Goal: Task Accomplishment & Management: Manage account settings

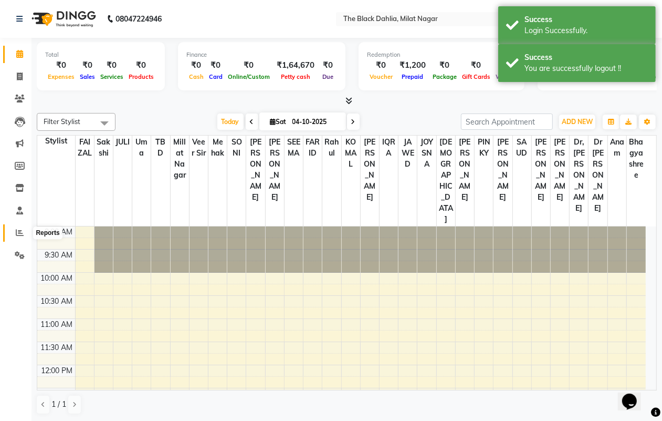
click at [13, 230] on span at bounding box center [20, 233] width 18 height 12
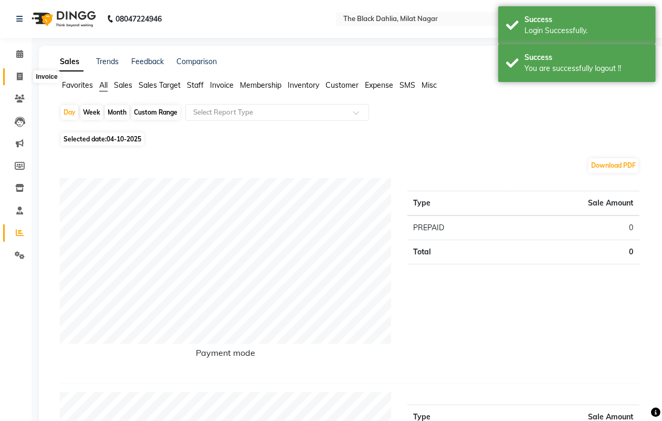
click at [12, 80] on span at bounding box center [20, 77] width 18 height 12
select select "4335"
select select "service"
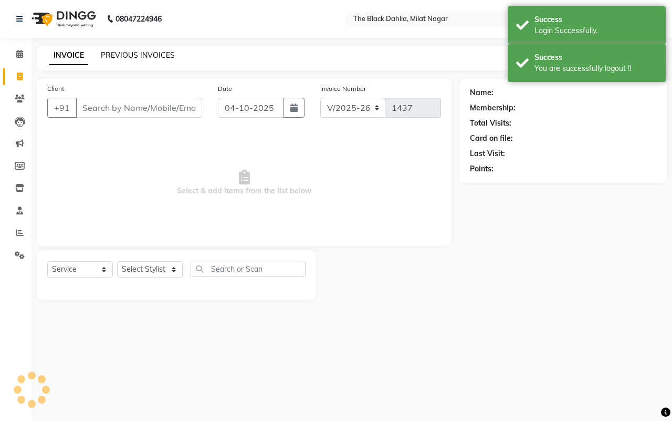
click at [142, 56] on link "PREVIOUS INVOICES" at bounding box center [138, 54] width 74 height 9
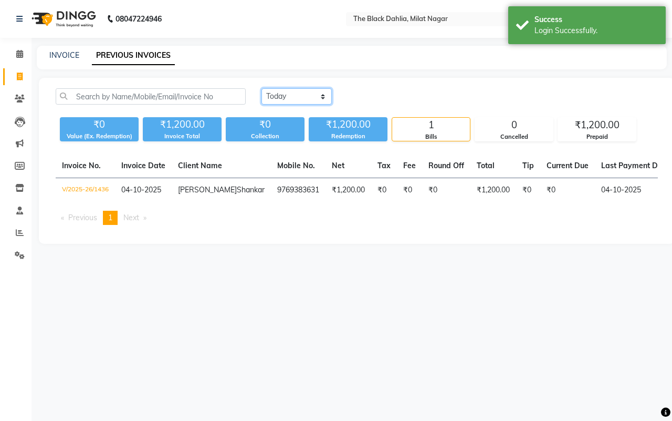
click at [292, 96] on select "[DATE] [DATE] Custom Range" at bounding box center [297, 96] width 70 height 16
select select "range"
click at [262, 88] on select "[DATE] [DATE] Custom Range" at bounding box center [297, 96] width 70 height 16
click at [382, 92] on input "04-10-2025" at bounding box center [383, 96] width 74 height 15
select select "10"
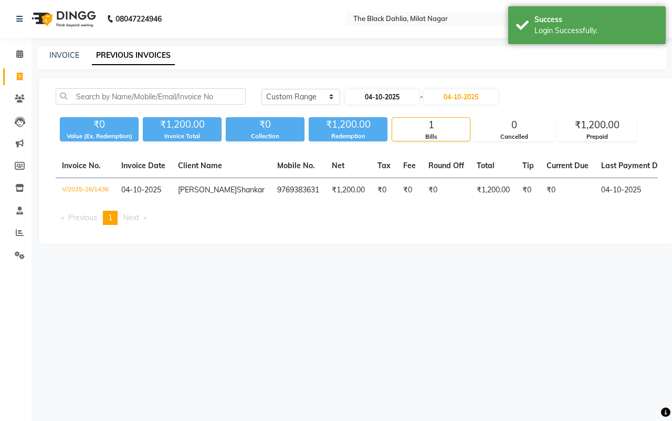
select select "2025"
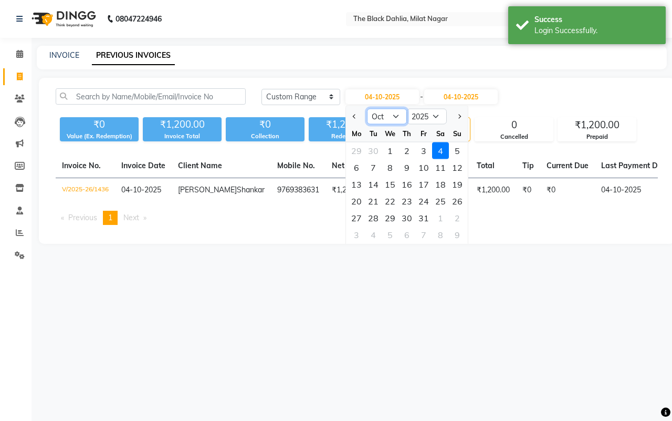
click at [381, 122] on select "Jan Feb Mar Apr May Jun [DATE] Aug Sep Oct Nov Dec" at bounding box center [387, 117] width 40 height 16
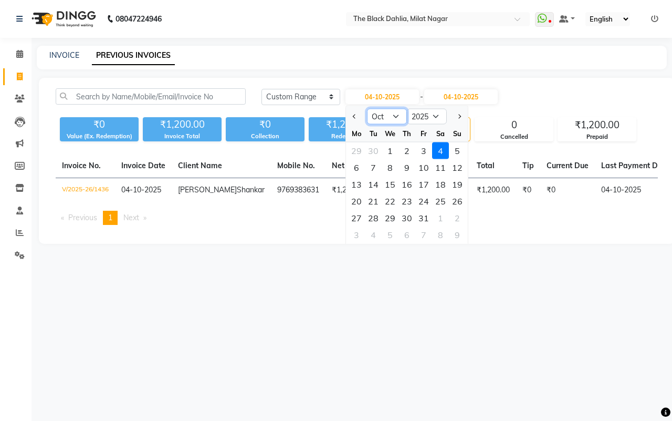
select select "9"
click at [367, 109] on select "Jan Feb Mar Apr May Jun [DATE] Aug Sep Oct Nov Dec" at bounding box center [387, 117] width 40 height 16
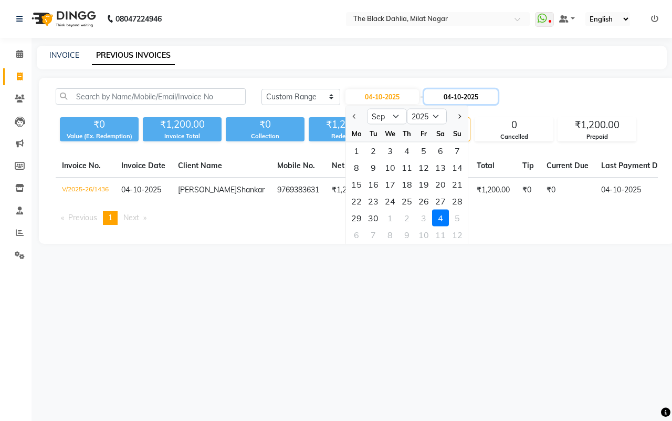
click at [460, 101] on input "04-10-2025" at bounding box center [461, 96] width 74 height 15
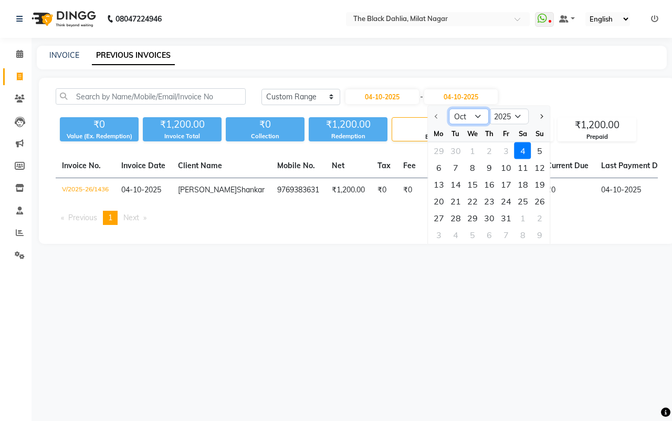
click at [466, 116] on select "Oct Nov Dec" at bounding box center [470, 117] width 40 height 16
click at [405, 86] on div "[DATE] [DATE] Custom Range [DATE] - [DATE] Oct Nov [DATE] 2026 2027 2028 2029 2…" at bounding box center [357, 161] width 636 height 166
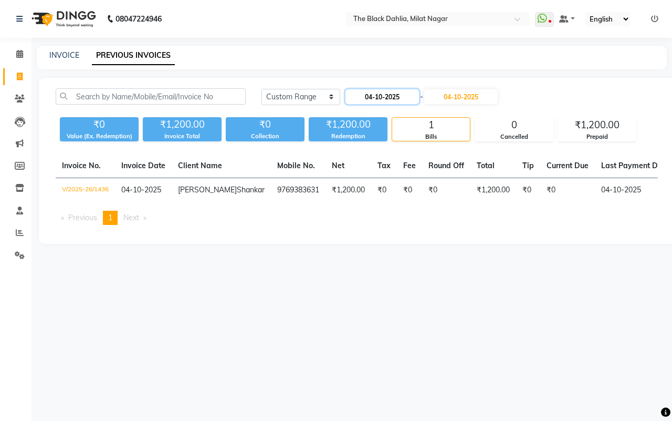
click at [405, 96] on input "04-10-2025" at bounding box center [383, 96] width 74 height 15
select select "10"
select select "2025"
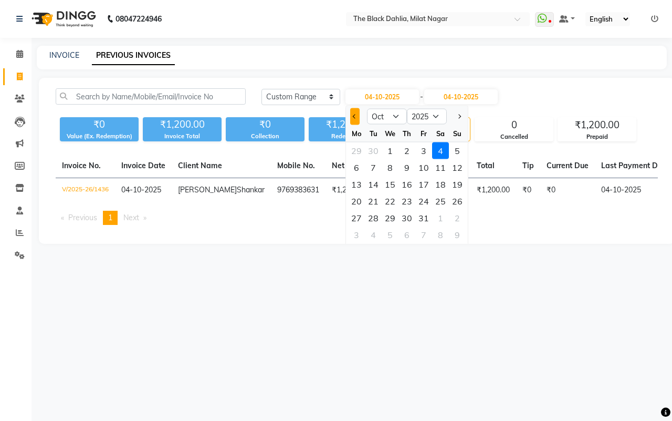
click at [355, 114] on span "Previous month" at bounding box center [355, 116] width 4 height 4
select select "9"
click at [358, 151] on div "1" at bounding box center [356, 150] width 17 height 17
type input "01-09-2025"
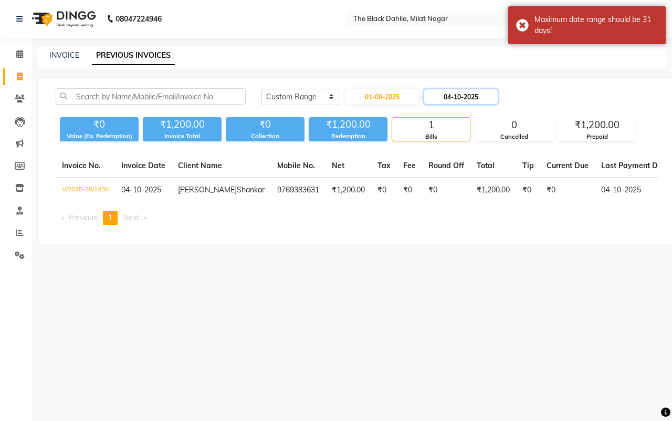
click at [465, 100] on input "04-10-2025" at bounding box center [461, 96] width 74 height 15
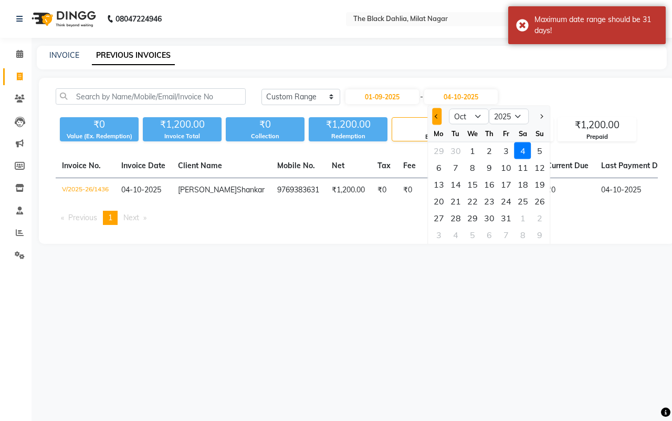
click at [437, 114] on span "Previous month" at bounding box center [437, 116] width 4 height 4
select select "9"
click at [440, 148] on div "1" at bounding box center [439, 150] width 17 height 17
type input "01-09-2025"
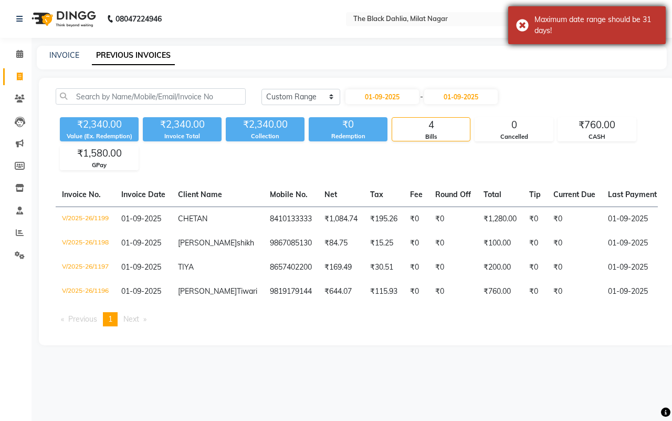
click at [518, 25] on div "Maximum date range should be 31 days!" at bounding box center [587, 25] width 158 height 38
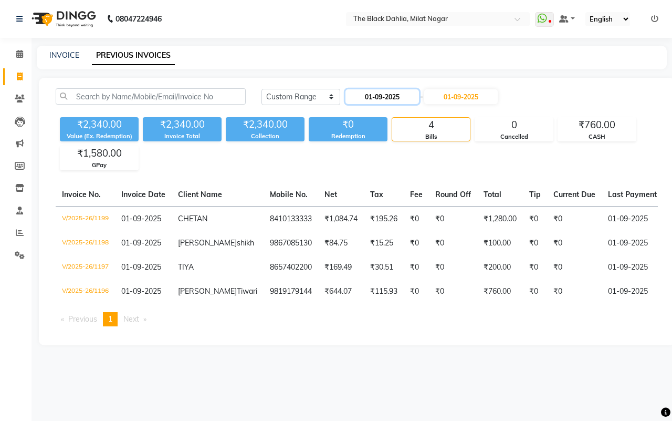
click at [394, 98] on input "01-09-2025" at bounding box center [383, 96] width 74 height 15
select select "9"
select select "2025"
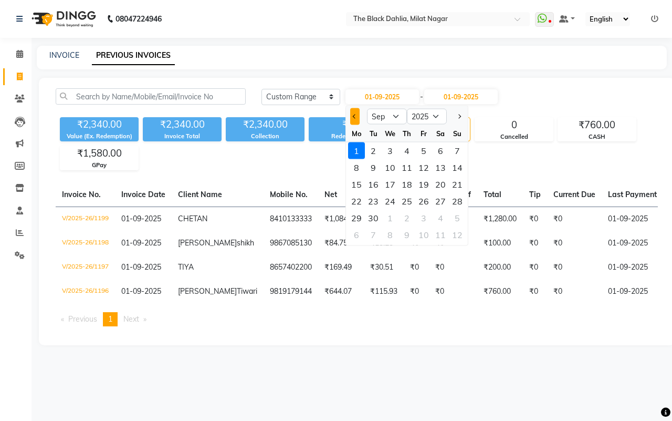
click at [357, 117] on button "Previous month" at bounding box center [354, 116] width 9 height 17
select select "8"
click at [453, 218] on div "31" at bounding box center [457, 218] width 17 height 17
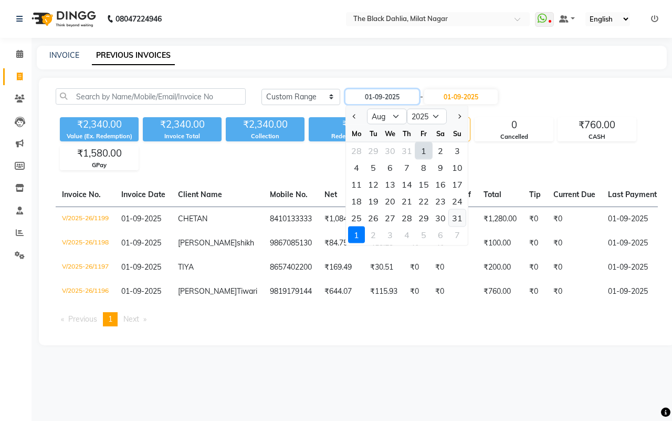
type input "[DATE]"
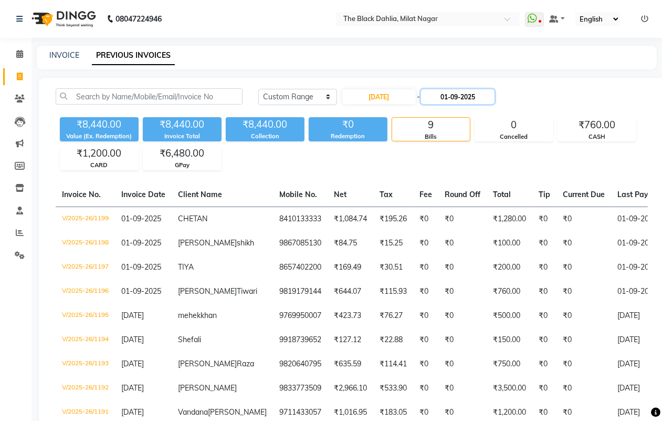
click at [465, 91] on input "01-09-2025" at bounding box center [458, 96] width 74 height 15
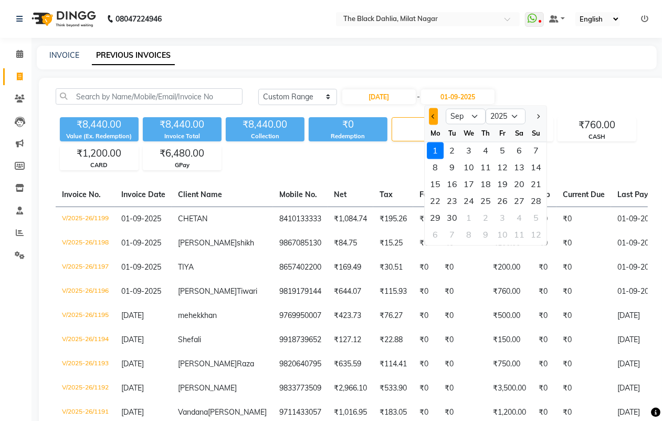
click at [432, 116] on span "Previous month" at bounding box center [434, 116] width 4 height 4
select select "8"
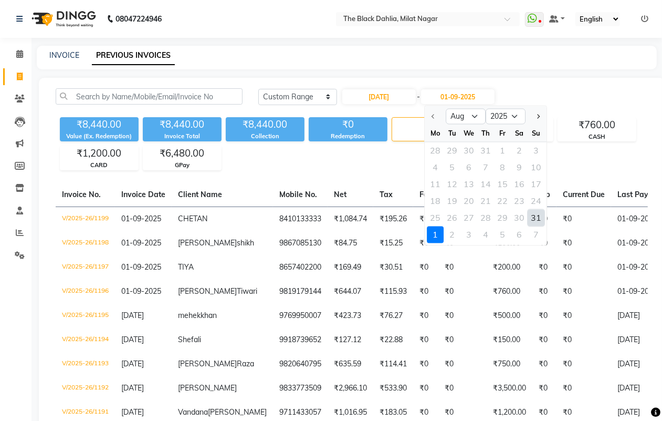
click at [535, 220] on div "31" at bounding box center [536, 218] width 17 height 17
type input "[DATE]"
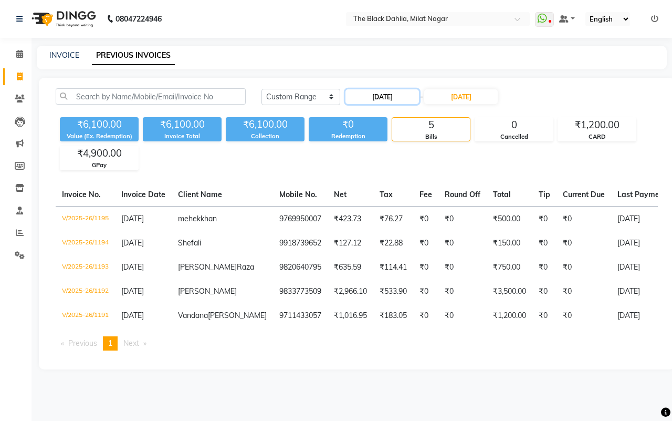
click at [389, 97] on input "[DATE]" at bounding box center [383, 96] width 74 height 15
select select "8"
select select "2025"
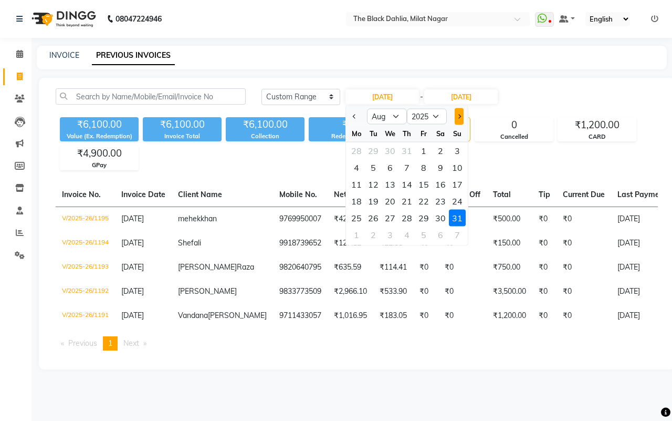
click at [456, 116] on button "Next month" at bounding box center [459, 116] width 9 height 17
select select "9"
click at [356, 149] on div "1" at bounding box center [356, 150] width 17 height 17
type input "01-09-2025"
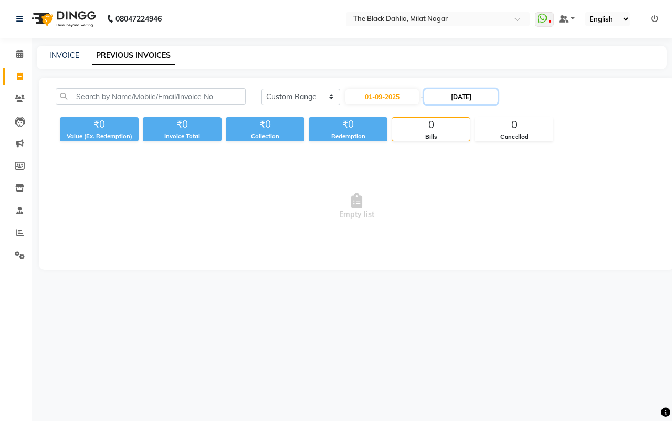
click at [471, 100] on input "[DATE]" at bounding box center [461, 96] width 74 height 15
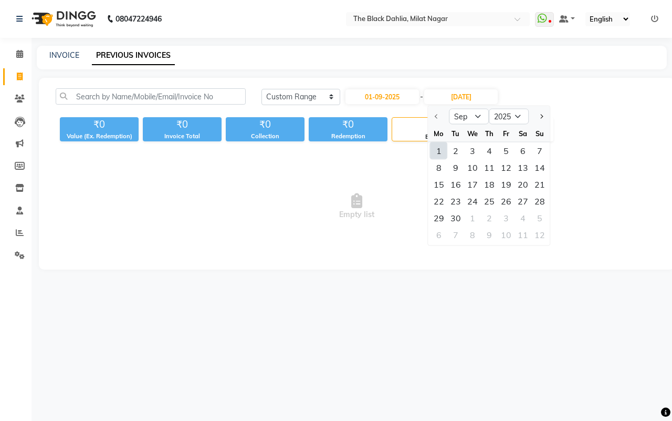
click at [437, 148] on div "1" at bounding box center [439, 150] width 17 height 17
type input "01-09-2025"
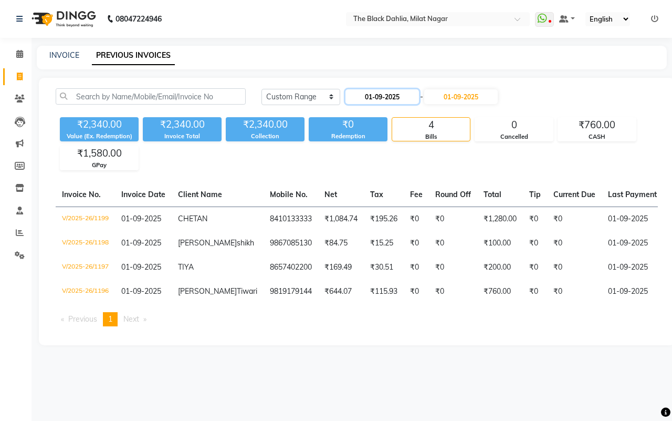
click at [387, 91] on input "01-09-2025" at bounding box center [383, 96] width 74 height 15
select select "9"
select select "2025"
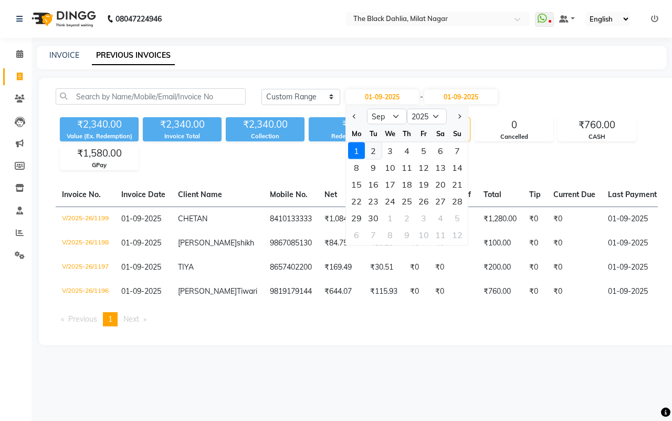
click at [373, 150] on div "2" at bounding box center [373, 150] width 17 height 17
type input "[DATE]"
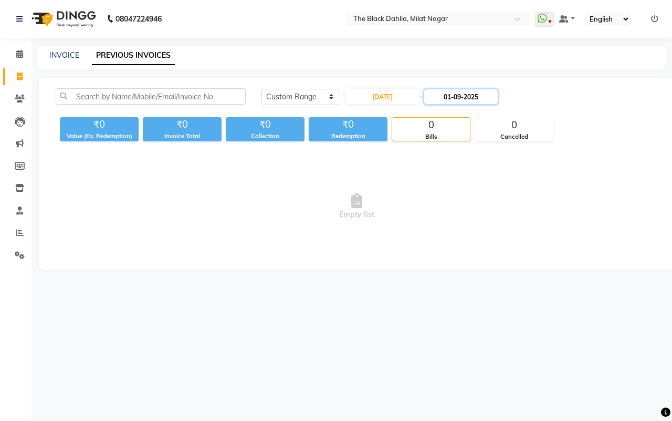
click at [457, 91] on input "01-09-2025" at bounding box center [461, 96] width 74 height 15
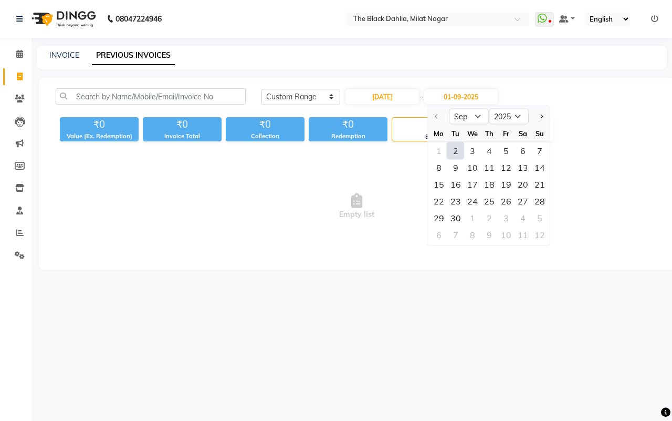
click at [458, 151] on div "2" at bounding box center [455, 150] width 17 height 17
type input "[DATE]"
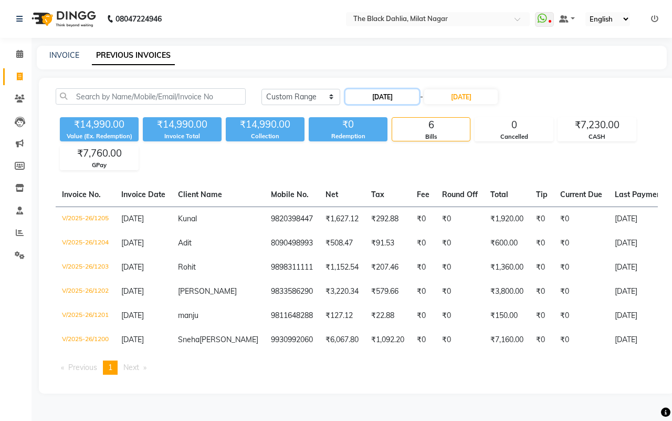
click at [382, 93] on input "[DATE]" at bounding box center [383, 96] width 74 height 15
select select "9"
select select "2025"
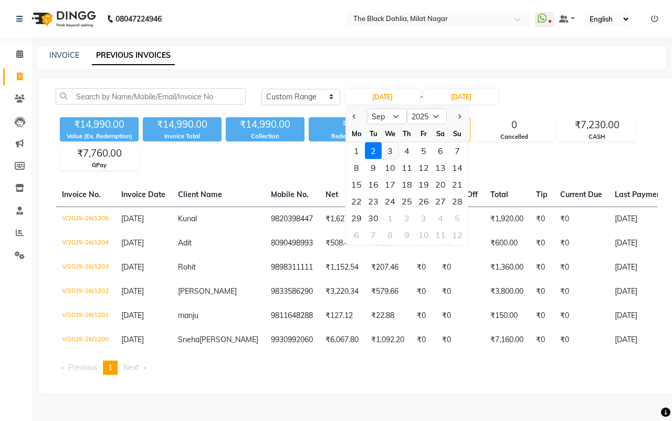
click at [393, 152] on div "3" at bounding box center [390, 150] width 17 height 17
type input "[DATE]"
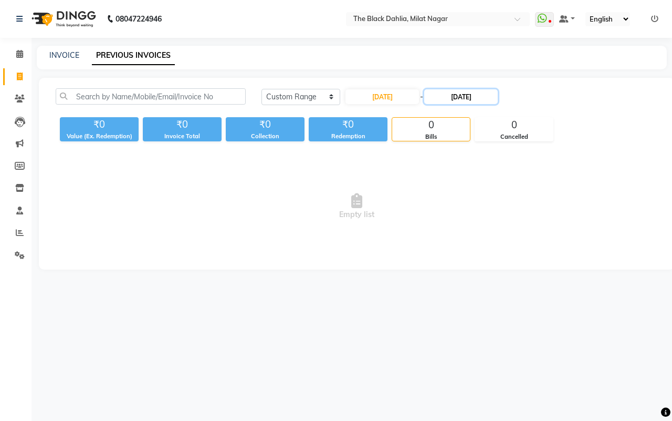
click at [464, 95] on input "[DATE]" at bounding box center [461, 96] width 74 height 15
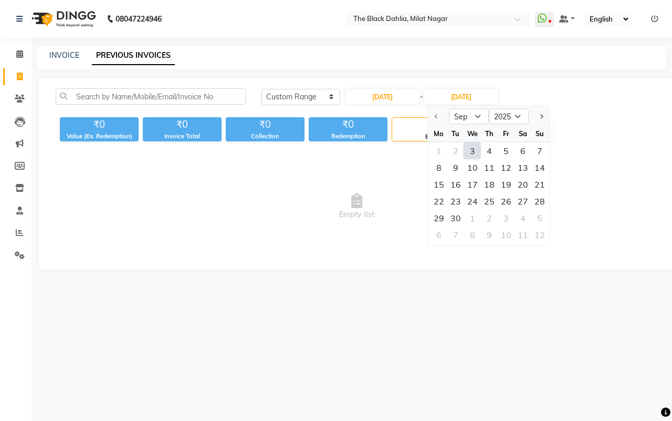
click at [470, 151] on div "3" at bounding box center [472, 150] width 17 height 17
type input "[DATE]"
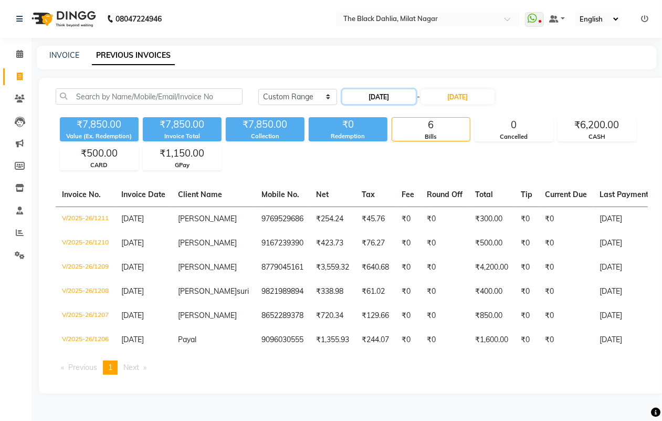
click at [402, 96] on input "[DATE]" at bounding box center [379, 96] width 74 height 15
select select "9"
select select "2025"
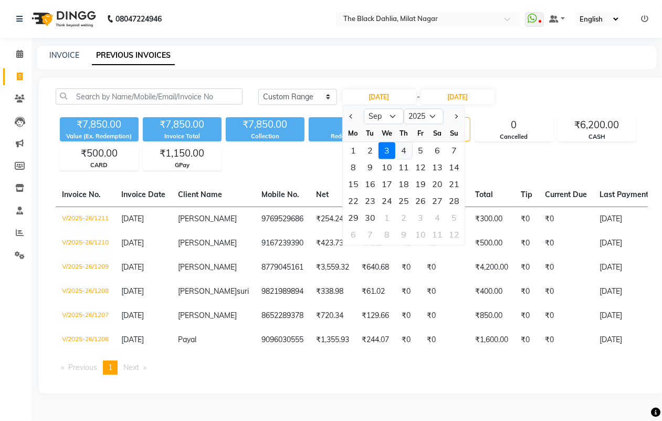
click at [404, 151] on div "4" at bounding box center [403, 150] width 17 height 17
type input "[DATE]"
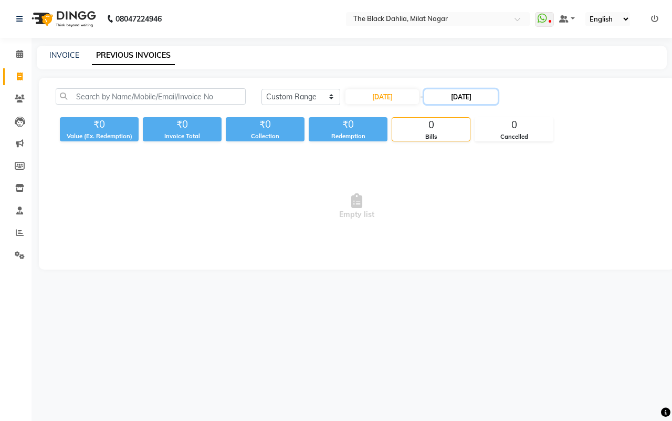
click at [476, 103] on input "[DATE]" at bounding box center [461, 96] width 74 height 15
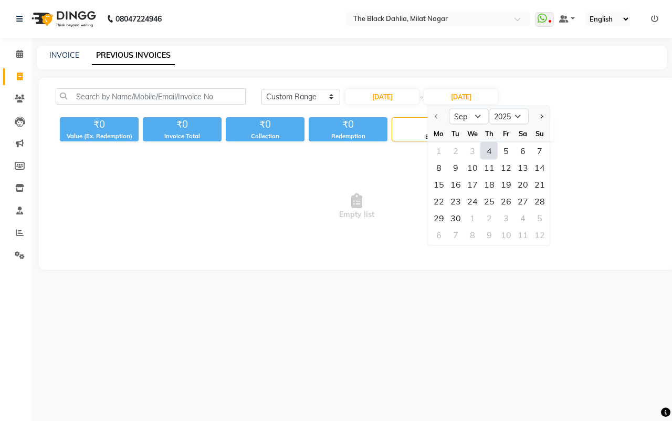
click at [489, 155] on div "4" at bounding box center [489, 150] width 17 height 17
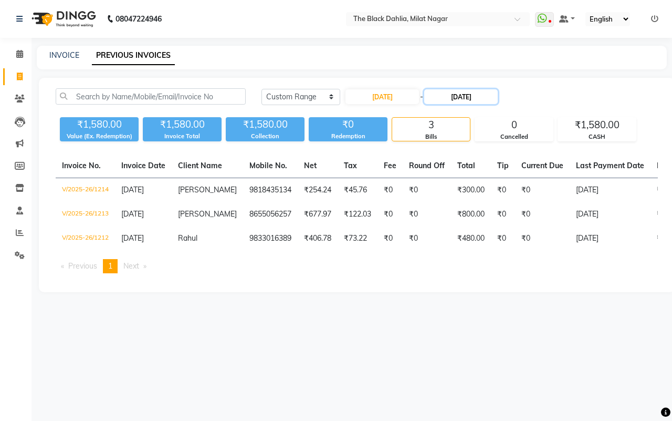
click at [486, 97] on input "[DATE]" at bounding box center [461, 96] width 74 height 15
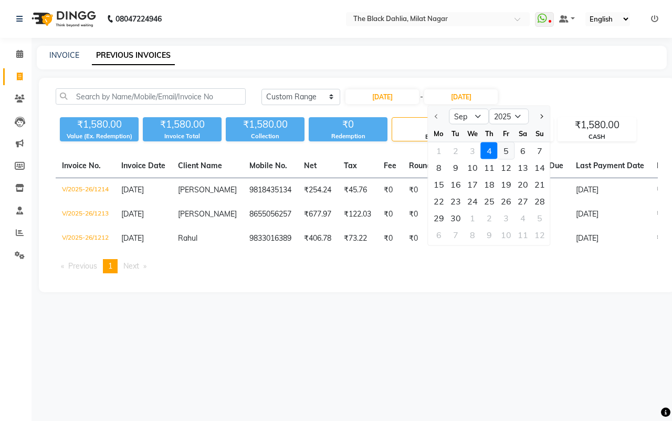
click at [501, 148] on div "5" at bounding box center [506, 150] width 17 height 17
type input "[DATE]"
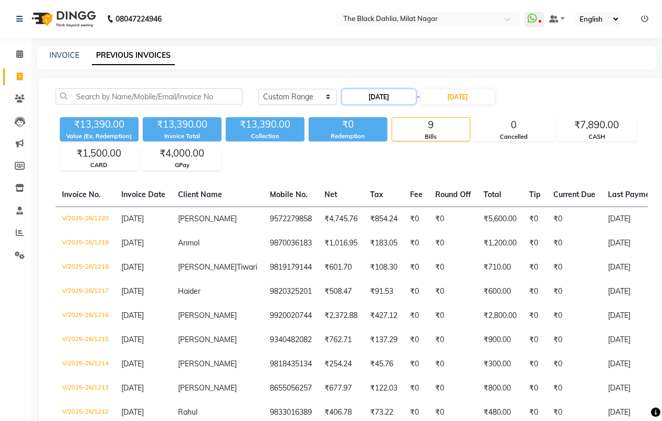
click at [405, 92] on input "[DATE]" at bounding box center [379, 96] width 74 height 15
select select "9"
select select "2025"
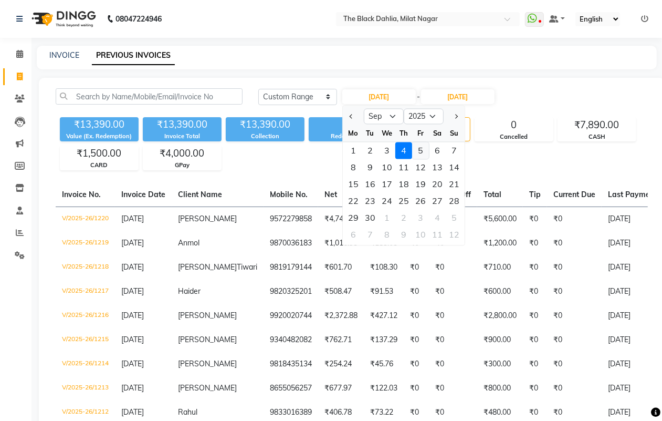
click at [420, 148] on div "5" at bounding box center [420, 150] width 17 height 17
type input "[DATE]"
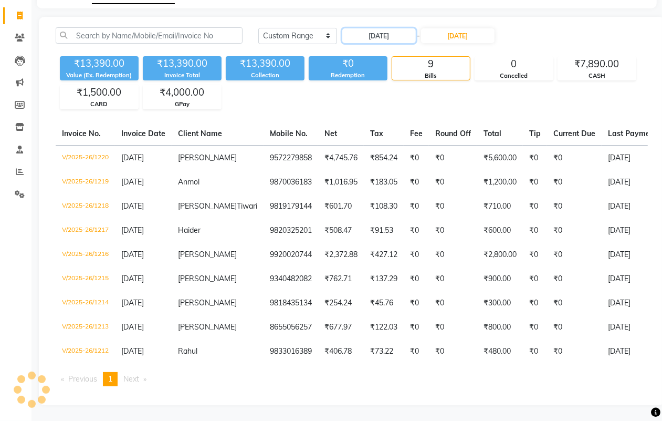
scroll to position [17, 0]
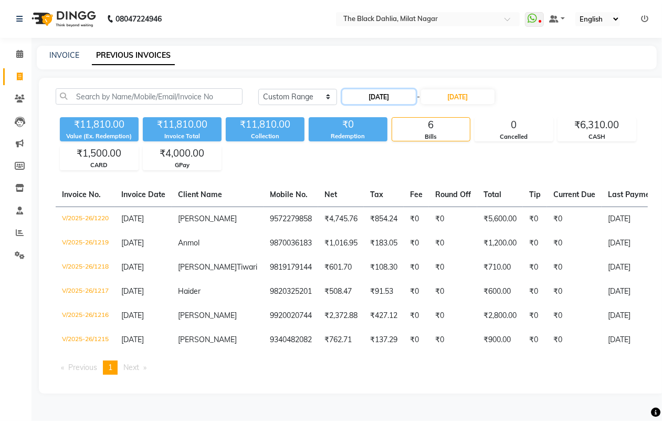
click at [359, 89] on input "[DATE]" at bounding box center [379, 96] width 74 height 15
select select "9"
select select "2025"
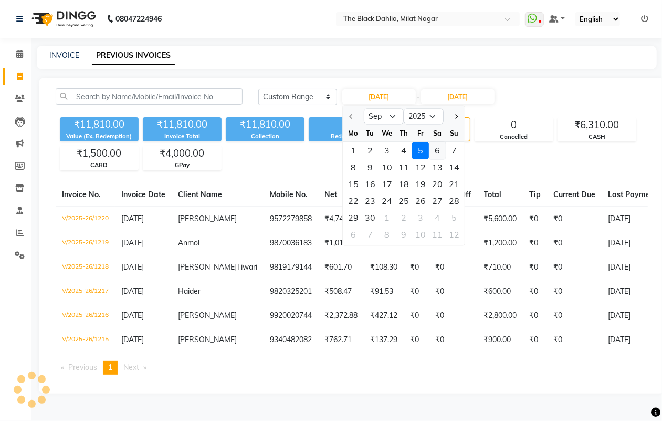
click at [442, 142] on div "6" at bounding box center [437, 150] width 17 height 17
type input "[DATE]"
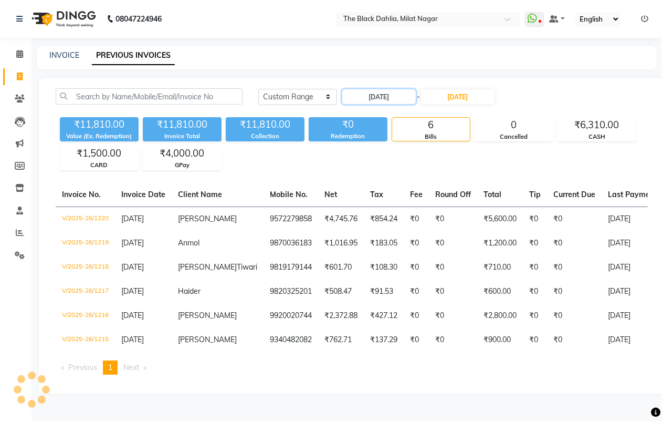
scroll to position [0, 0]
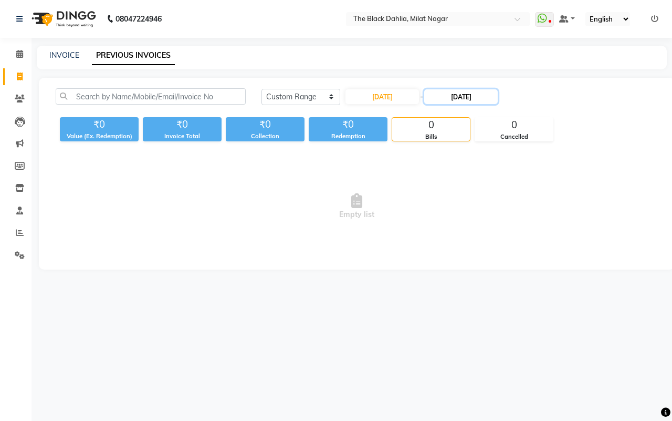
click at [466, 97] on input "[DATE]" at bounding box center [461, 96] width 74 height 15
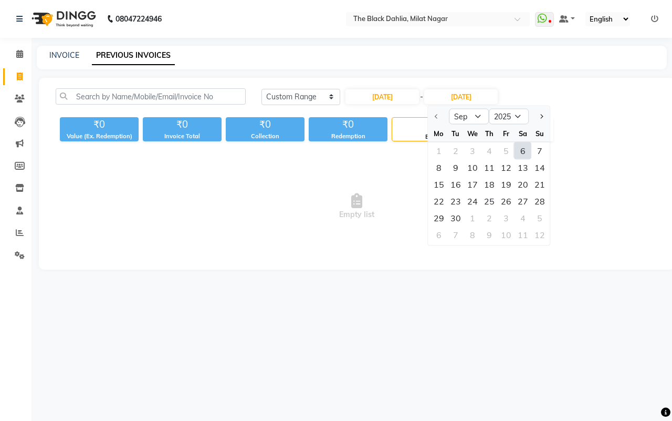
click at [523, 150] on div "6" at bounding box center [523, 150] width 17 height 17
type input "[DATE]"
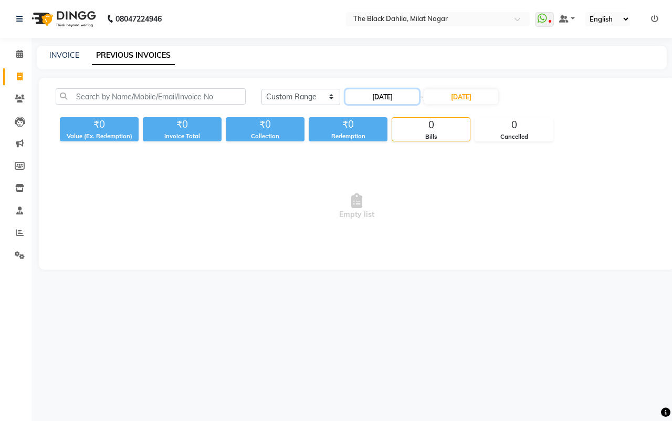
click at [398, 98] on input "[DATE]" at bounding box center [383, 96] width 74 height 15
select select "9"
select select "2025"
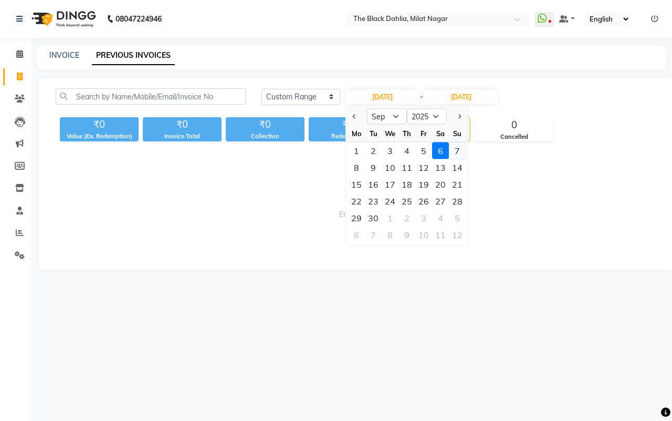
click at [458, 153] on div "7" at bounding box center [457, 150] width 17 height 17
type input "07-09-2025"
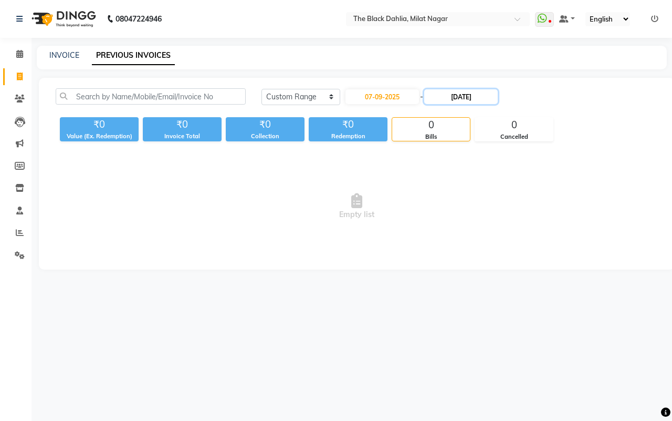
click at [465, 102] on input "[DATE]" at bounding box center [461, 96] width 74 height 15
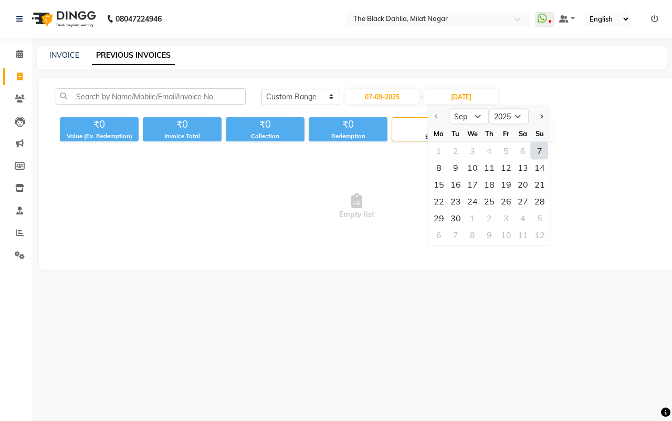
click at [536, 152] on div "7" at bounding box center [540, 150] width 17 height 17
type input "07-09-2025"
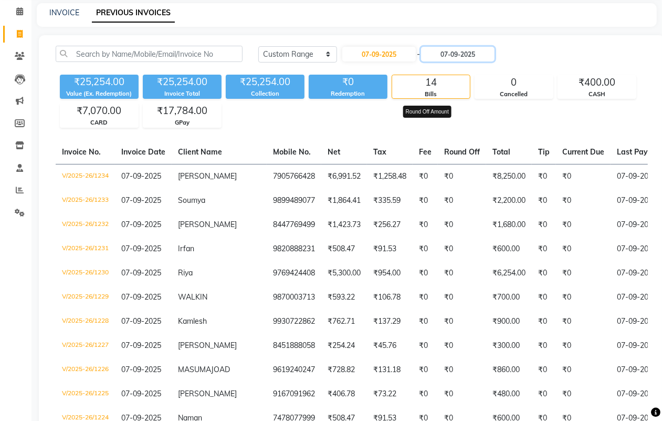
scroll to position [66, 0]
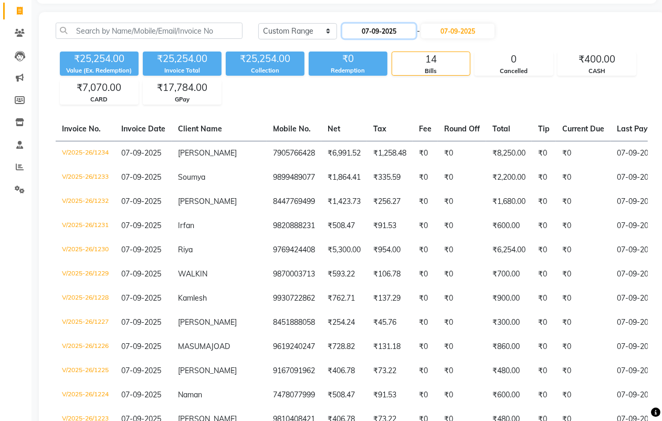
click at [368, 35] on input "07-09-2025" at bounding box center [379, 31] width 74 height 15
select select "9"
select select "2025"
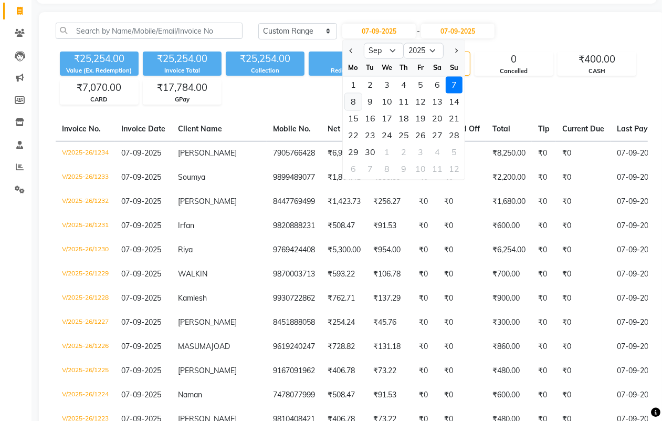
click at [357, 106] on div "8" at bounding box center [353, 101] width 17 height 17
type input "[DATE]"
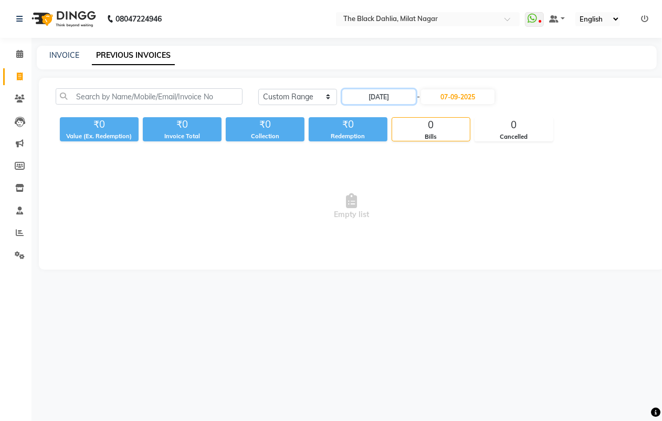
scroll to position [0, 0]
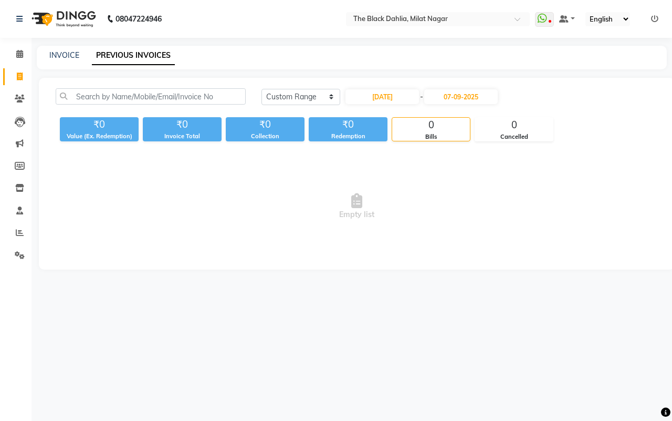
click at [457, 29] on nav "08047224946 Select Location × The Black Dahlia, Milat Nagar WhatsApp Status ✕ S…" at bounding box center [336, 19] width 672 height 38
click at [453, 92] on input "07-09-2025" at bounding box center [461, 96] width 74 height 15
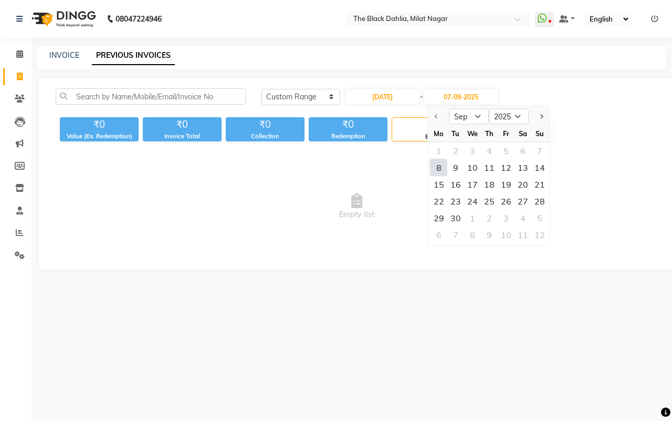
click at [439, 164] on div "8" at bounding box center [439, 167] width 17 height 17
type input "[DATE]"
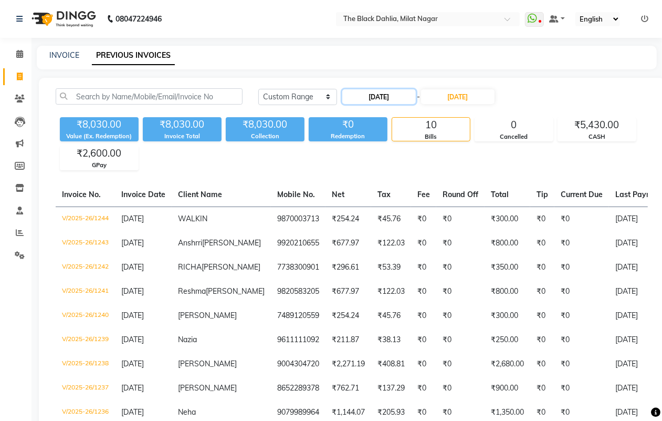
click at [378, 101] on input "[DATE]" at bounding box center [379, 96] width 74 height 15
select select "9"
select select "2025"
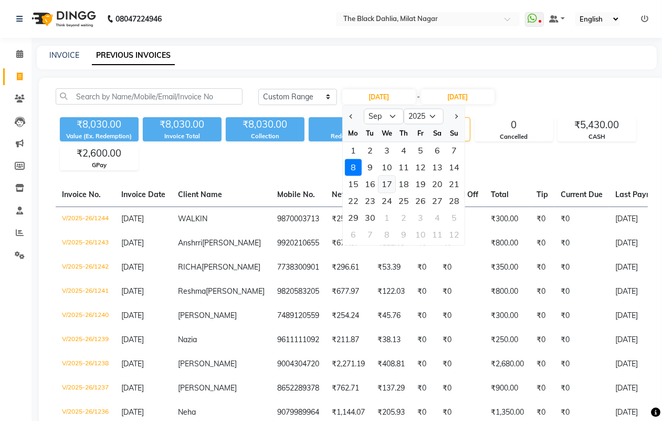
click at [381, 184] on div "17" at bounding box center [387, 184] width 17 height 17
type input "17-09-2025"
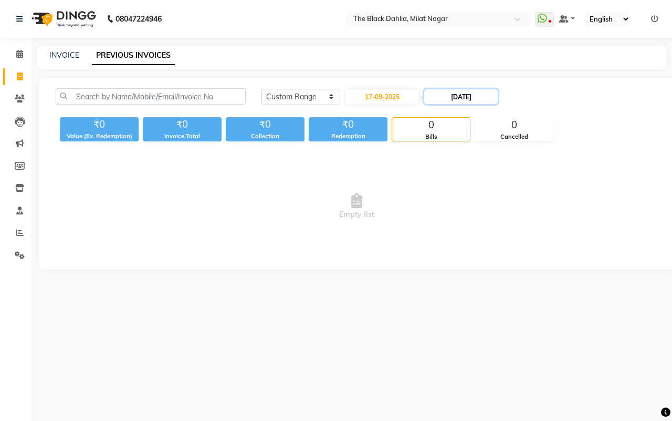
click at [481, 98] on input "[DATE]" at bounding box center [461, 96] width 74 height 15
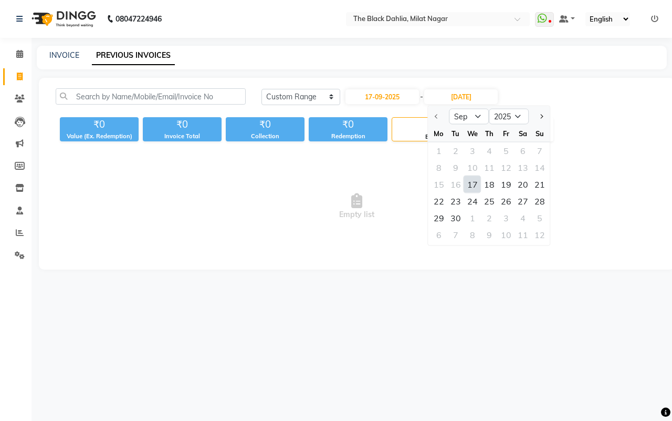
click at [473, 178] on div "17" at bounding box center [472, 184] width 17 height 17
type input "17-09-2025"
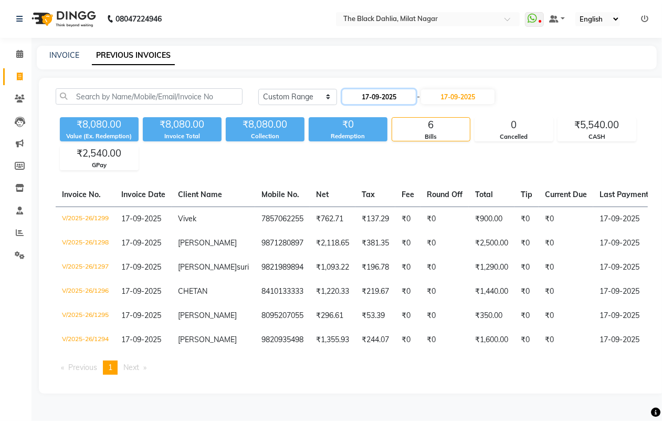
click at [383, 98] on input "17-09-2025" at bounding box center [379, 96] width 74 height 15
select select "9"
select select "2025"
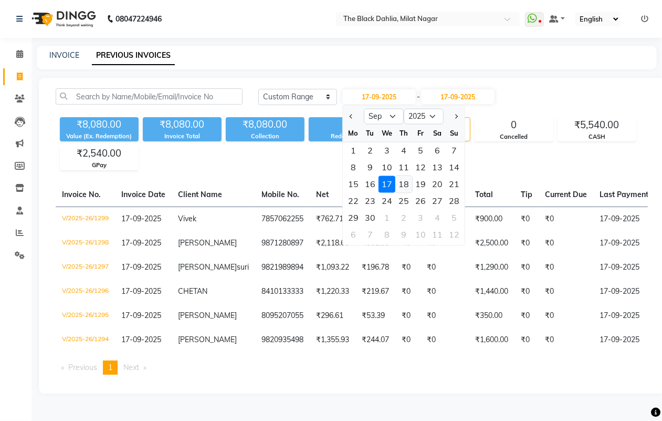
click at [403, 187] on div "18" at bounding box center [403, 184] width 17 height 17
type input "[DATE]"
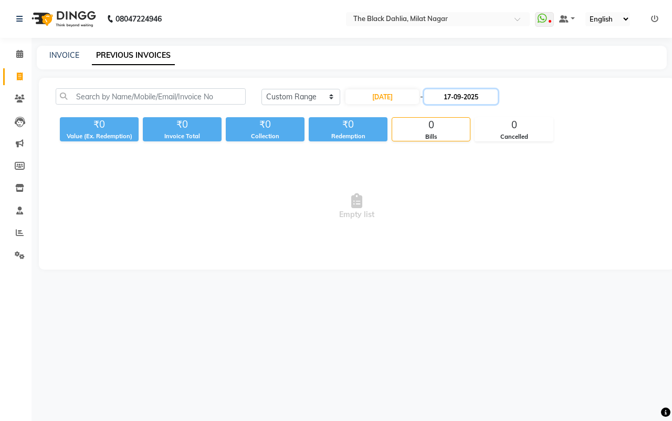
click at [466, 93] on input "17-09-2025" at bounding box center [461, 96] width 74 height 15
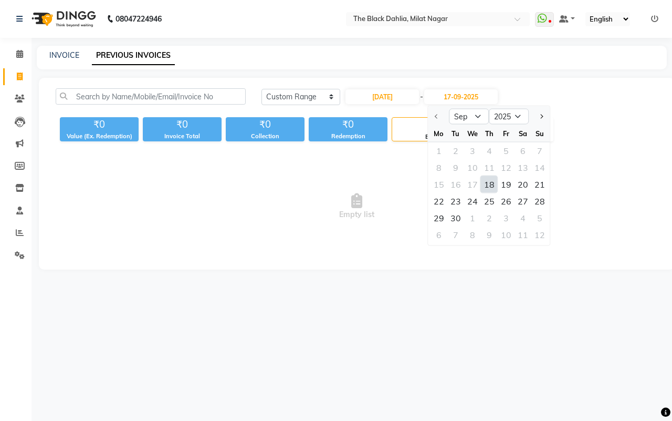
click at [487, 186] on div "18" at bounding box center [489, 184] width 17 height 17
type input "[DATE]"
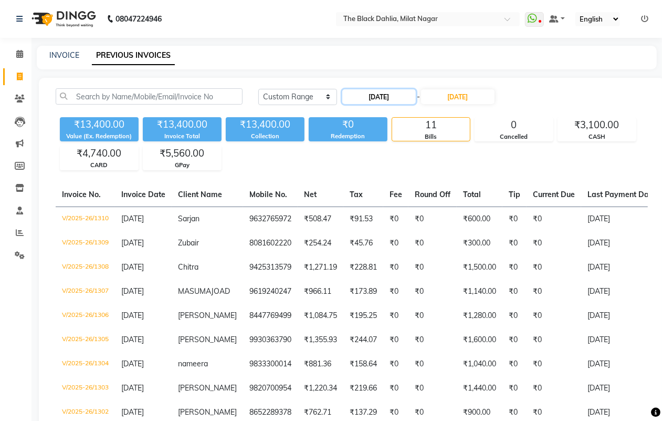
click at [392, 93] on input "[DATE]" at bounding box center [379, 96] width 74 height 15
select select "9"
select select "2025"
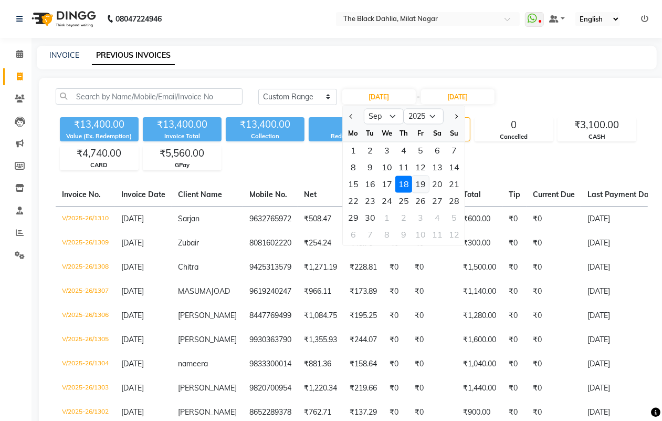
click at [419, 184] on div "19" at bounding box center [420, 184] width 17 height 17
type input "19-09-2025"
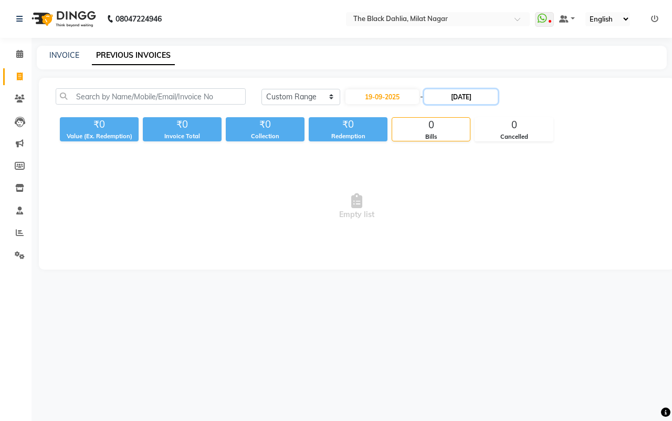
click at [465, 93] on input "[DATE]" at bounding box center [461, 96] width 74 height 15
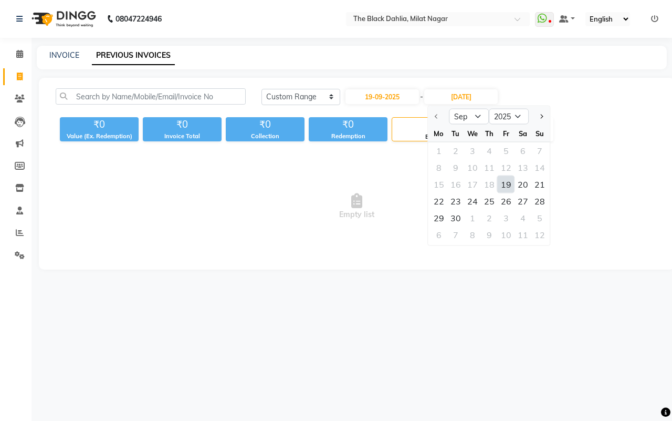
click at [505, 180] on div "19" at bounding box center [506, 184] width 17 height 17
type input "19-09-2025"
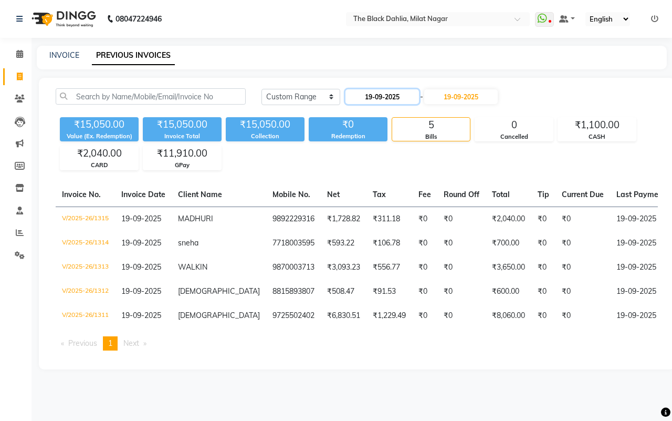
click at [369, 95] on input "19-09-2025" at bounding box center [383, 96] width 74 height 15
select select "9"
select select "2025"
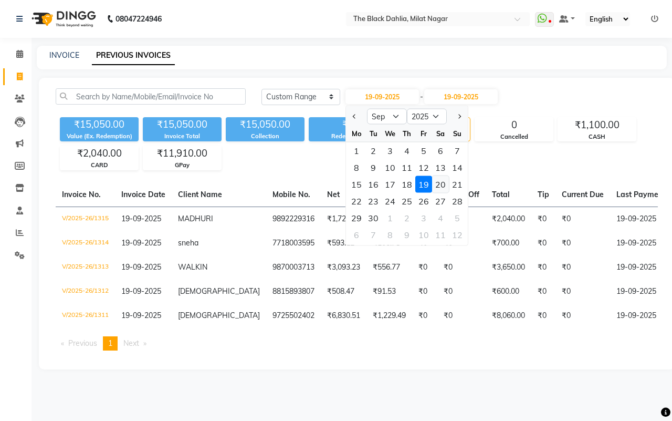
click at [439, 185] on div "20" at bounding box center [440, 184] width 17 height 17
type input "20-09-2025"
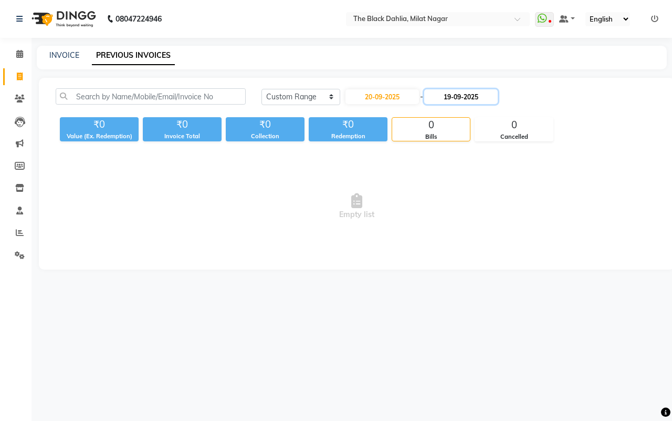
click at [470, 97] on input "19-09-2025" at bounding box center [461, 96] width 74 height 15
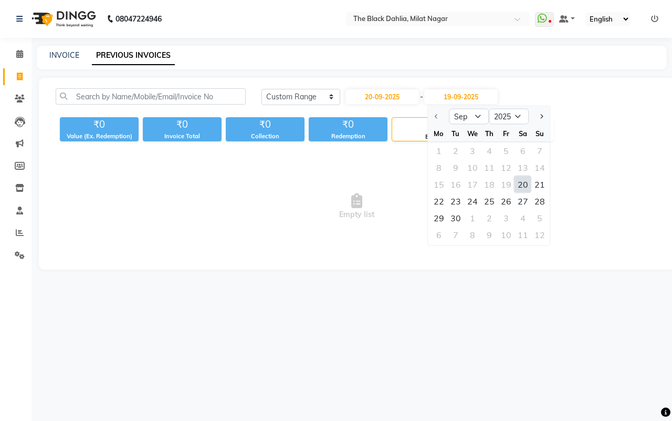
click at [526, 185] on div "20" at bounding box center [523, 184] width 17 height 17
type input "20-09-2025"
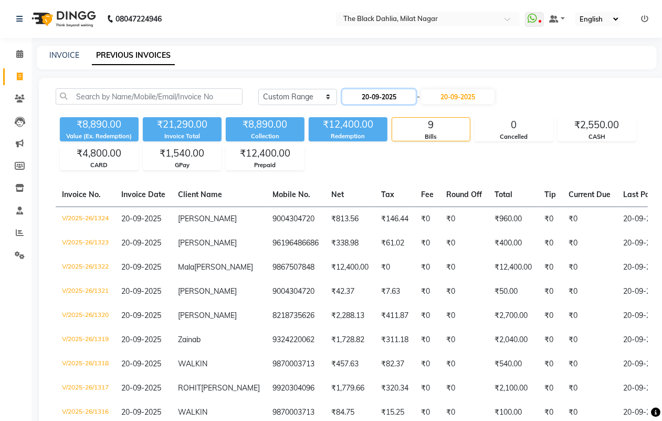
click at [402, 99] on input "20-09-2025" at bounding box center [379, 96] width 74 height 15
select select "9"
select select "2025"
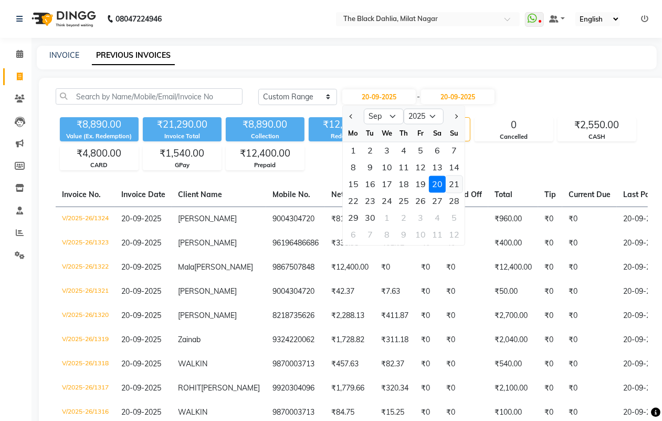
click at [457, 187] on div "21" at bounding box center [454, 184] width 17 height 17
type input "[DATE]"
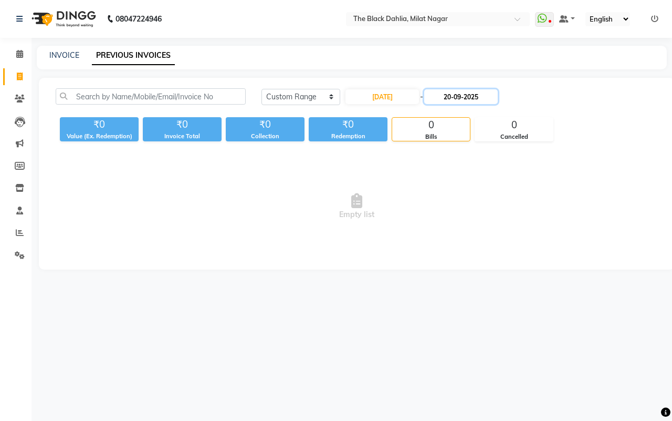
click at [478, 98] on input "20-09-2025" at bounding box center [461, 96] width 74 height 15
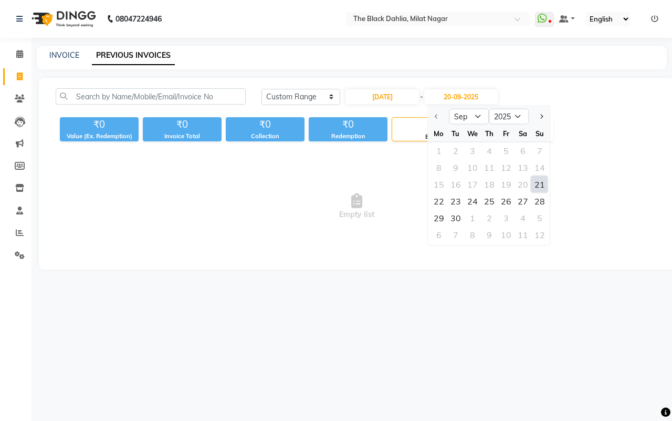
click at [539, 190] on div "21" at bounding box center [540, 184] width 17 height 17
type input "[DATE]"
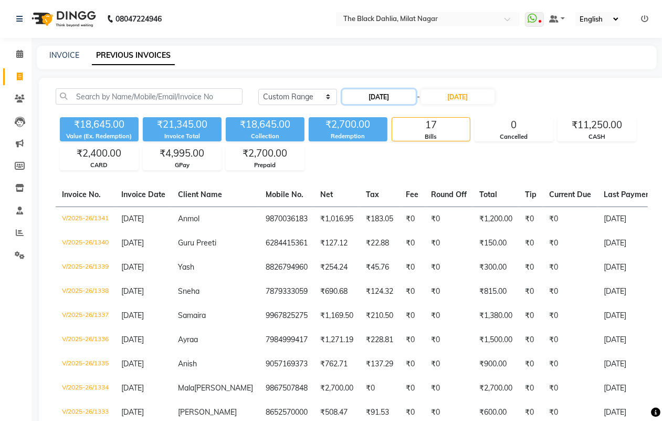
click at [395, 95] on input "[DATE]" at bounding box center [379, 96] width 74 height 15
select select "9"
select select "2025"
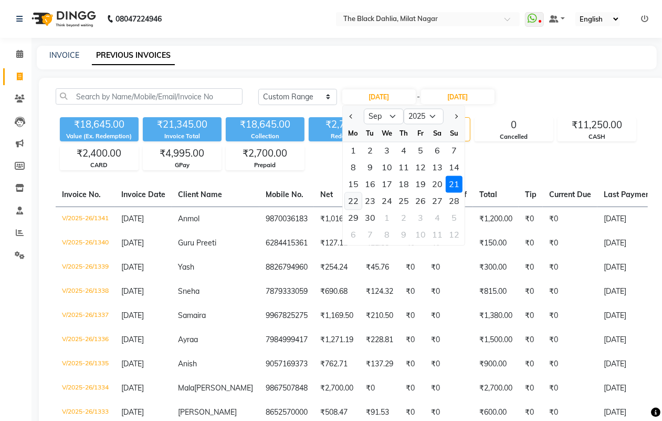
click at [353, 201] on div "22" at bounding box center [353, 201] width 17 height 17
type input "[DATE]"
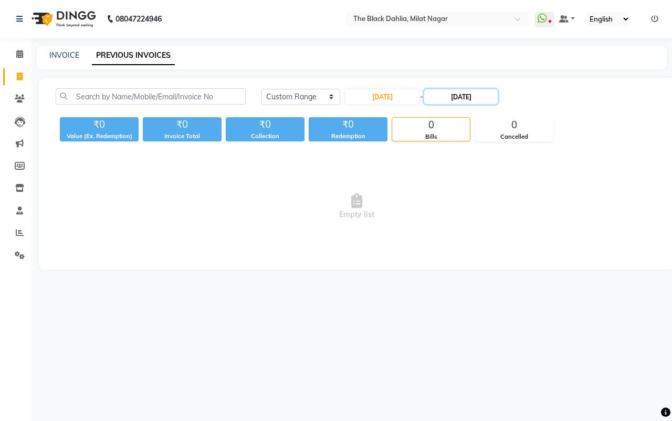
click at [462, 93] on input "[DATE]" at bounding box center [461, 96] width 74 height 15
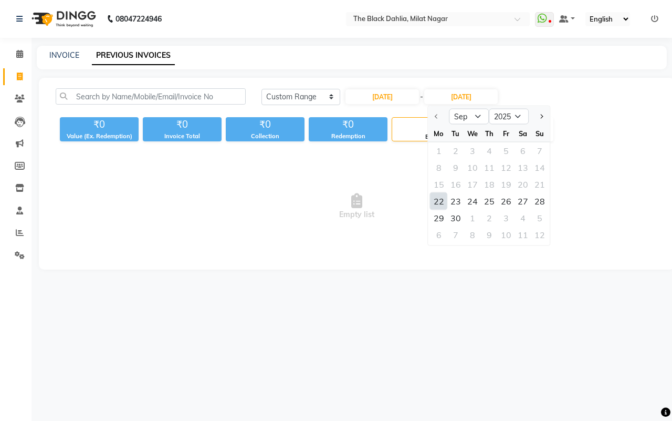
click at [439, 200] on div "22" at bounding box center [439, 201] width 17 height 17
type input "[DATE]"
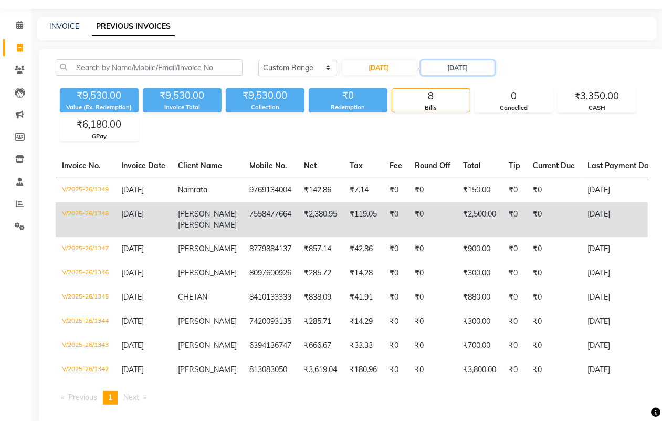
scroll to position [54, 0]
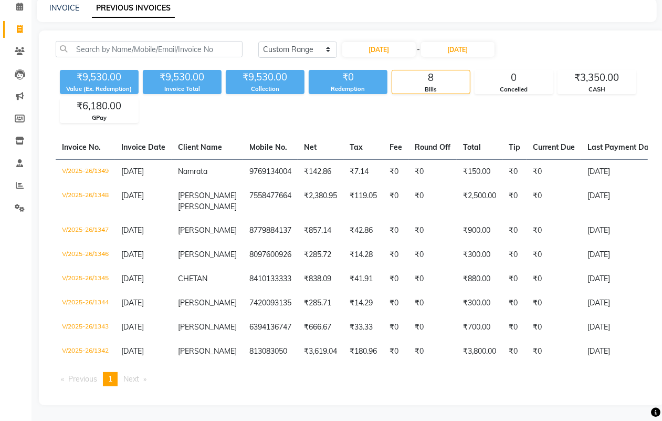
click at [96, 99] on div "₹6,180.00" at bounding box center [99, 106] width 78 height 15
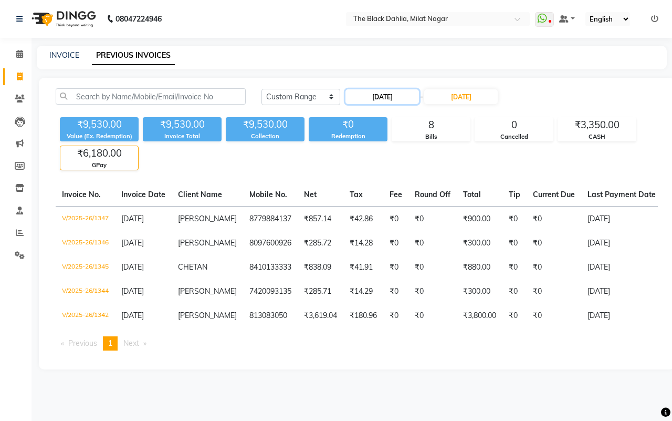
click at [388, 98] on input "[DATE]" at bounding box center [383, 96] width 74 height 15
select select "9"
select select "2025"
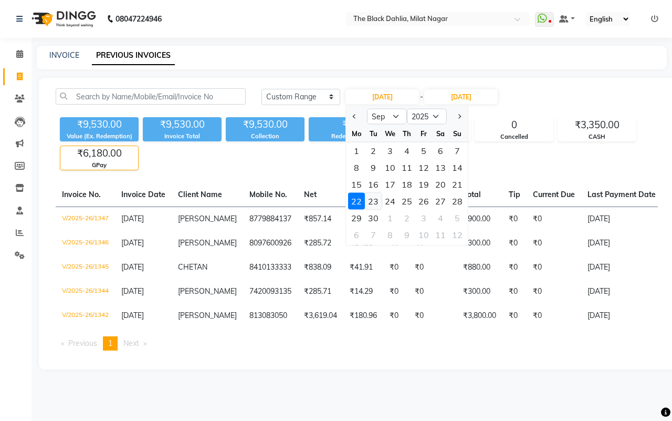
click at [376, 199] on div "23" at bounding box center [373, 201] width 17 height 17
type input "[DATE]"
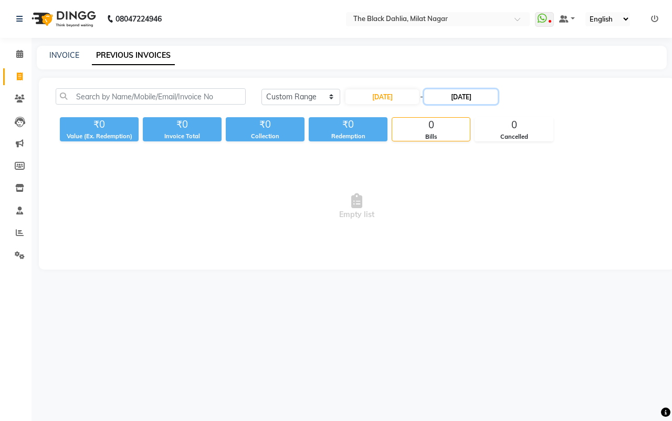
click at [466, 96] on input "[DATE]" at bounding box center [461, 96] width 74 height 15
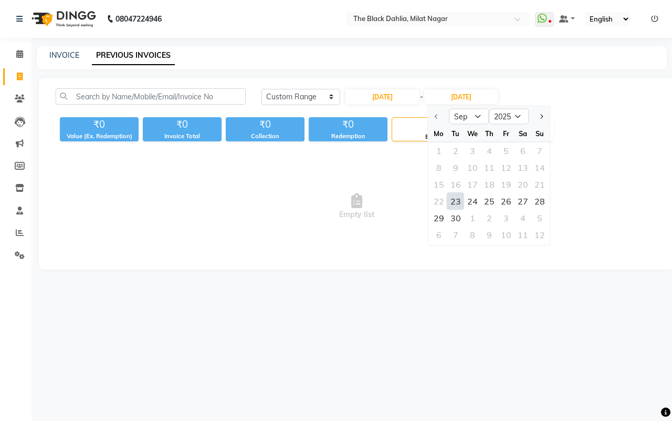
click at [456, 200] on div "23" at bounding box center [455, 201] width 17 height 17
type input "[DATE]"
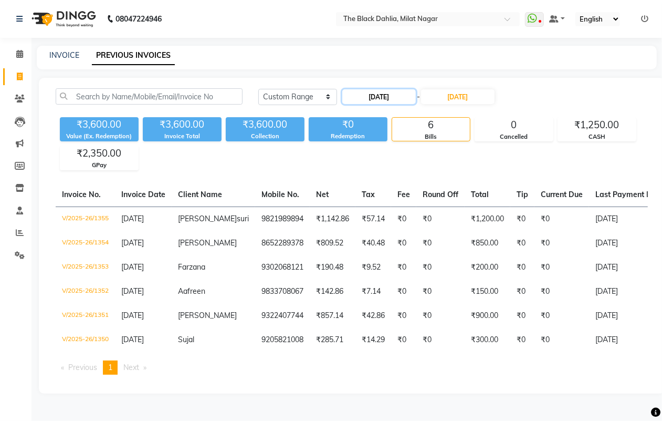
click at [401, 93] on input "[DATE]" at bounding box center [379, 96] width 74 height 15
select select "9"
select select "2025"
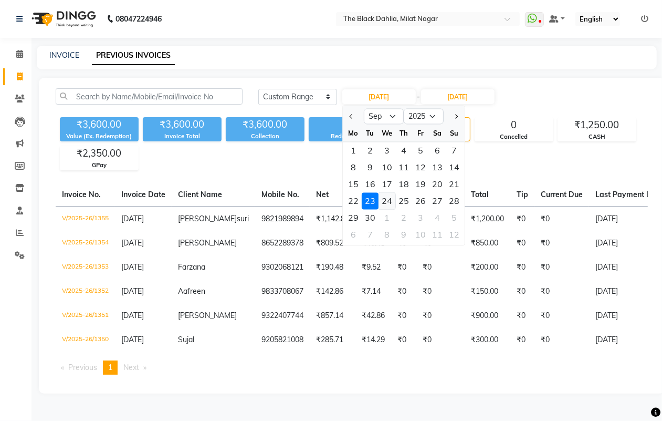
click at [388, 206] on div "24" at bounding box center [387, 201] width 17 height 17
type input "[DATE]"
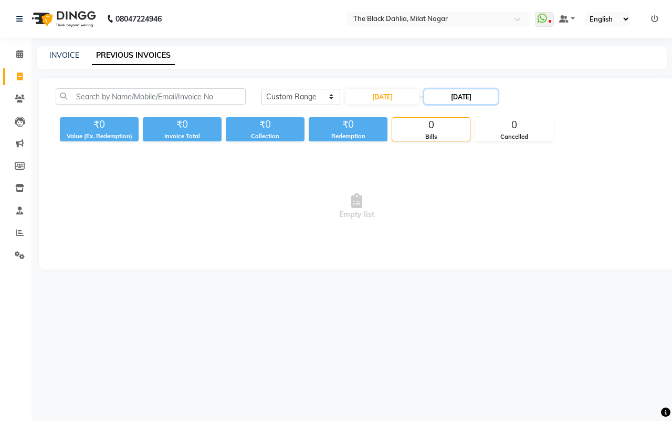
click at [471, 99] on input "[DATE]" at bounding box center [461, 96] width 74 height 15
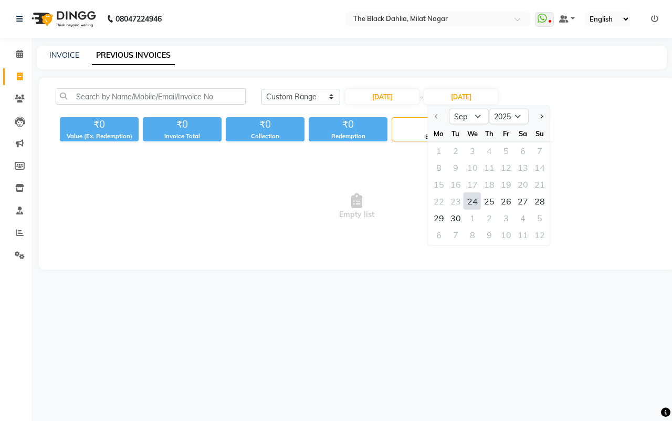
click at [476, 194] on div "24" at bounding box center [472, 201] width 17 height 17
type input "[DATE]"
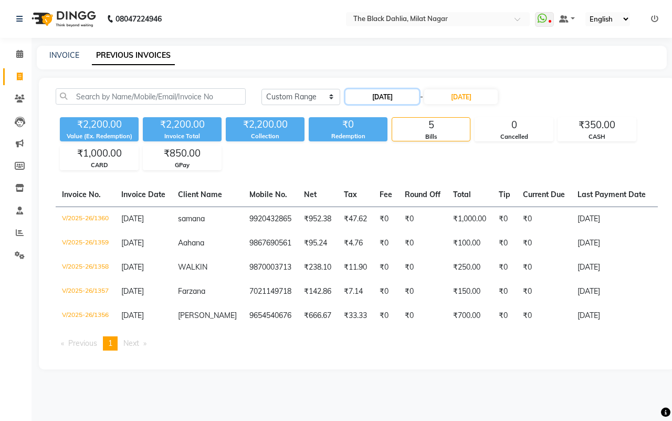
click at [388, 96] on input "[DATE]" at bounding box center [383, 96] width 74 height 15
select select "9"
select select "2025"
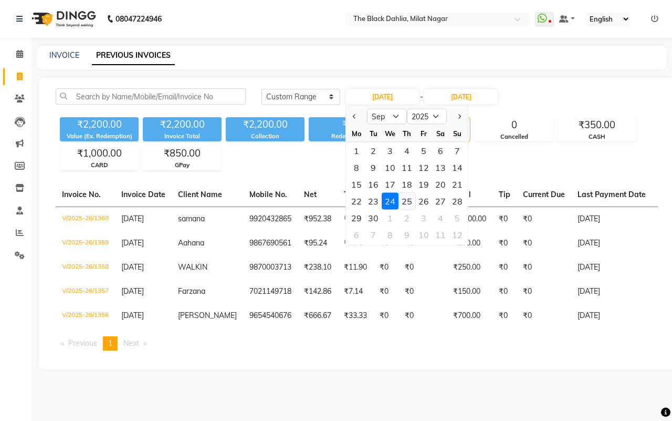
click at [410, 195] on div "25" at bounding box center [407, 201] width 17 height 17
type input "[DATE]"
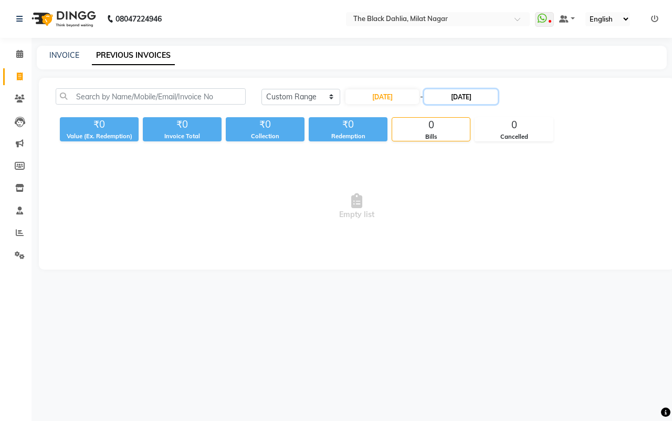
click at [481, 90] on input "[DATE]" at bounding box center [461, 96] width 74 height 15
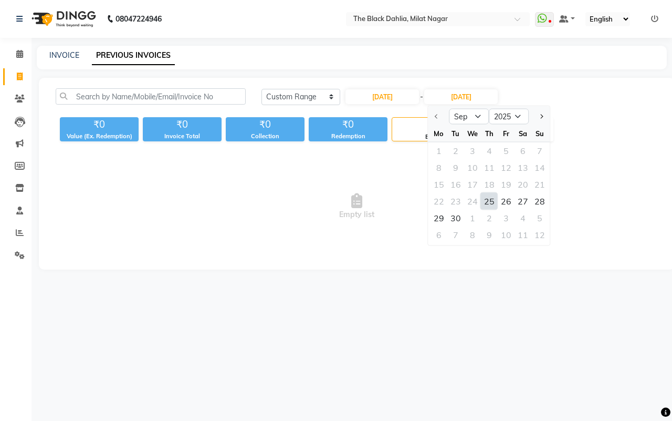
click at [489, 205] on div "25" at bounding box center [489, 201] width 17 height 17
type input "[DATE]"
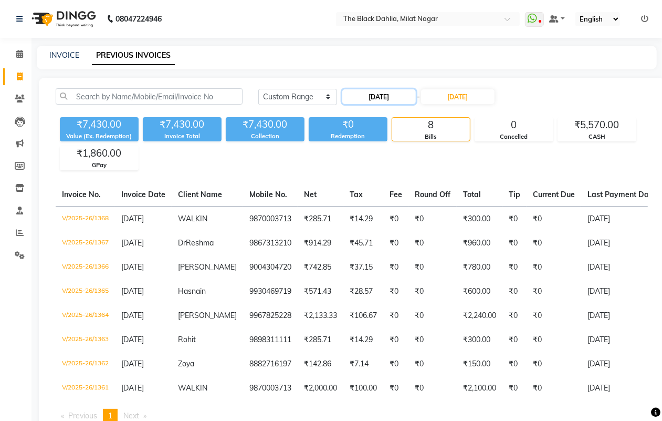
click at [366, 90] on input "[DATE]" at bounding box center [379, 96] width 74 height 15
select select "9"
select select "2025"
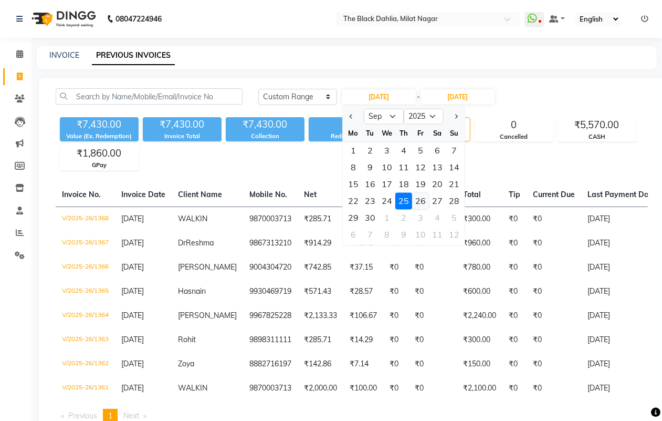
click at [419, 202] on div "26" at bounding box center [420, 201] width 17 height 17
type input "26-09-2025"
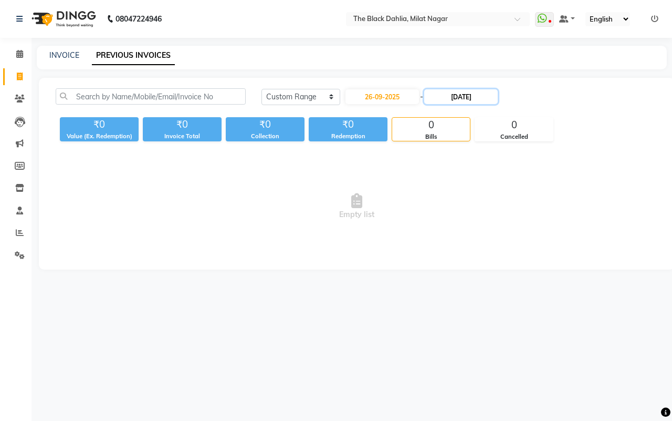
click at [473, 93] on input "[DATE]" at bounding box center [461, 96] width 74 height 15
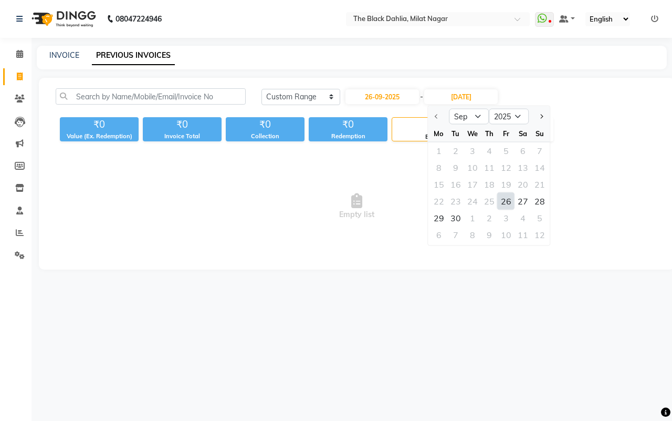
click at [505, 203] on div "26" at bounding box center [506, 201] width 17 height 17
type input "26-09-2025"
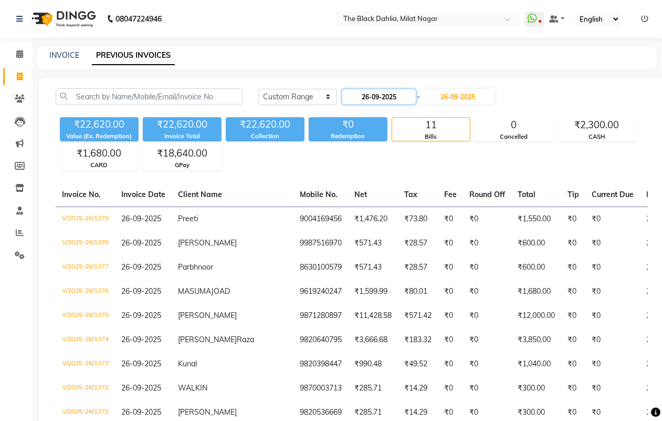
click at [393, 98] on input "26-09-2025" at bounding box center [379, 96] width 74 height 15
select select "9"
select select "2025"
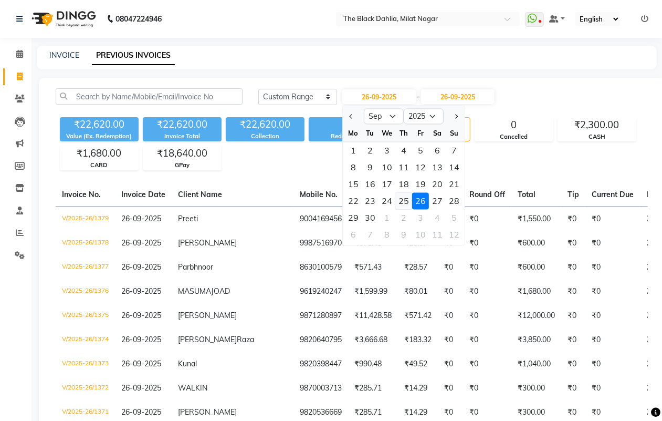
click at [404, 203] on div "25" at bounding box center [403, 201] width 17 height 17
type input "[DATE]"
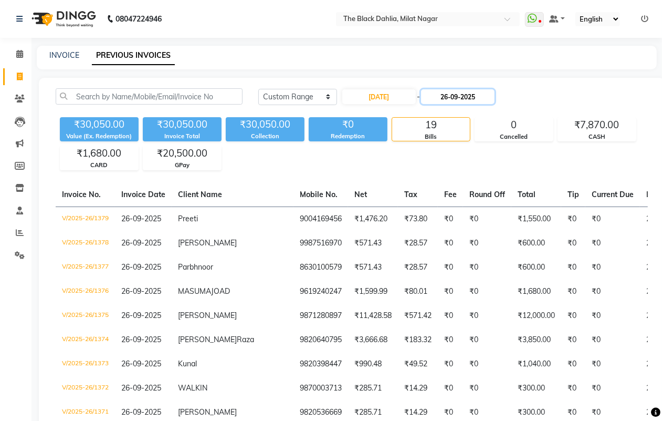
click at [474, 91] on input "26-09-2025" at bounding box center [458, 96] width 74 height 15
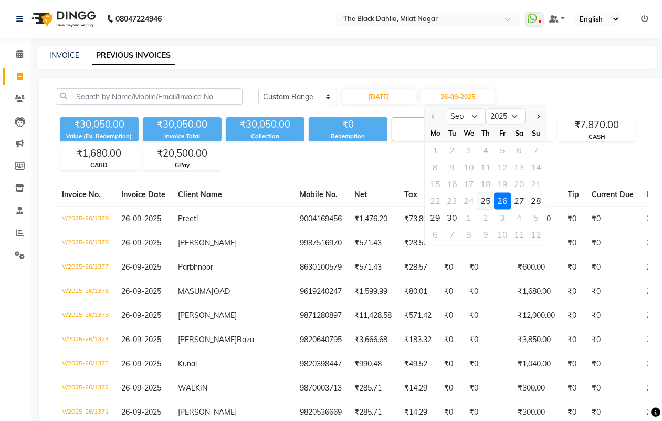
click at [481, 197] on div "25" at bounding box center [485, 201] width 17 height 17
type input "[DATE]"
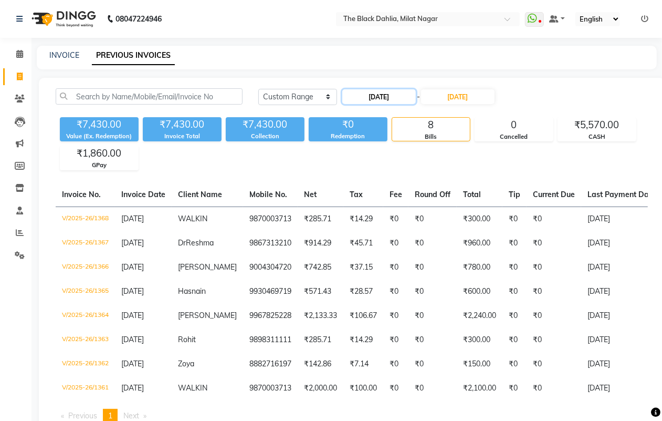
click at [363, 98] on input "[DATE]" at bounding box center [379, 96] width 74 height 15
select select "9"
select select "2025"
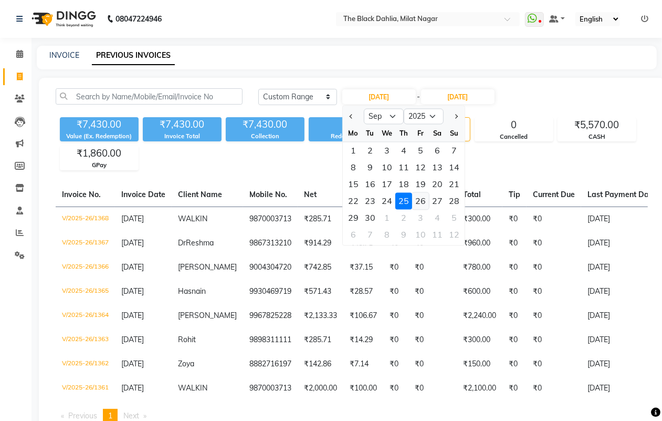
click at [423, 201] on div "26" at bounding box center [420, 201] width 17 height 17
type input "26-09-2025"
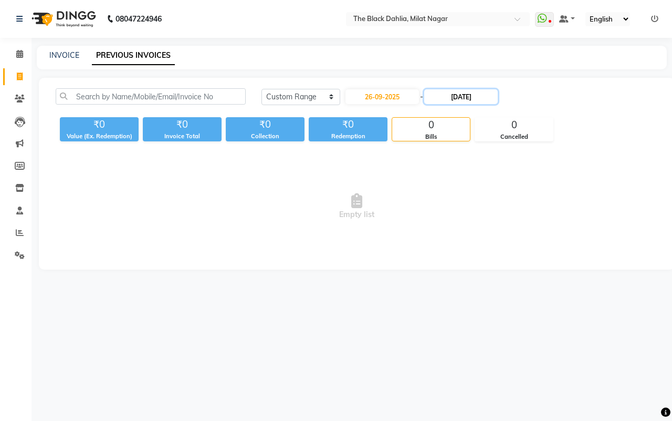
click at [476, 98] on input "[DATE]" at bounding box center [461, 96] width 74 height 15
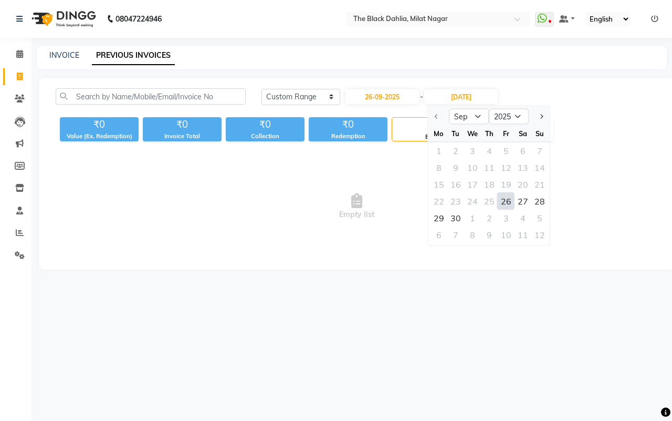
click at [507, 205] on div "26" at bounding box center [506, 201] width 17 height 17
type input "26-09-2025"
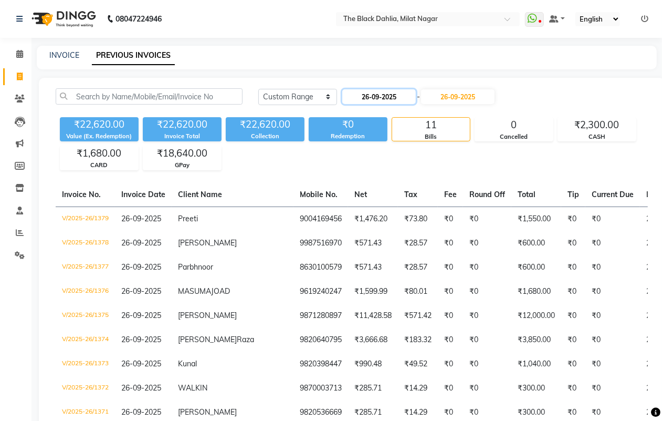
click at [398, 95] on input "26-09-2025" at bounding box center [379, 96] width 74 height 15
select select "9"
select select "2025"
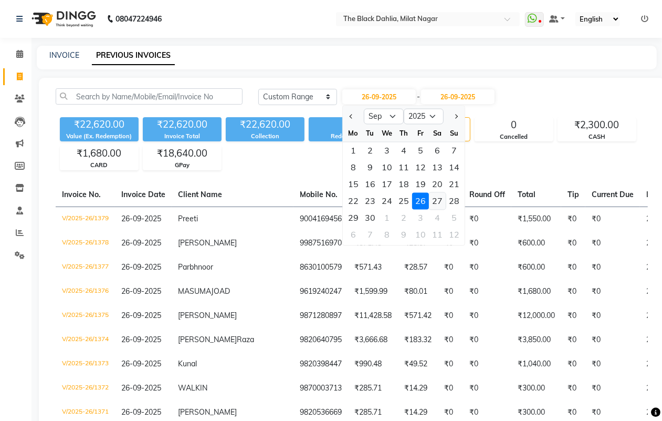
click at [436, 197] on div "27" at bounding box center [437, 201] width 17 height 17
type input "27-09-2025"
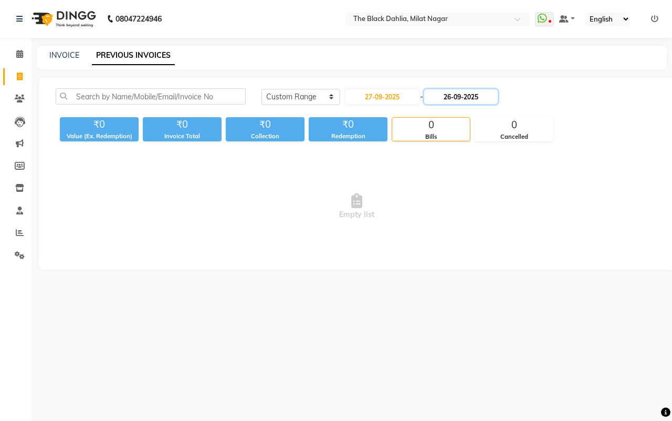
click at [463, 97] on input "26-09-2025" at bounding box center [461, 96] width 74 height 15
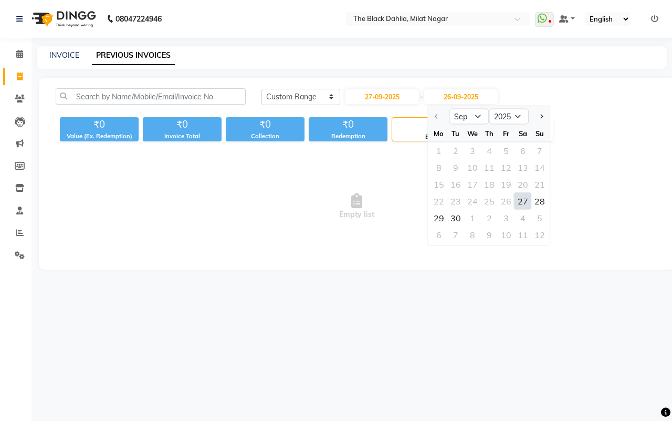
click at [520, 202] on div "27" at bounding box center [523, 201] width 17 height 17
type input "27-09-2025"
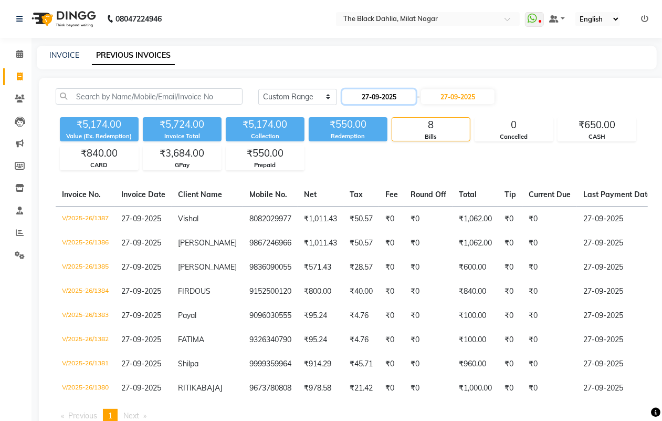
click at [358, 95] on input "27-09-2025" at bounding box center [379, 96] width 74 height 15
select select "9"
select select "2025"
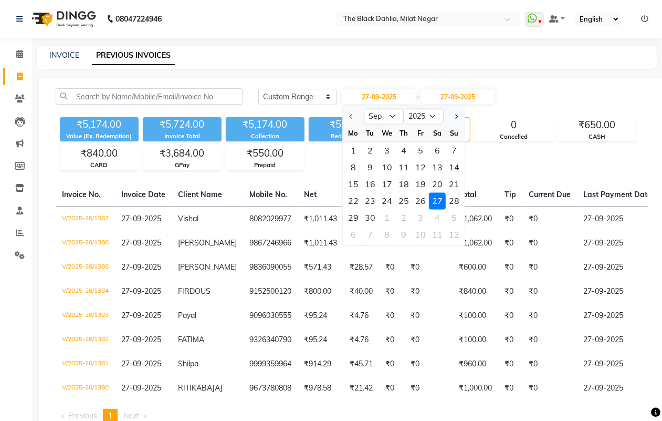
click at [445, 202] on div "27" at bounding box center [437, 201] width 17 height 17
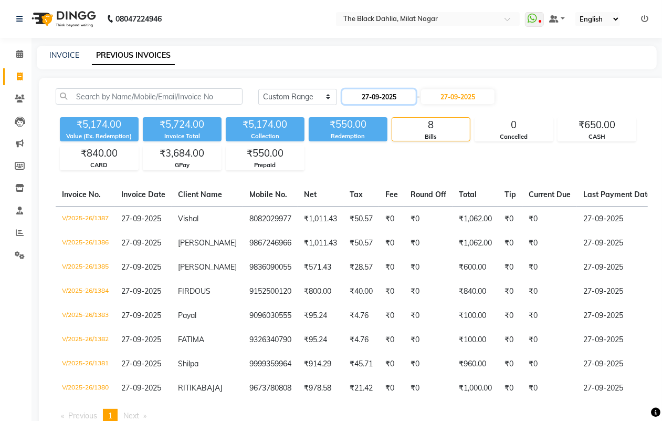
click at [399, 101] on input "27-09-2025" at bounding box center [379, 96] width 74 height 15
select select "9"
select select "2025"
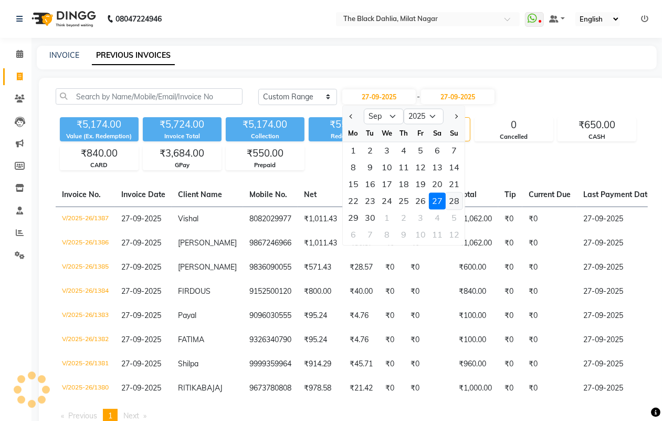
click at [453, 203] on div "28" at bounding box center [454, 201] width 17 height 17
type input "28-09-2025"
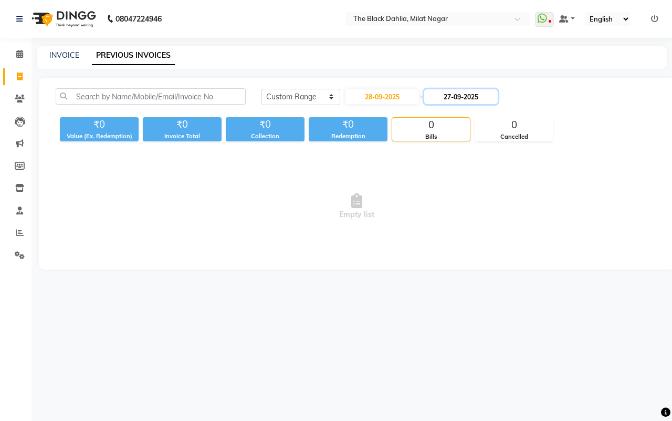
click at [463, 93] on input "27-09-2025" at bounding box center [461, 96] width 74 height 15
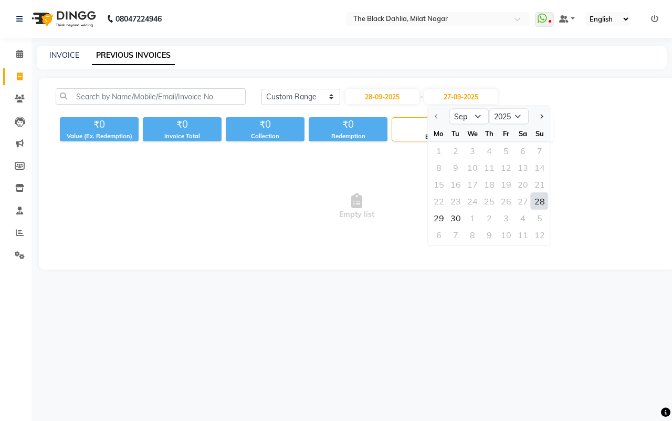
click at [534, 201] on div "28" at bounding box center [540, 201] width 17 height 17
type input "28-09-2025"
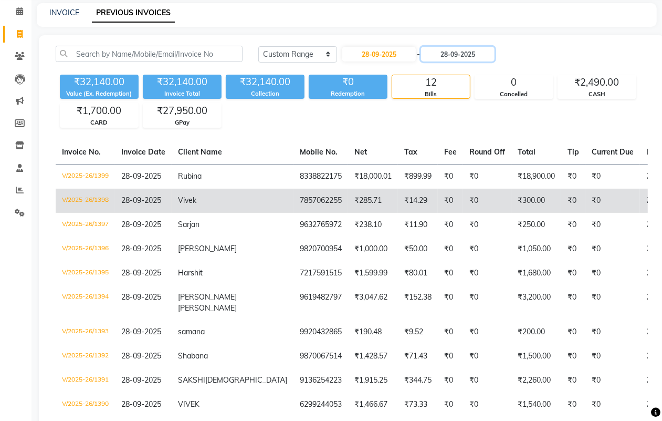
scroll to position [66, 0]
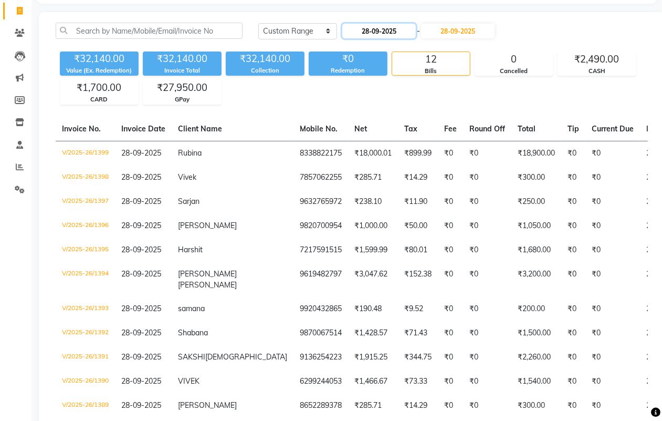
click at [398, 33] on input "28-09-2025" at bounding box center [379, 31] width 74 height 15
select select "9"
select select "2025"
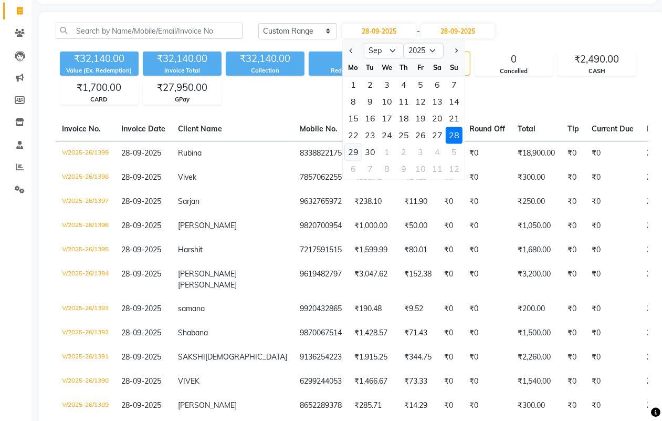
click at [353, 145] on div "29" at bounding box center [353, 152] width 17 height 17
type input "29-09-2025"
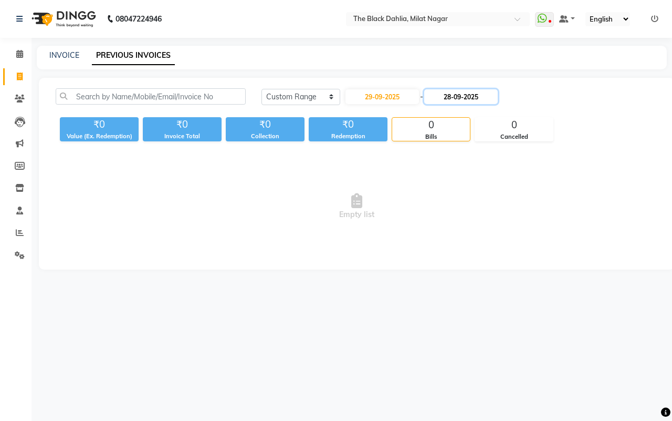
click at [463, 96] on input "28-09-2025" at bounding box center [461, 96] width 74 height 15
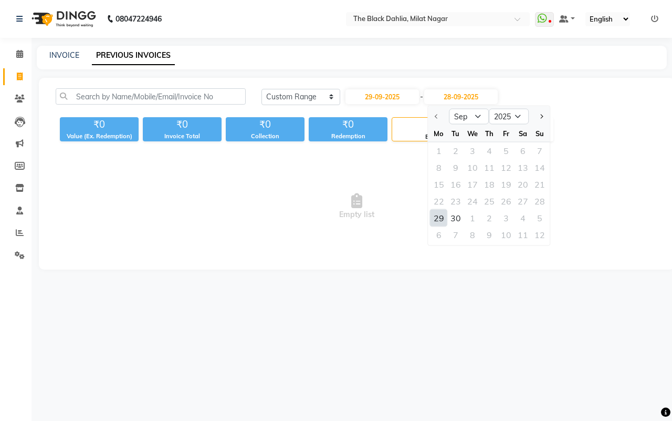
click at [442, 216] on div "29" at bounding box center [439, 218] width 17 height 17
type input "29-09-2025"
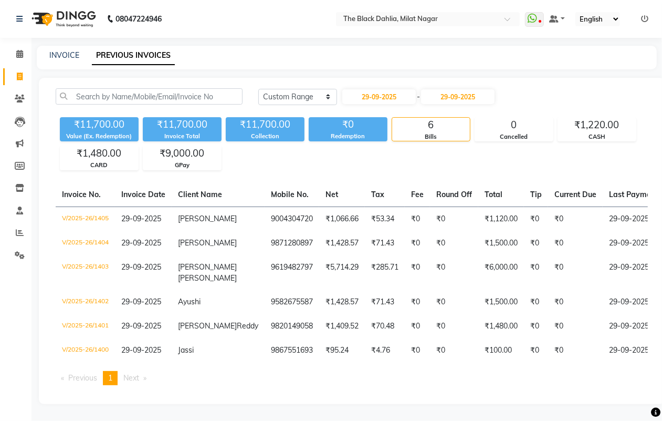
click at [368, 108] on div "[DATE] [DATE] Custom Range [DATE] - [DATE]" at bounding box center [453, 100] width 405 height 25
click at [384, 101] on input "29-09-2025" at bounding box center [379, 96] width 74 height 15
select select "9"
select select "2025"
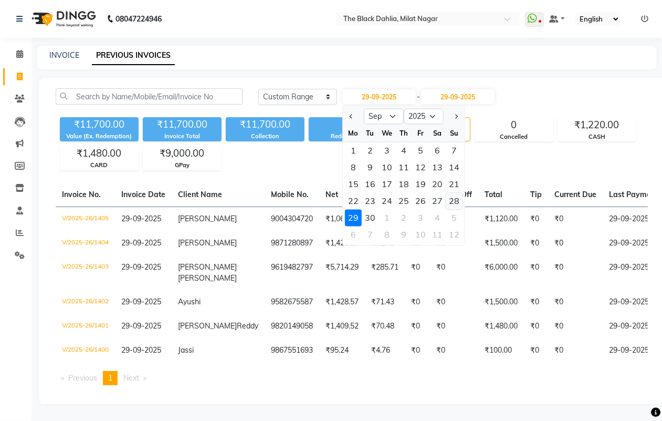
click at [457, 199] on div "28" at bounding box center [454, 201] width 17 height 17
type input "28-09-2025"
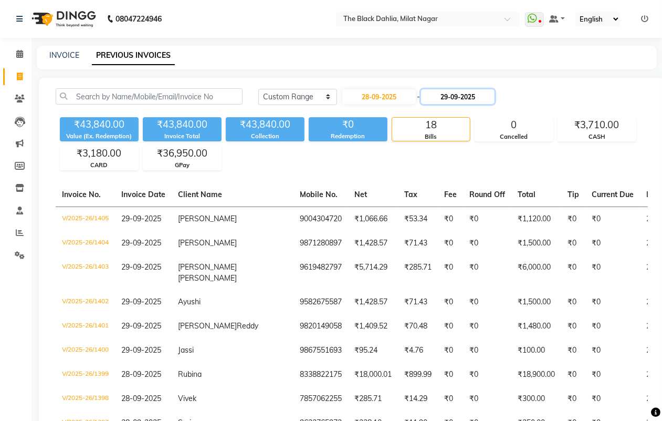
click at [474, 98] on input "29-09-2025" at bounding box center [458, 96] width 74 height 15
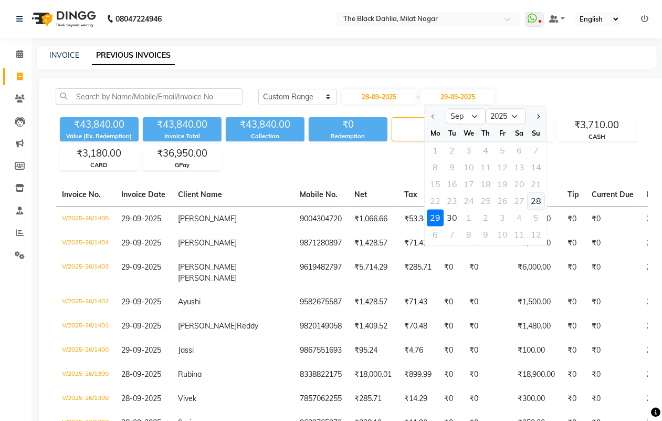
click at [536, 202] on div "28" at bounding box center [536, 201] width 17 height 17
type input "28-09-2025"
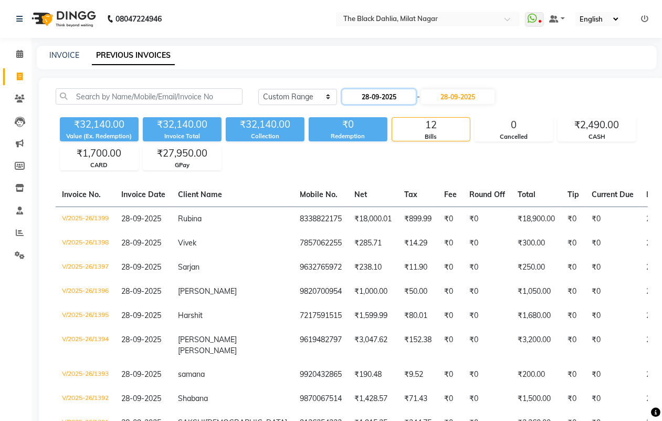
click at [379, 101] on input "28-09-2025" at bounding box center [379, 96] width 74 height 15
select select "9"
select select "2025"
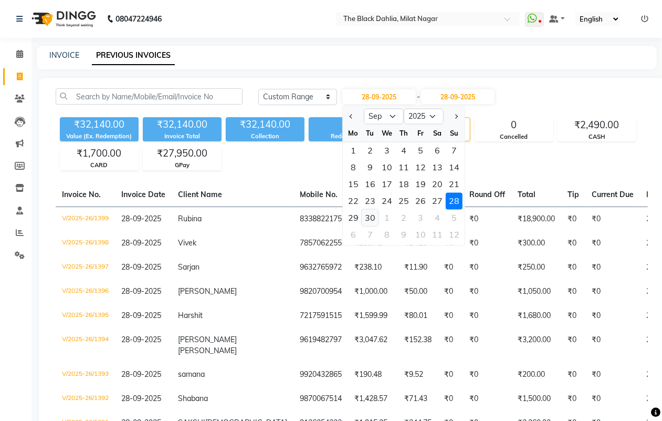
click at [373, 215] on div "30" at bounding box center [370, 218] width 17 height 17
type input "30-09-2025"
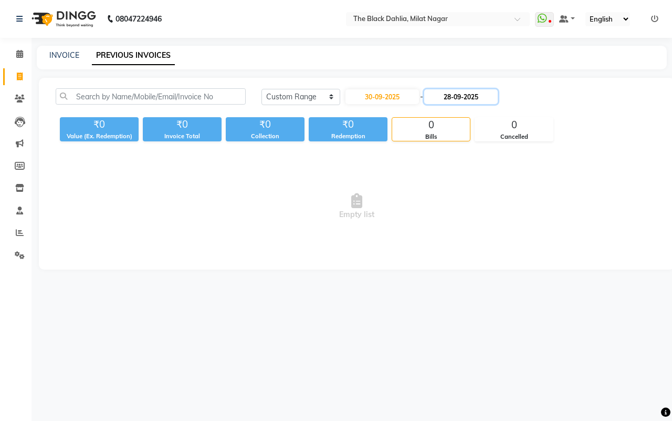
click at [460, 101] on input "28-09-2025" at bounding box center [461, 96] width 74 height 15
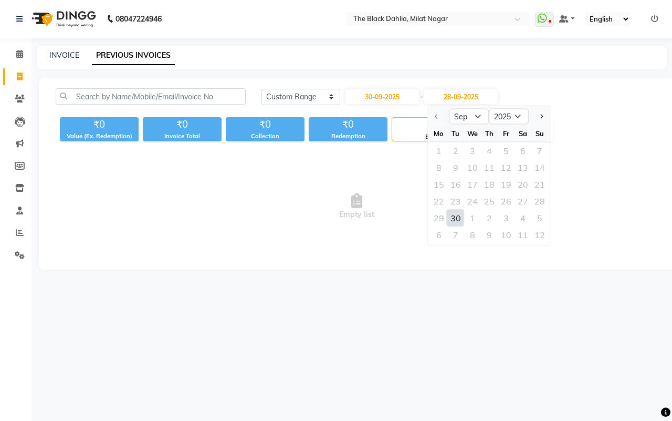
click at [456, 220] on div "30" at bounding box center [455, 218] width 17 height 17
type input "30-09-2025"
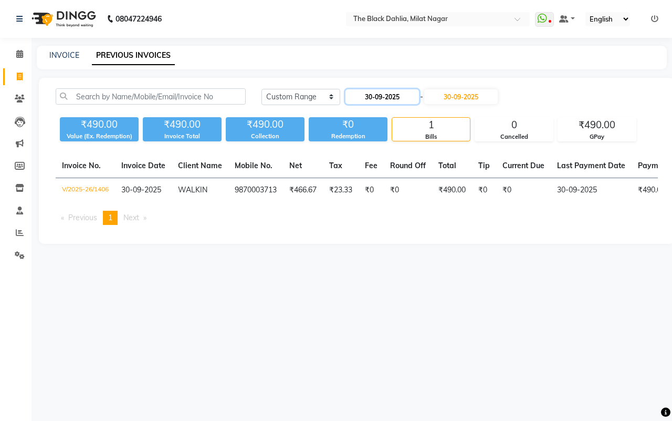
click at [386, 95] on input "30-09-2025" at bounding box center [383, 96] width 74 height 15
select select "9"
select select "2025"
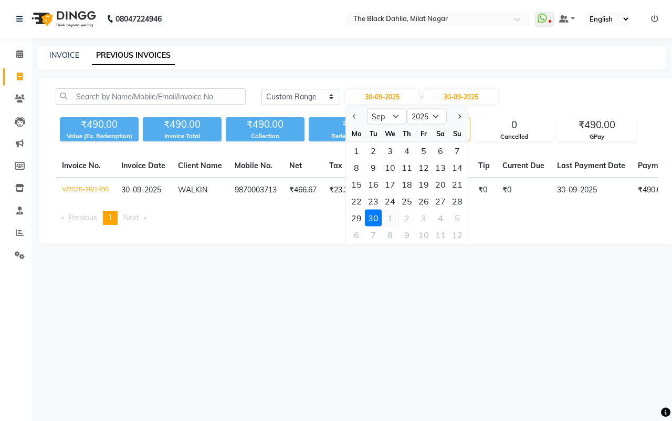
click at [394, 214] on div "1" at bounding box center [390, 218] width 17 height 17
type input "01-10-2025"
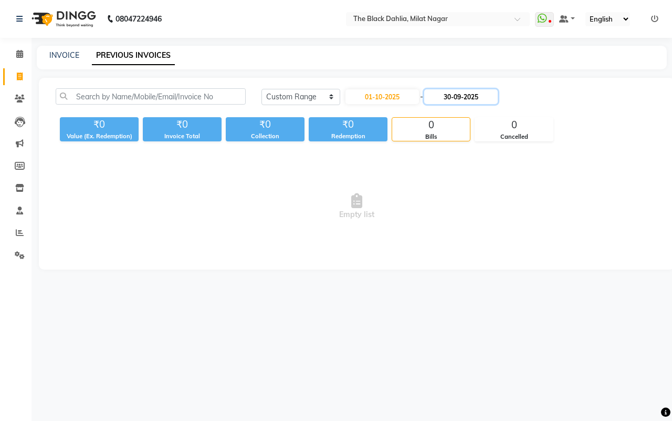
click at [470, 98] on input "30-09-2025" at bounding box center [461, 96] width 74 height 15
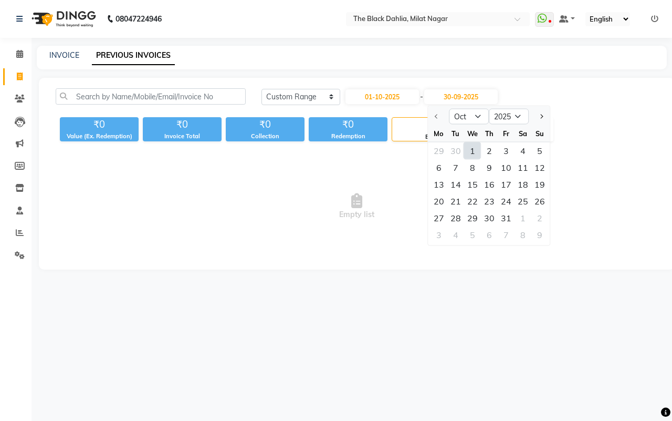
click at [468, 151] on div "1" at bounding box center [472, 150] width 17 height 17
type input "01-10-2025"
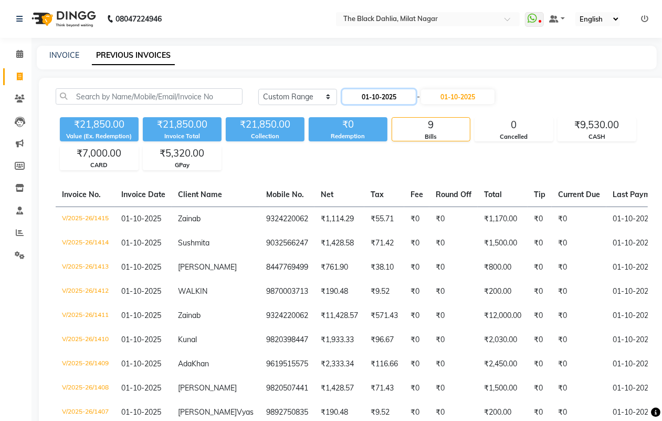
click at [381, 96] on input "01-10-2025" at bounding box center [379, 96] width 74 height 15
select select "10"
select select "2025"
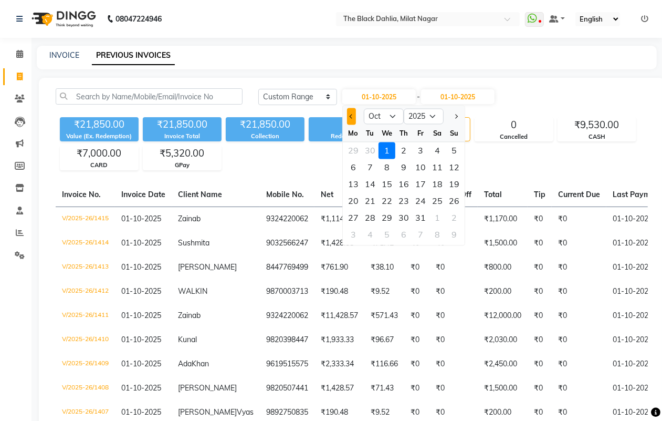
click at [350, 121] on button "Previous month" at bounding box center [351, 116] width 9 height 17
select select "9"
click at [357, 215] on div "29" at bounding box center [353, 218] width 17 height 17
type input "29-09-2025"
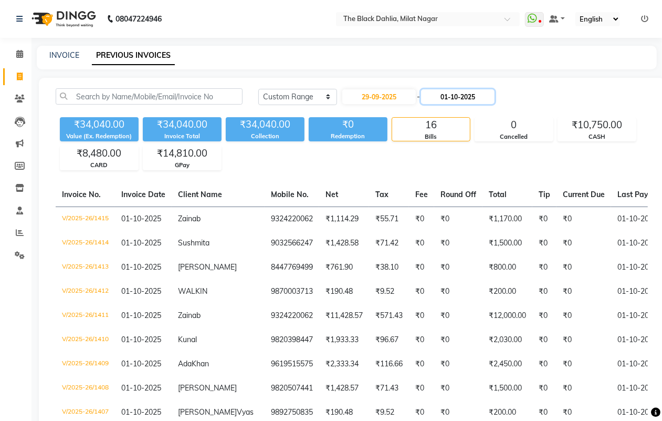
click at [457, 96] on input "01-10-2025" at bounding box center [458, 96] width 74 height 15
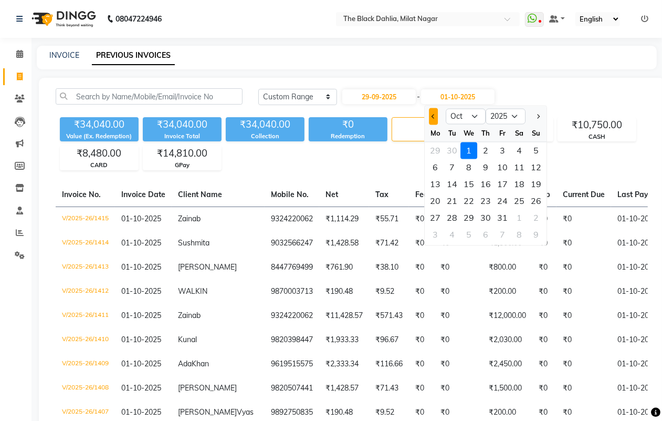
click at [434, 119] on button "Previous month" at bounding box center [433, 116] width 9 height 17
select select "9"
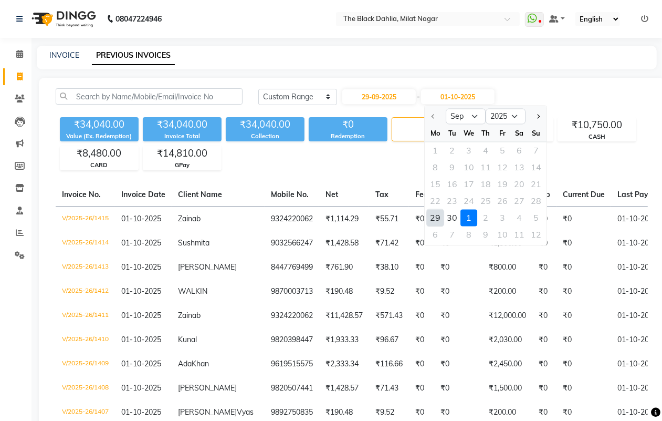
click at [441, 213] on div "29" at bounding box center [435, 218] width 17 height 17
type input "29-09-2025"
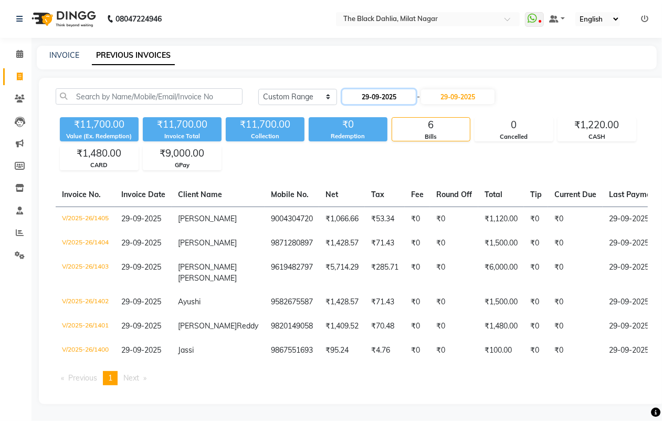
click at [373, 96] on input "29-09-2025" at bounding box center [379, 96] width 74 height 15
select select "9"
select select "2025"
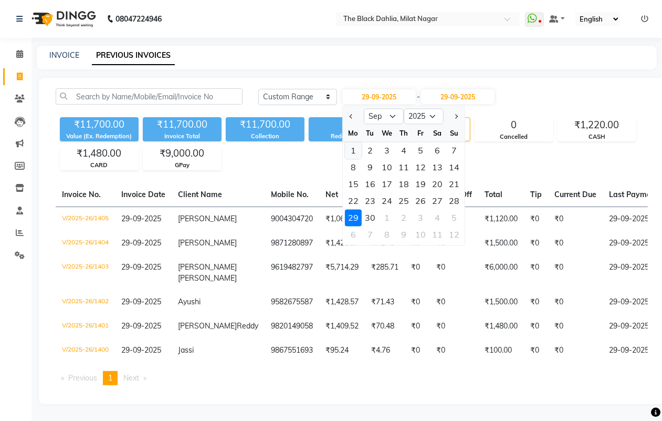
click at [352, 151] on div "1" at bounding box center [353, 150] width 17 height 17
type input "01-09-2025"
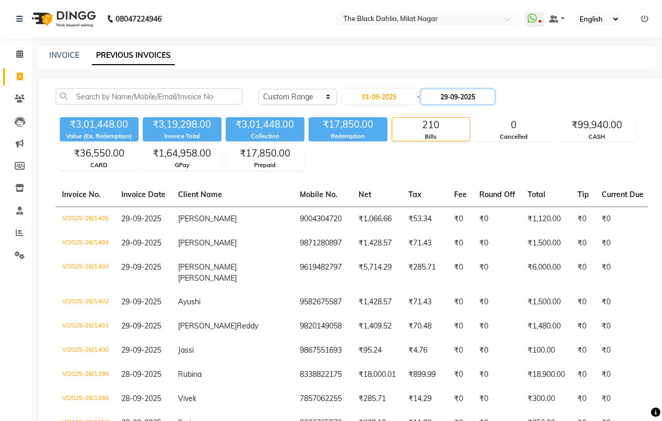
click at [472, 92] on input "29-09-2025" at bounding box center [458, 96] width 74 height 15
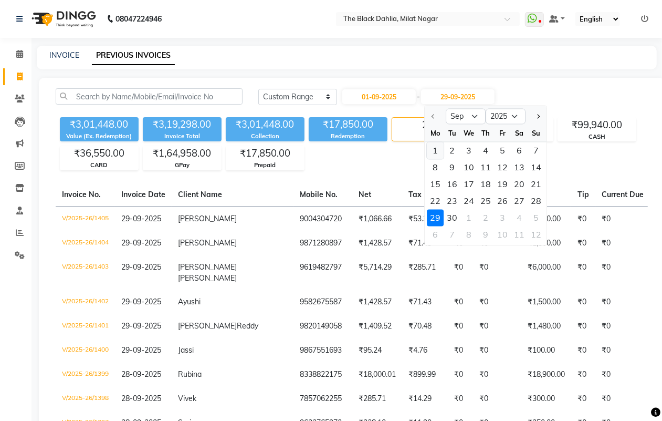
click at [433, 145] on div "1" at bounding box center [435, 150] width 17 height 17
type input "01-09-2025"
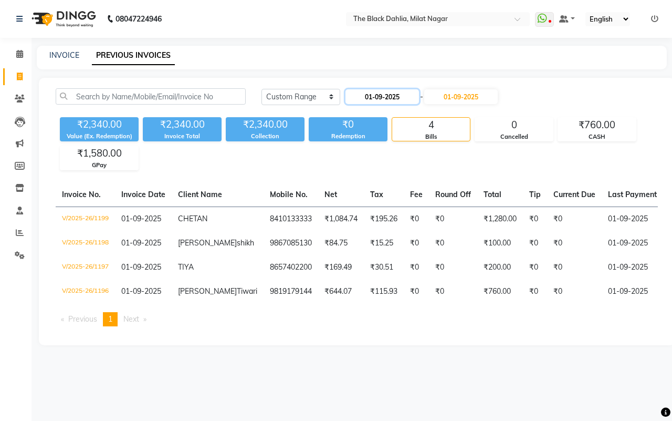
click at [369, 96] on input "01-09-2025" at bounding box center [383, 96] width 74 height 15
select select "9"
select select "2025"
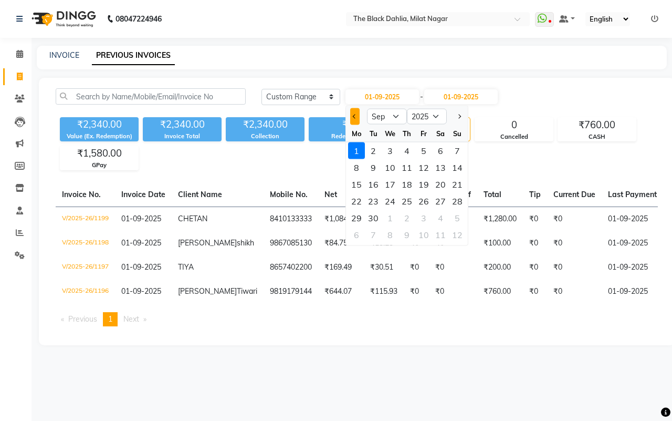
click at [356, 116] on span "Previous month" at bounding box center [355, 116] width 4 height 4
select select "8"
click at [457, 220] on div "31" at bounding box center [457, 218] width 17 height 17
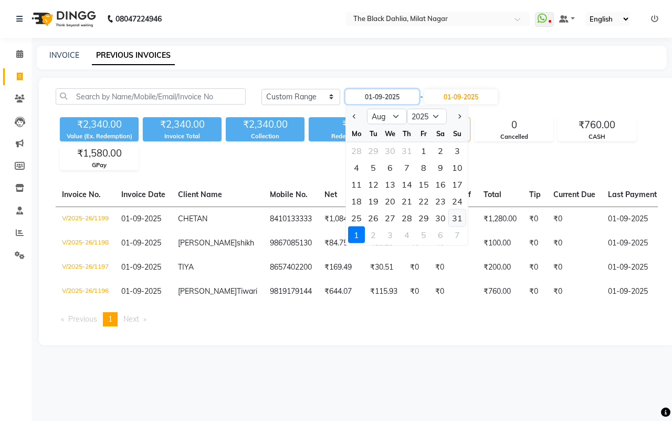
type input "[DATE]"
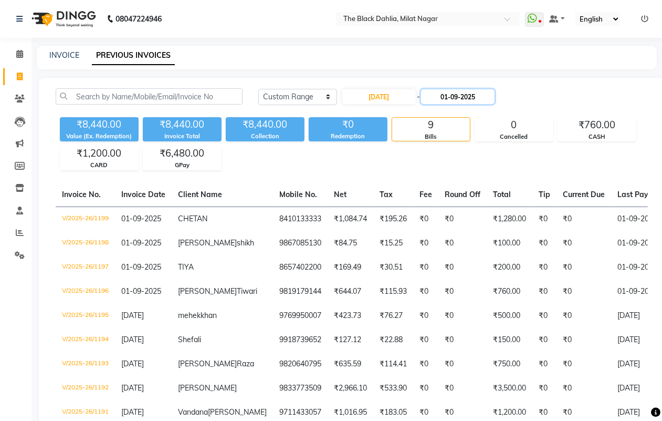
click at [472, 92] on input "01-09-2025" at bounding box center [458, 96] width 74 height 15
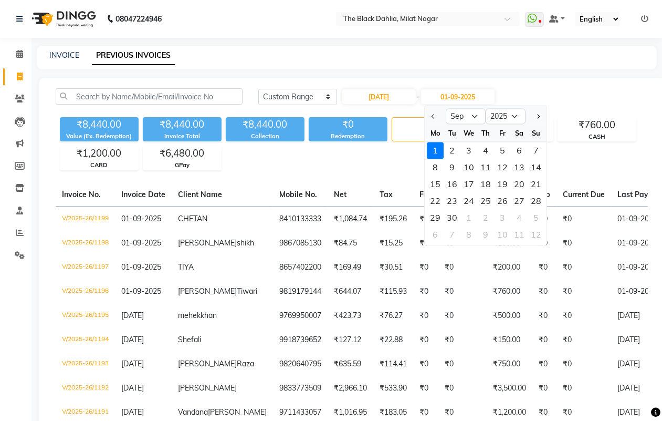
click at [428, 121] on div at bounding box center [435, 116] width 21 height 17
click at [432, 116] on span "Previous month" at bounding box center [434, 116] width 4 height 4
select select "8"
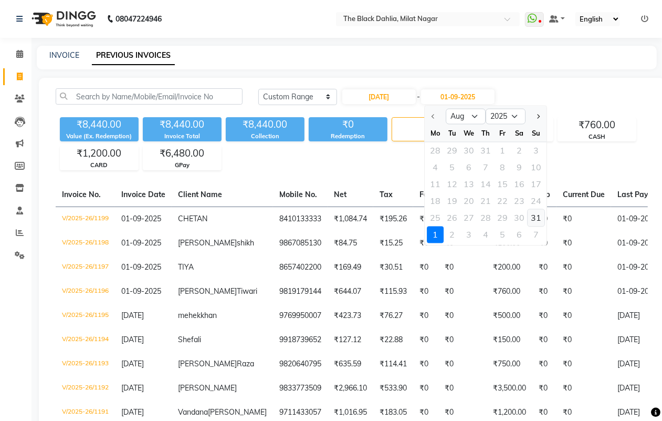
click at [531, 218] on div "31" at bounding box center [536, 218] width 17 height 17
type input "[DATE]"
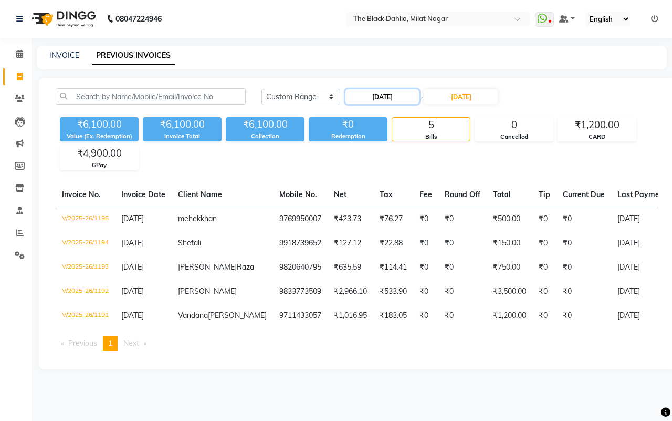
click at [390, 99] on input "[DATE]" at bounding box center [383, 96] width 74 height 15
select select "8"
select select "2025"
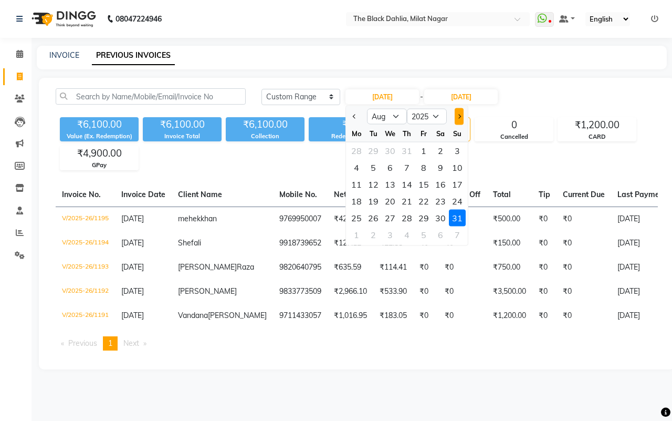
click at [457, 117] on button "Next month" at bounding box center [459, 116] width 9 height 17
select select "9"
click at [355, 147] on div "1" at bounding box center [356, 150] width 17 height 17
type input "01-09-2025"
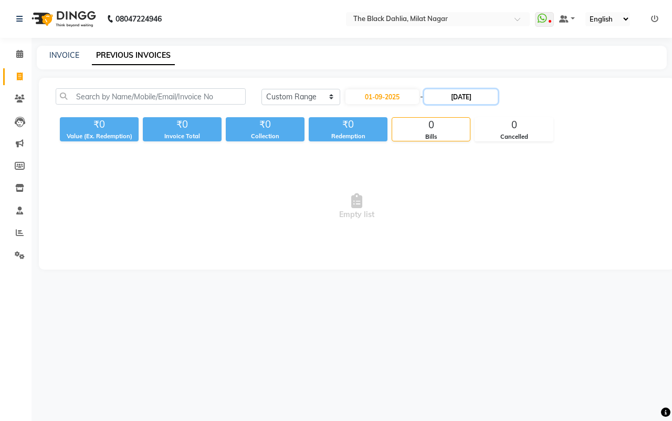
click at [466, 96] on input "[DATE]" at bounding box center [461, 96] width 74 height 15
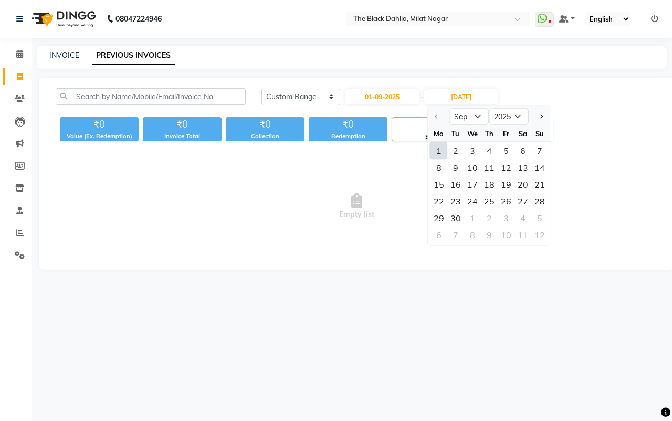
click at [440, 155] on div "1" at bounding box center [439, 150] width 17 height 17
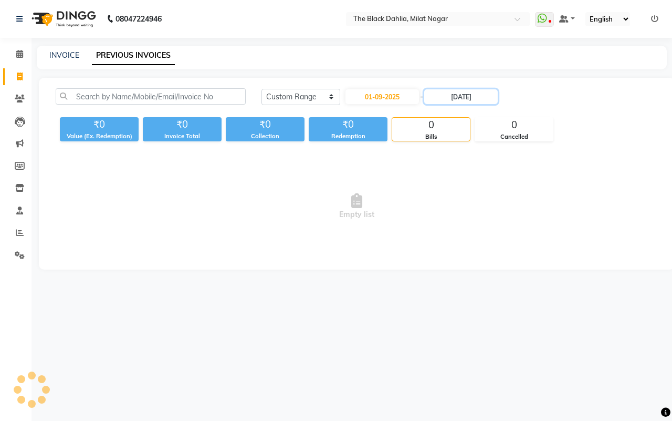
type input "01-09-2025"
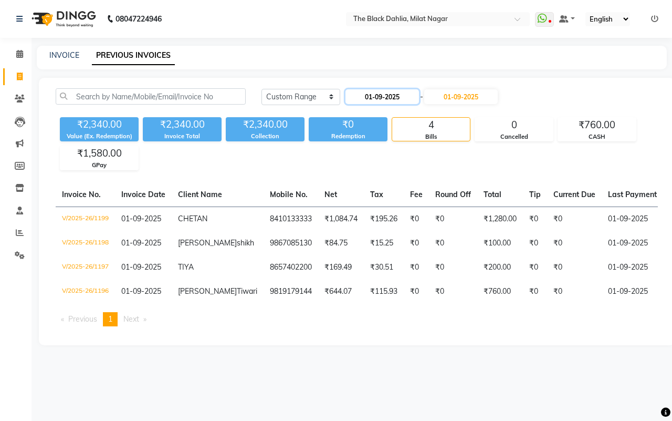
click at [400, 95] on input "01-09-2025" at bounding box center [383, 96] width 74 height 15
select select "9"
select select "2025"
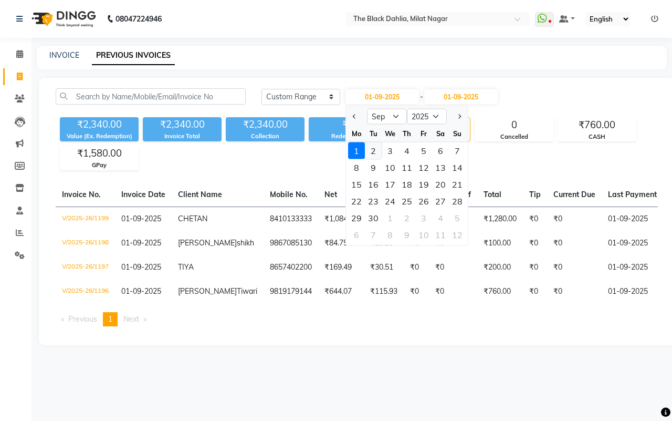
click at [371, 149] on div "2" at bounding box center [373, 150] width 17 height 17
type input "[DATE]"
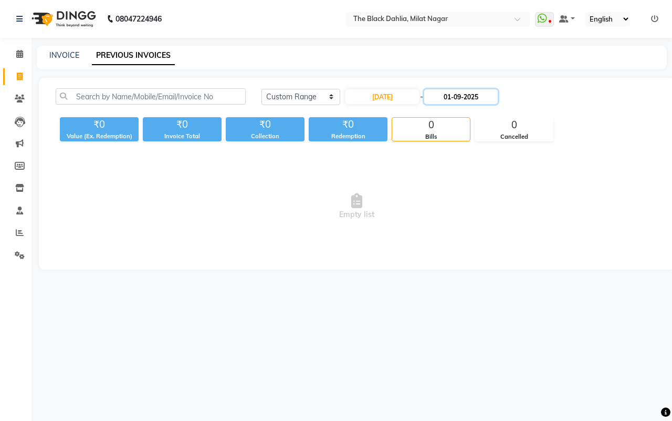
click at [465, 98] on input "01-09-2025" at bounding box center [461, 96] width 74 height 15
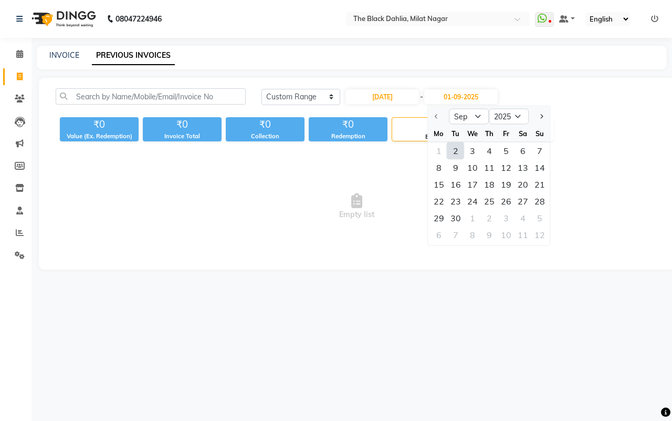
click at [452, 148] on div "2" at bounding box center [455, 150] width 17 height 17
type input "[DATE]"
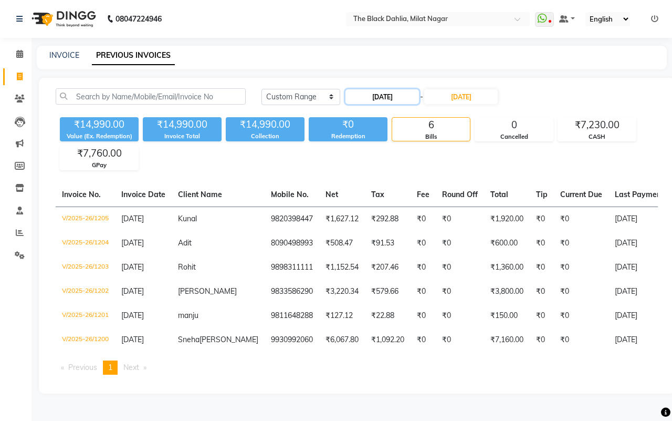
click at [412, 100] on input "[DATE]" at bounding box center [383, 96] width 74 height 15
select select "9"
select select "2025"
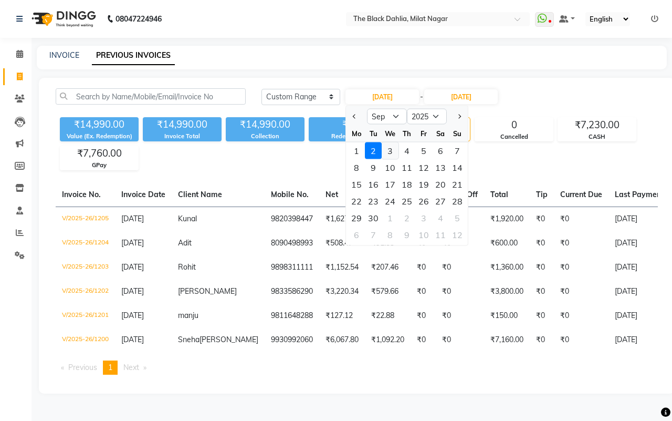
click at [393, 146] on div "3" at bounding box center [390, 150] width 17 height 17
type input "[DATE]"
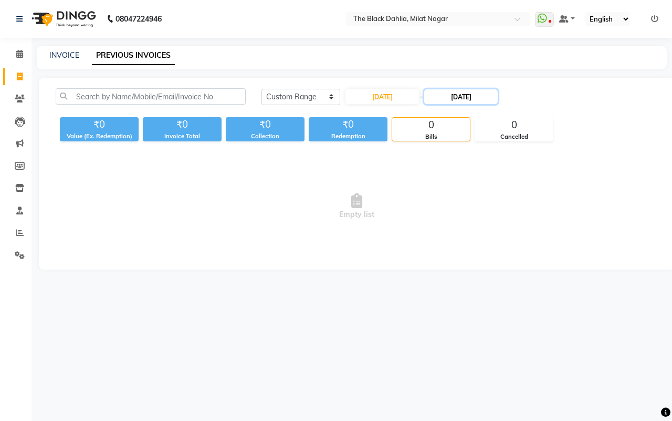
click at [457, 96] on input "[DATE]" at bounding box center [461, 96] width 74 height 15
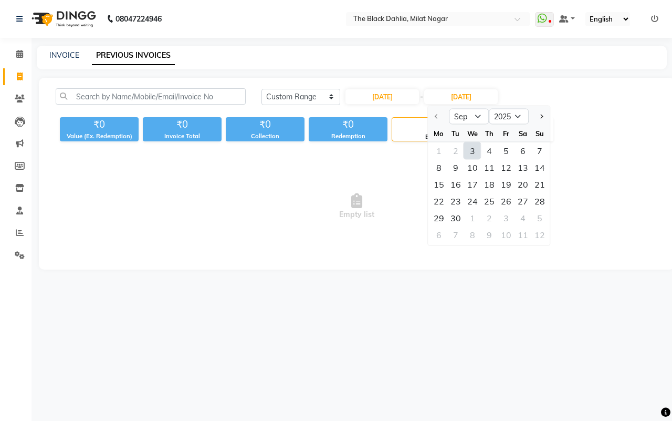
click at [471, 151] on div "3" at bounding box center [472, 150] width 17 height 17
type input "[DATE]"
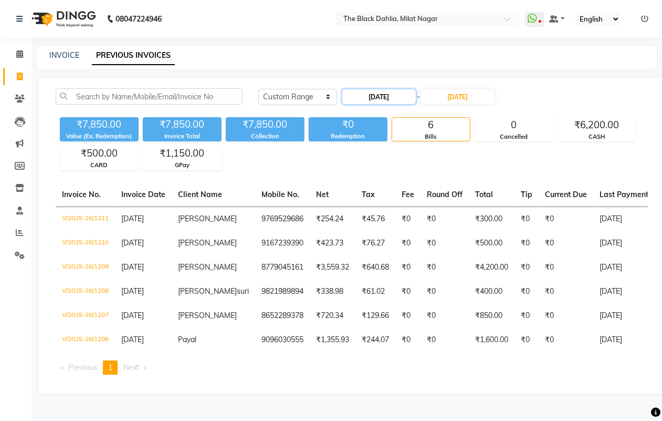
click at [389, 97] on input "[DATE]" at bounding box center [379, 96] width 74 height 15
select select "9"
select select "2025"
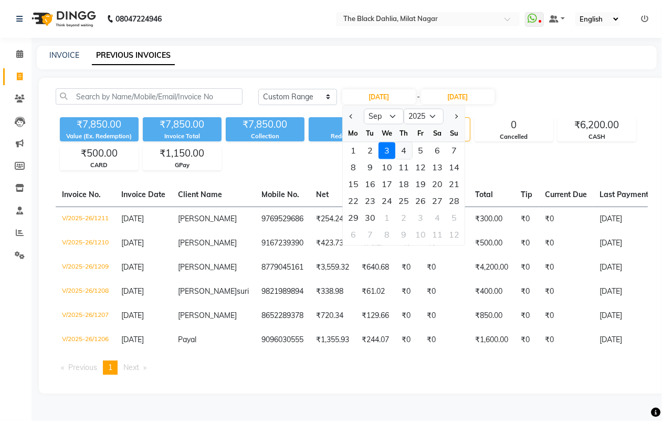
click at [405, 142] on div "4" at bounding box center [403, 150] width 17 height 17
type input "[DATE]"
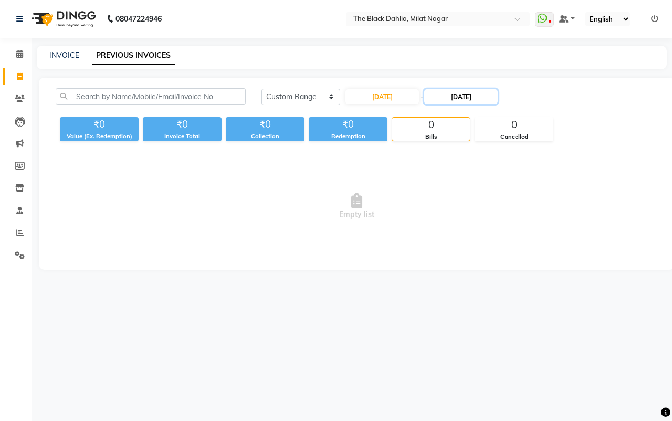
click at [463, 95] on input "[DATE]" at bounding box center [461, 96] width 74 height 15
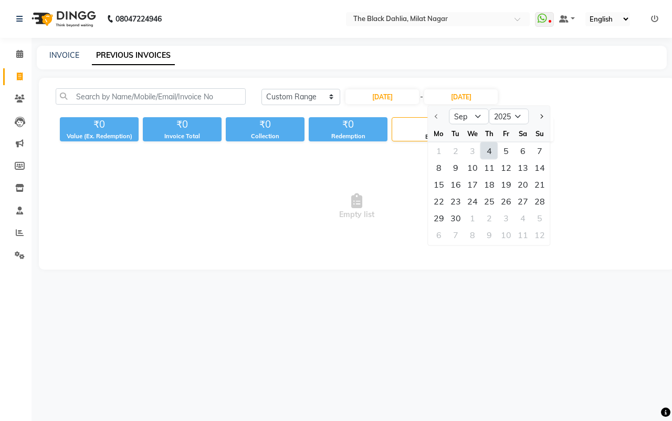
click at [487, 152] on div "4" at bounding box center [489, 150] width 17 height 17
type input "[DATE]"
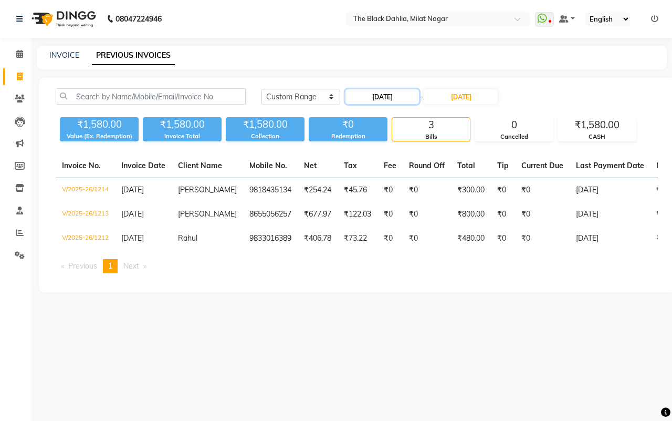
click at [390, 93] on input "[DATE]" at bounding box center [383, 96] width 74 height 15
select select "9"
select select "2025"
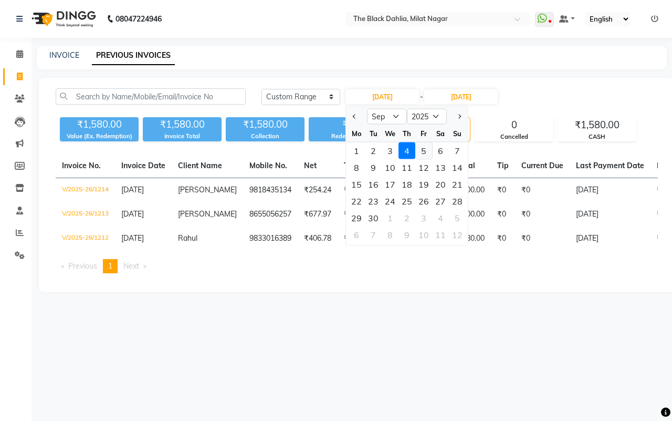
click at [422, 143] on div "5" at bounding box center [423, 150] width 17 height 17
type input "[DATE]"
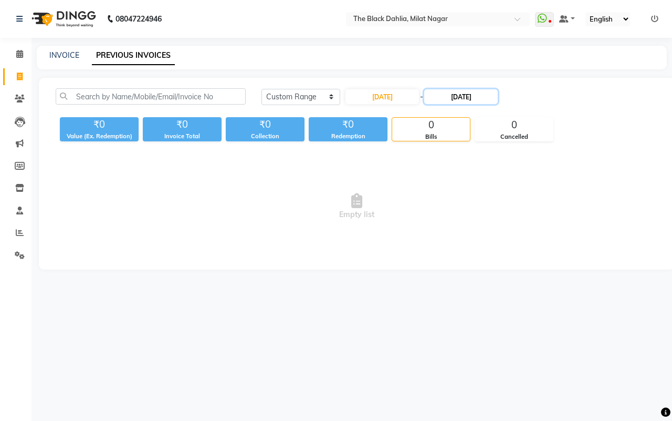
click at [462, 97] on input "[DATE]" at bounding box center [461, 96] width 74 height 15
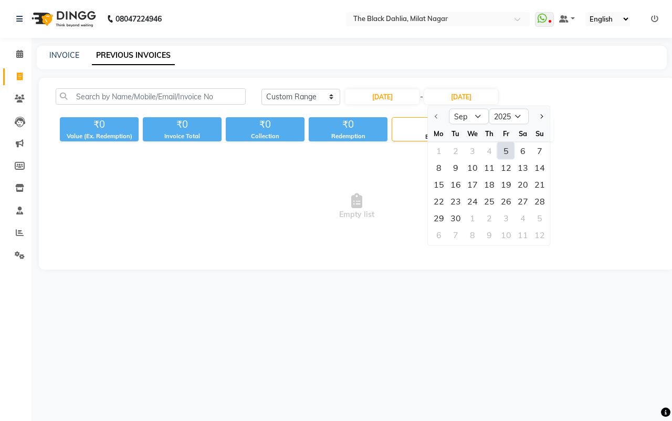
click at [507, 151] on div "5" at bounding box center [506, 150] width 17 height 17
type input "[DATE]"
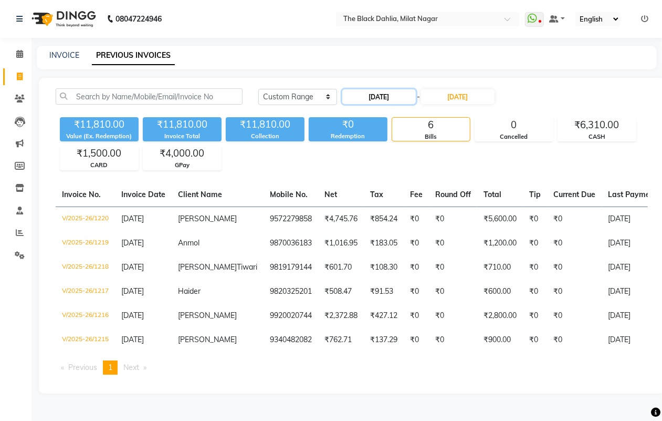
click at [385, 98] on input "[DATE]" at bounding box center [379, 96] width 74 height 15
select select "9"
select select "2025"
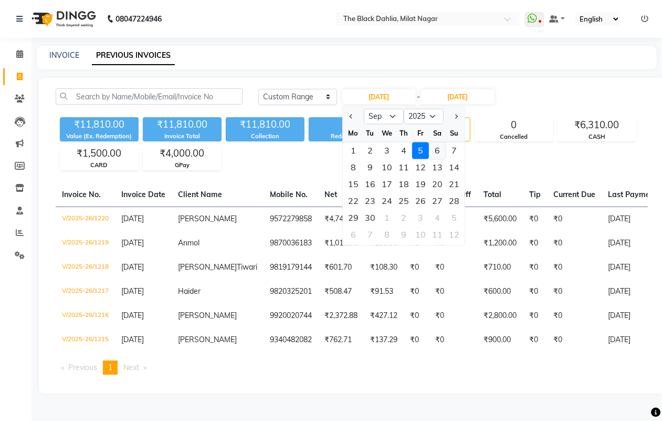
click at [431, 145] on div "6" at bounding box center [437, 150] width 17 height 17
type input "[DATE]"
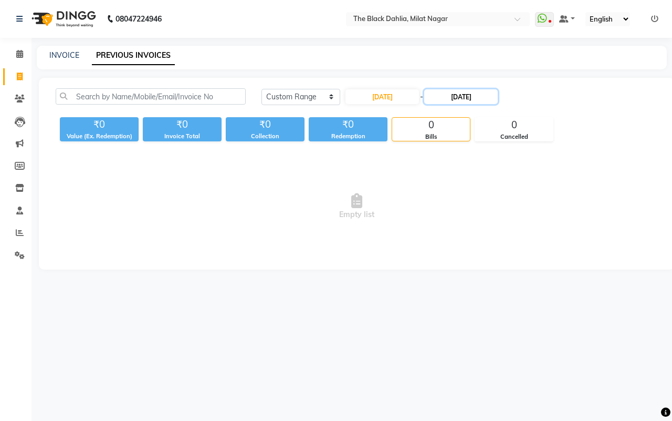
click at [474, 90] on input "[DATE]" at bounding box center [461, 96] width 74 height 15
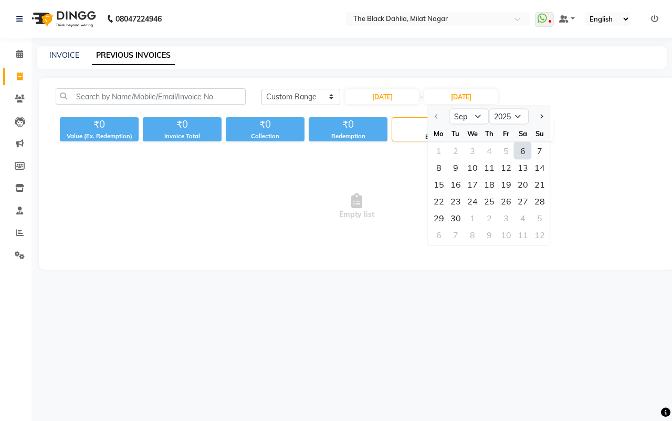
click at [521, 146] on div "6" at bounding box center [523, 150] width 17 height 17
type input "[DATE]"
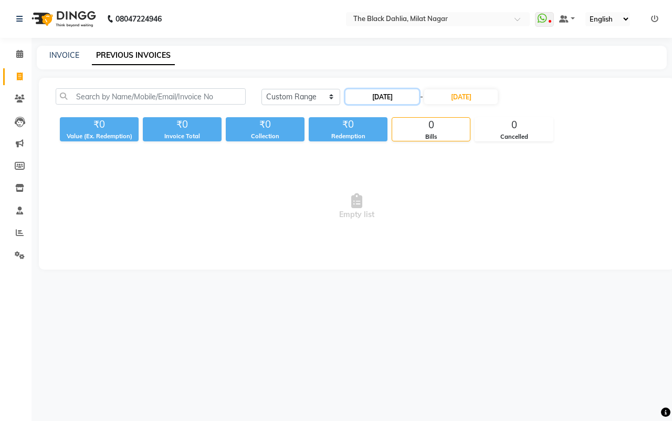
click at [378, 96] on input "[DATE]" at bounding box center [383, 96] width 74 height 15
select select "9"
select select "2025"
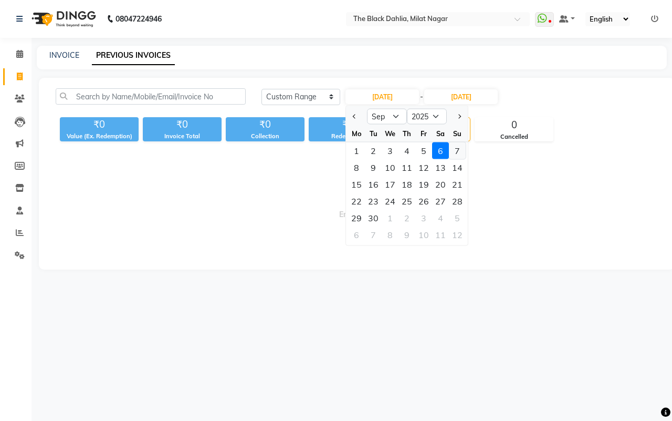
click at [455, 151] on div "7" at bounding box center [457, 150] width 17 height 17
type input "07-09-2025"
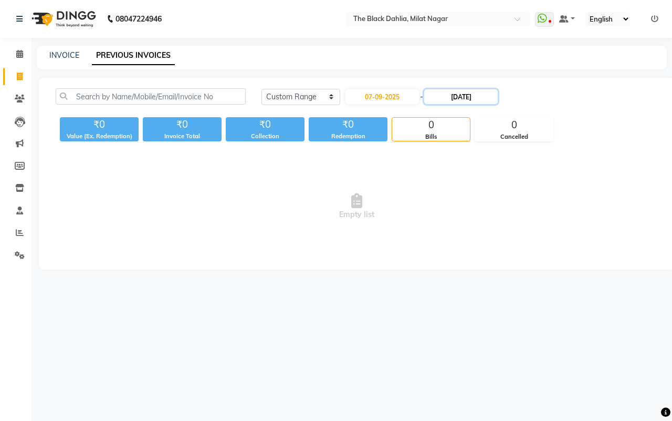
click at [485, 90] on input "[DATE]" at bounding box center [461, 96] width 74 height 15
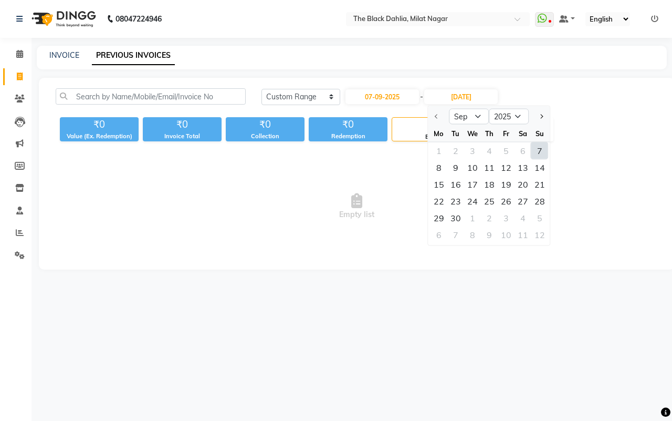
click at [538, 152] on div "7" at bounding box center [540, 150] width 17 height 17
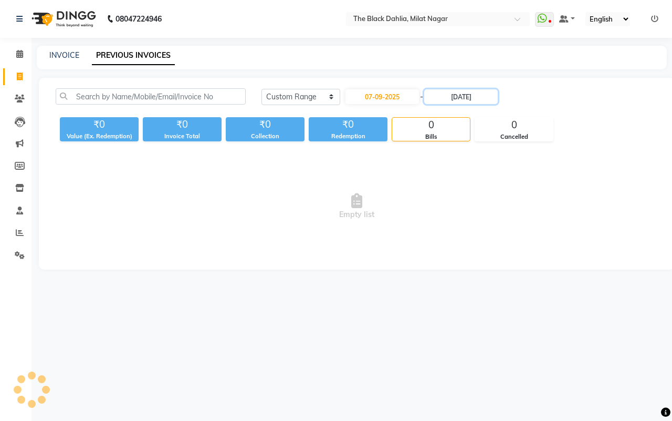
type input "07-09-2025"
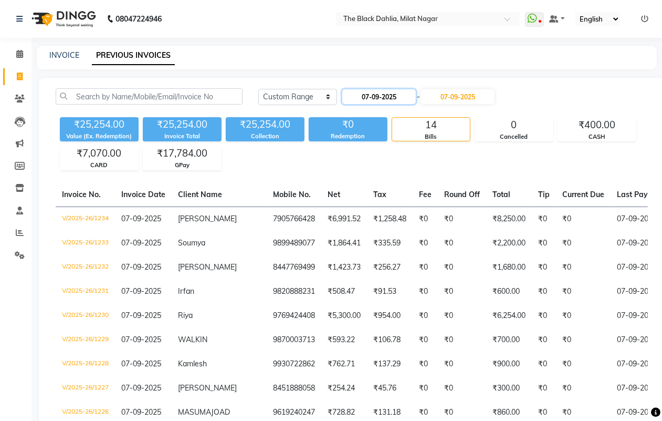
click at [394, 89] on input "07-09-2025" at bounding box center [379, 96] width 74 height 15
select select "9"
select select "2025"
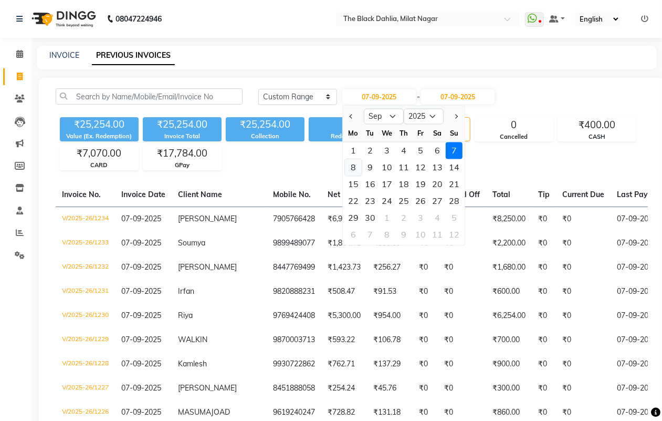
click at [353, 162] on div "8" at bounding box center [353, 167] width 17 height 17
type input "[DATE]"
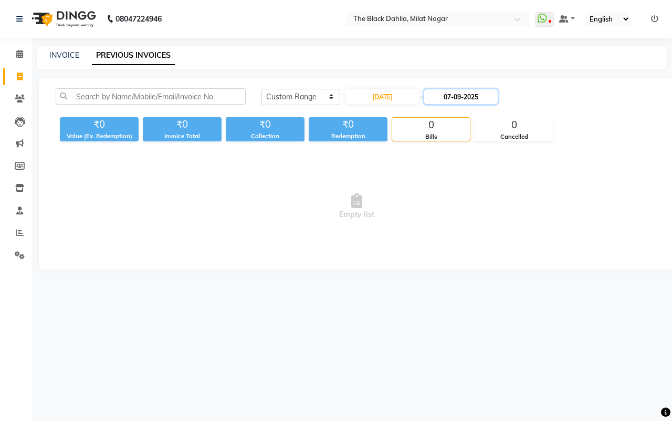
click at [472, 100] on input "07-09-2025" at bounding box center [461, 96] width 74 height 15
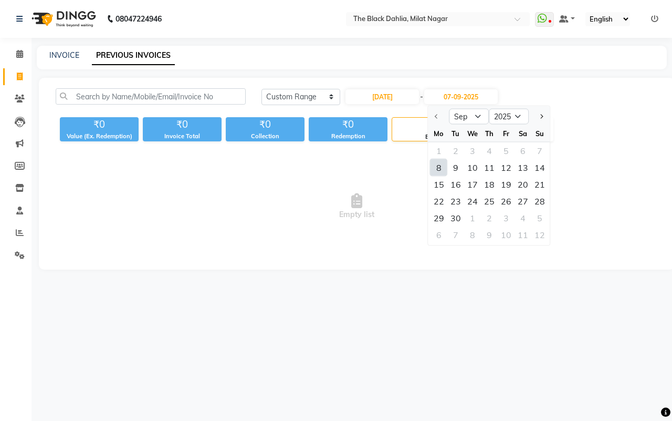
click at [436, 167] on div "8" at bounding box center [439, 167] width 17 height 17
type input "[DATE]"
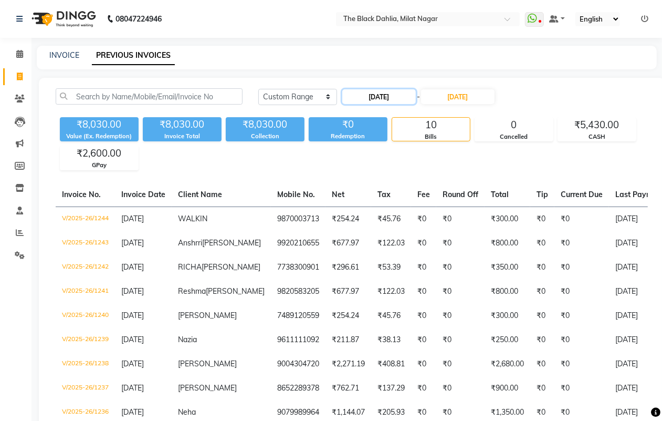
click at [412, 93] on input "[DATE]" at bounding box center [379, 96] width 74 height 15
select select "9"
select select "2025"
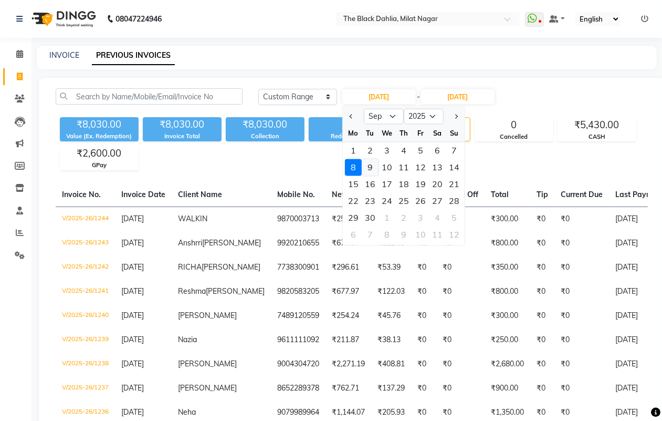
click at [369, 167] on div "9" at bounding box center [370, 167] width 17 height 17
type input "[DATE]"
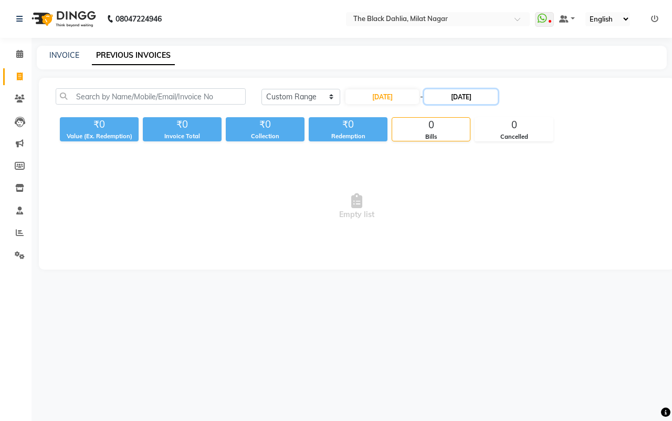
click at [461, 95] on input "[DATE]" at bounding box center [461, 96] width 74 height 15
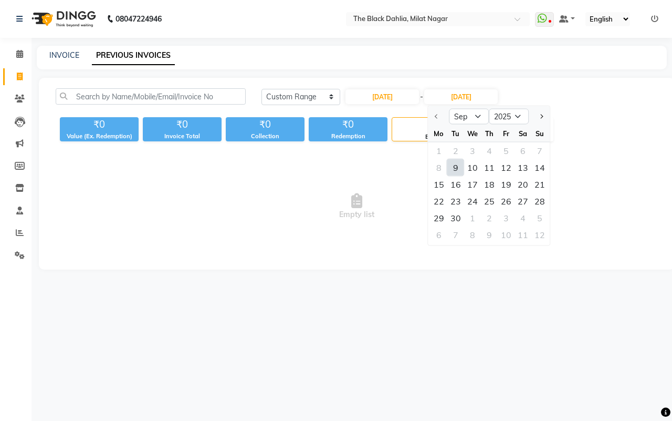
click at [455, 167] on div "9" at bounding box center [455, 167] width 17 height 17
type input "[DATE]"
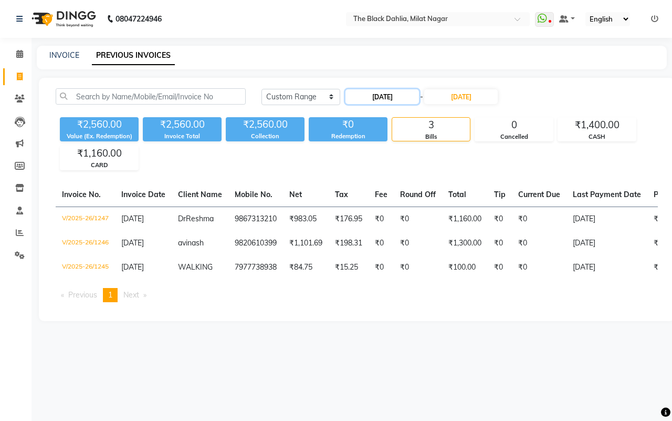
click at [377, 96] on input "[DATE]" at bounding box center [383, 96] width 74 height 15
select select "9"
select select "2025"
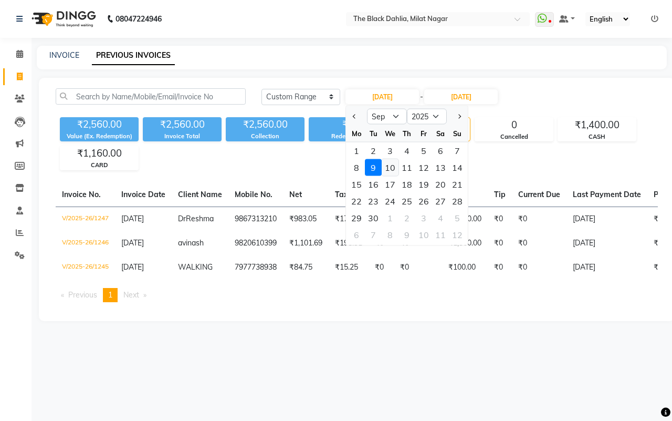
click at [393, 172] on div "10" at bounding box center [390, 167] width 17 height 17
type input "10-09-2025"
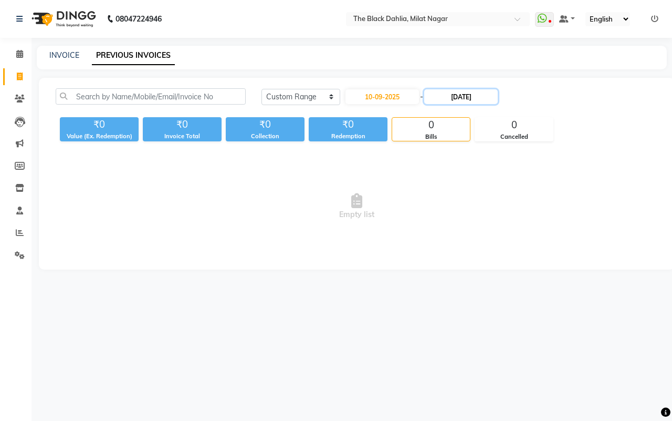
click at [476, 98] on input "[DATE]" at bounding box center [461, 96] width 74 height 15
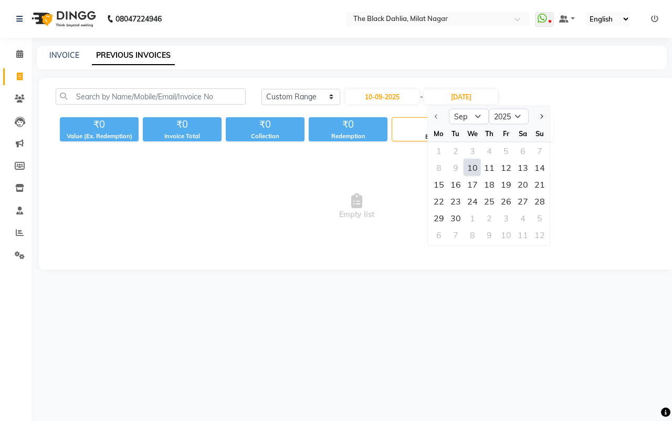
click at [473, 167] on div "10" at bounding box center [472, 167] width 17 height 17
type input "10-09-2025"
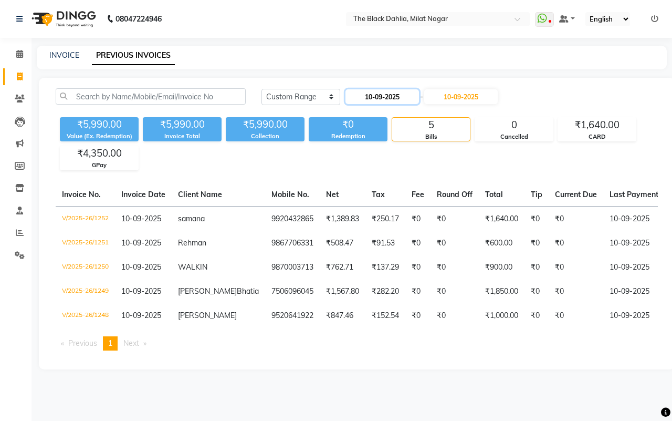
click at [391, 93] on input "10-09-2025" at bounding box center [383, 96] width 74 height 15
select select "9"
select select "2025"
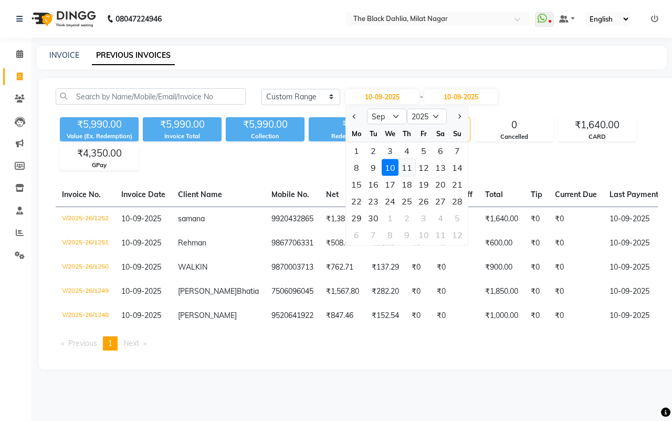
click at [405, 165] on div "11" at bounding box center [407, 167] width 17 height 17
type input "[DATE]"
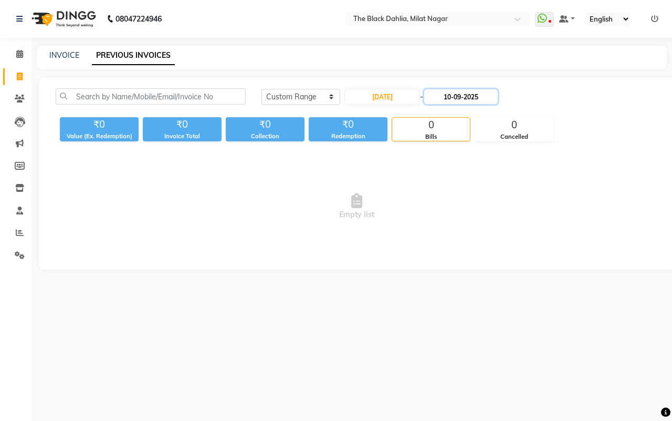
click at [461, 101] on input "10-09-2025" at bounding box center [461, 96] width 74 height 15
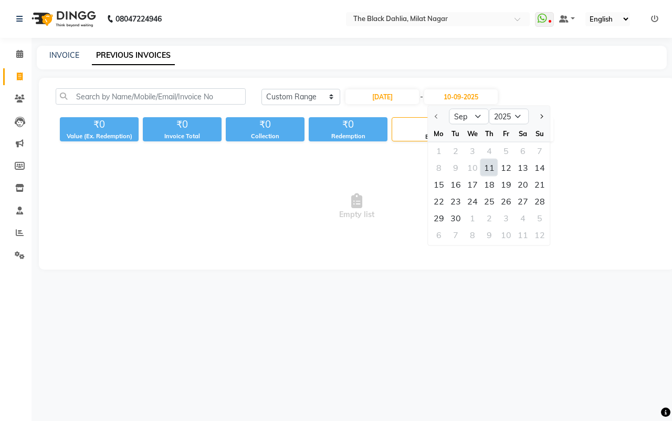
click at [489, 164] on div "11" at bounding box center [489, 167] width 17 height 17
type input "[DATE]"
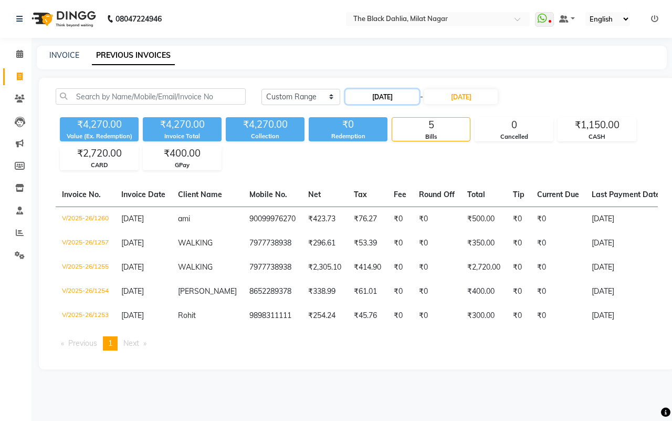
click at [402, 96] on input "[DATE]" at bounding box center [383, 96] width 74 height 15
select select "9"
select select "2025"
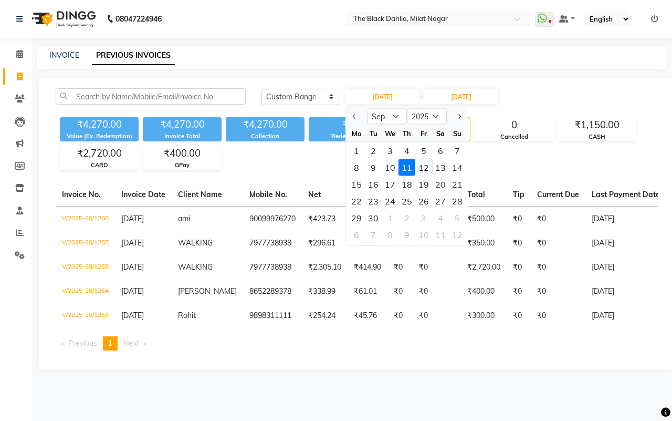
click at [425, 164] on div "12" at bounding box center [423, 167] width 17 height 17
type input "[DATE]"
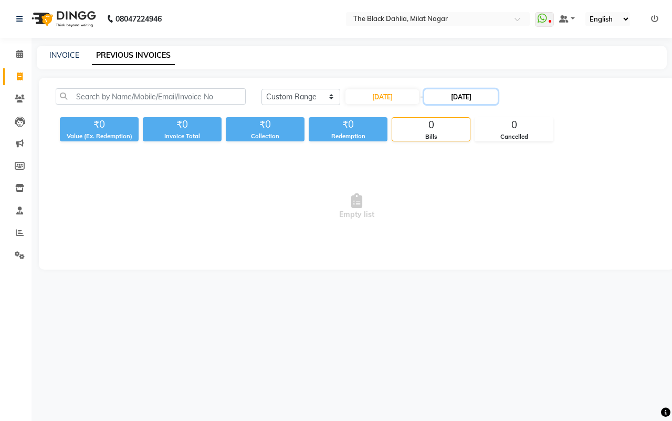
click at [470, 97] on input "[DATE]" at bounding box center [461, 96] width 74 height 15
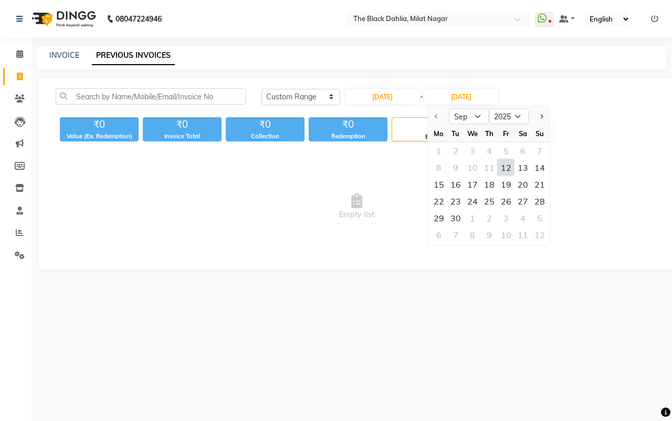
click at [502, 166] on div "12" at bounding box center [506, 167] width 17 height 17
type input "[DATE]"
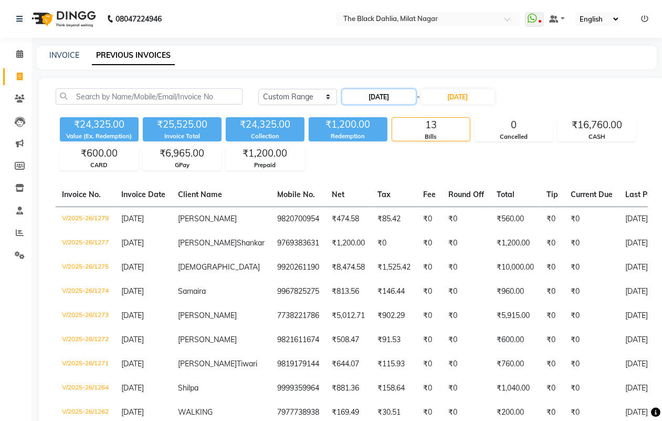
click at [381, 100] on input "[DATE]" at bounding box center [379, 96] width 74 height 15
select select "9"
select select "2025"
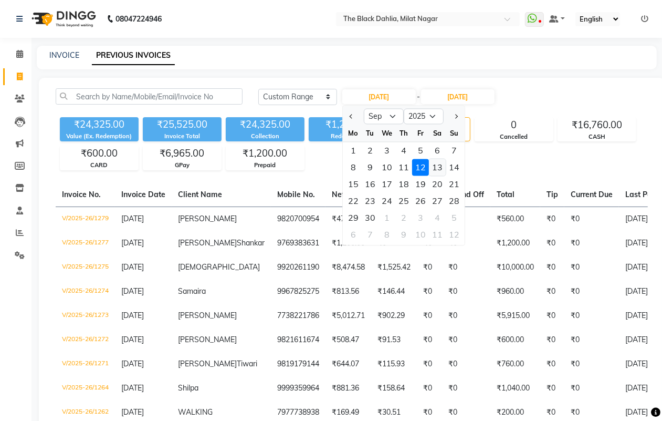
click at [436, 161] on div "13" at bounding box center [437, 167] width 17 height 17
type input "13-09-2025"
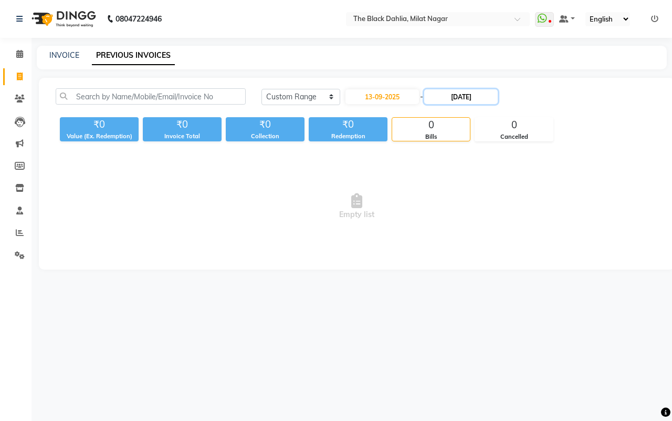
click at [471, 97] on input "[DATE]" at bounding box center [461, 96] width 74 height 15
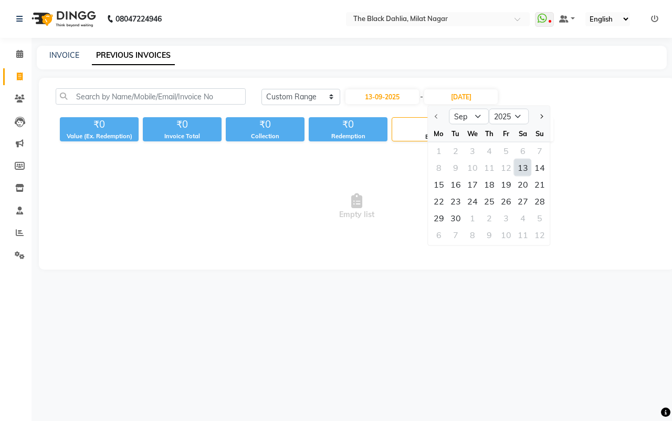
click at [519, 170] on div "13" at bounding box center [523, 167] width 17 height 17
type input "13-09-2025"
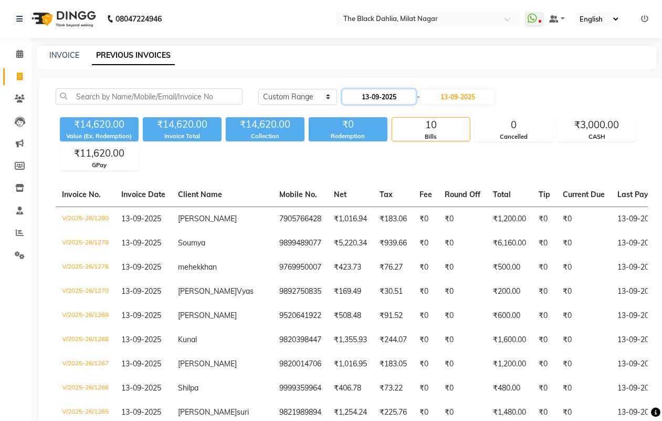
click at [401, 95] on input "13-09-2025" at bounding box center [379, 96] width 74 height 15
select select "9"
select select "2025"
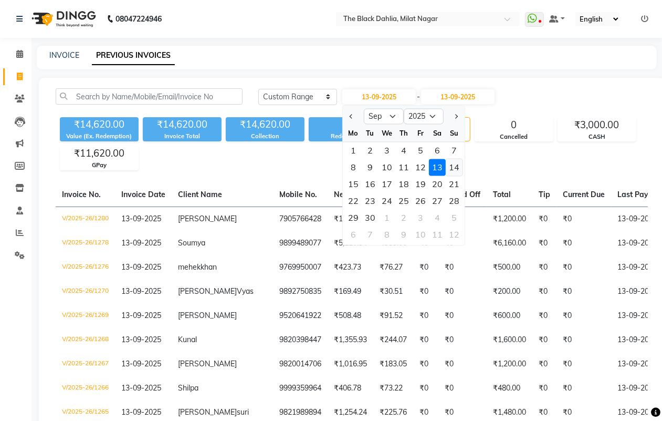
click at [458, 171] on div "14" at bounding box center [454, 167] width 17 height 17
type input "[DATE]"
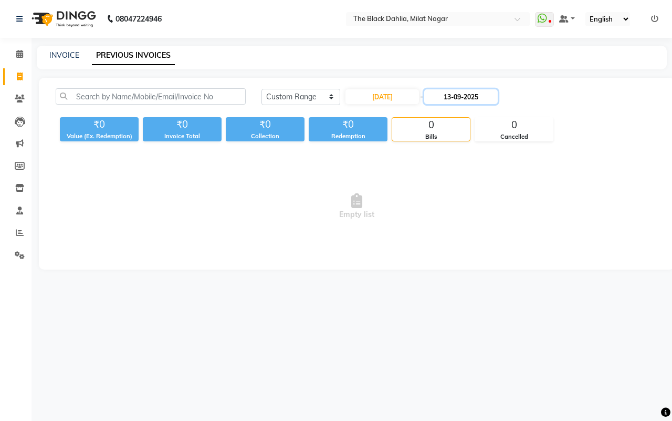
click at [476, 95] on input "13-09-2025" at bounding box center [461, 96] width 74 height 15
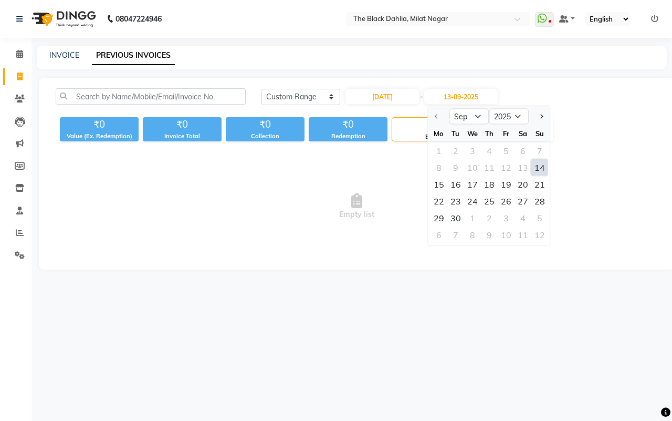
click at [535, 164] on div "14" at bounding box center [540, 167] width 17 height 17
type input "[DATE]"
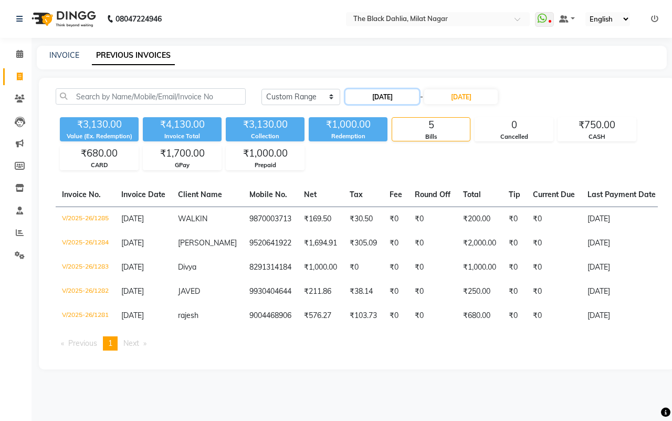
click at [394, 93] on input "[DATE]" at bounding box center [383, 96] width 74 height 15
select select "9"
select select "2025"
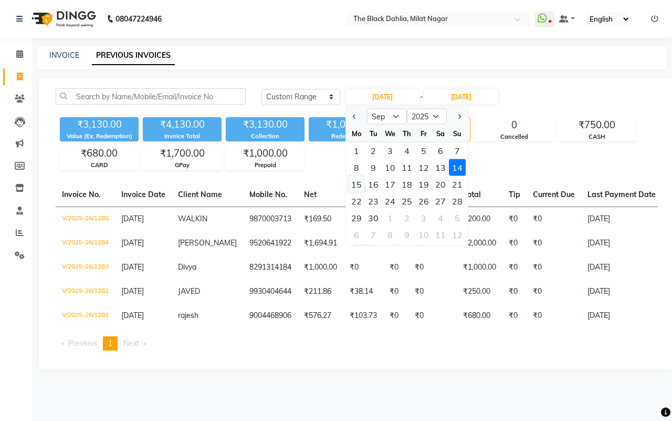
click at [358, 180] on div "15" at bounding box center [356, 184] width 17 height 17
type input "[DATE]"
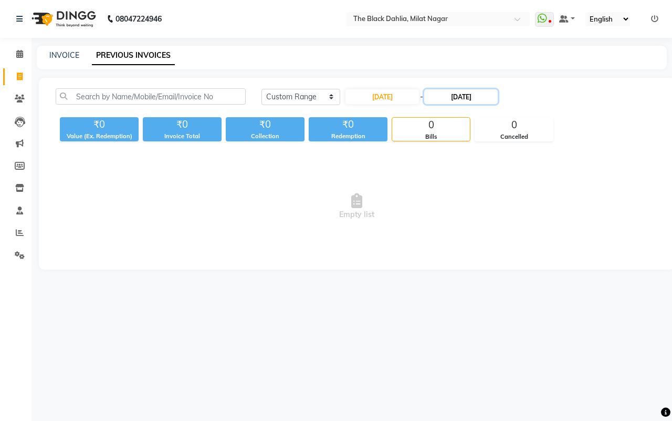
click at [458, 98] on input "[DATE]" at bounding box center [461, 96] width 74 height 15
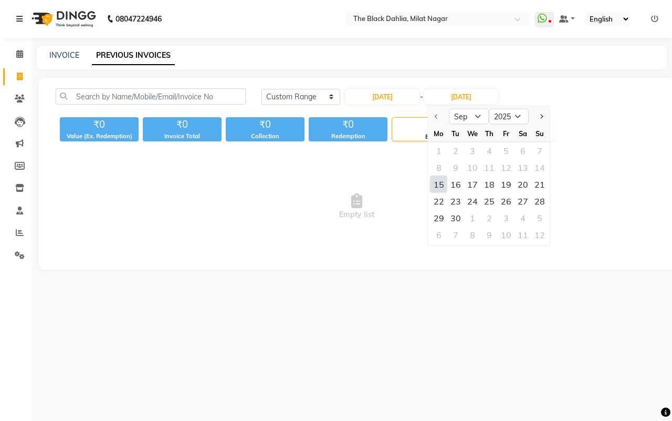
click at [440, 186] on div "15" at bounding box center [439, 184] width 17 height 17
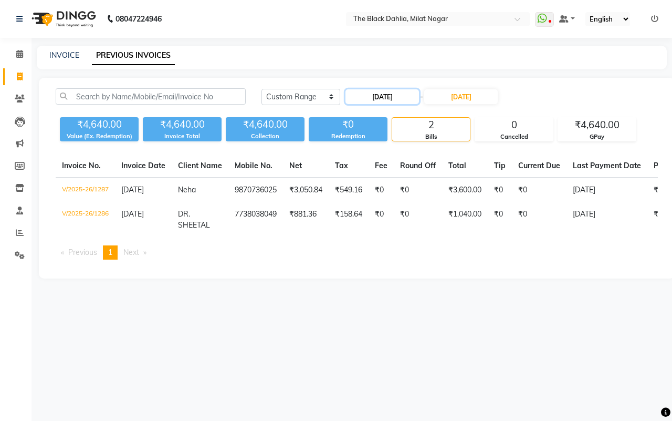
click at [398, 98] on input "[DATE]" at bounding box center [383, 96] width 74 height 15
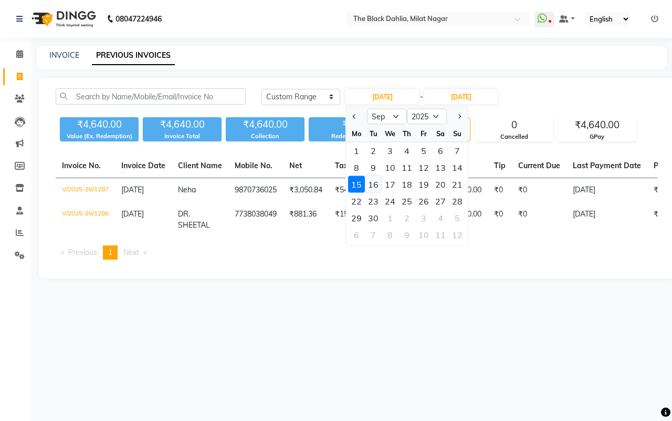
click at [381, 183] on div "16" at bounding box center [373, 184] width 17 height 17
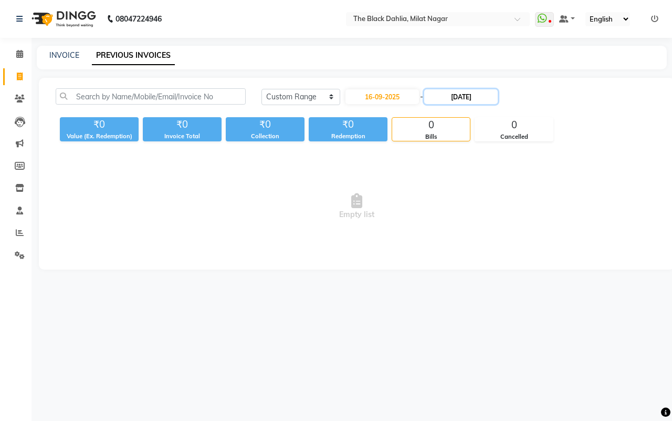
click at [460, 90] on input "[DATE]" at bounding box center [461, 96] width 74 height 15
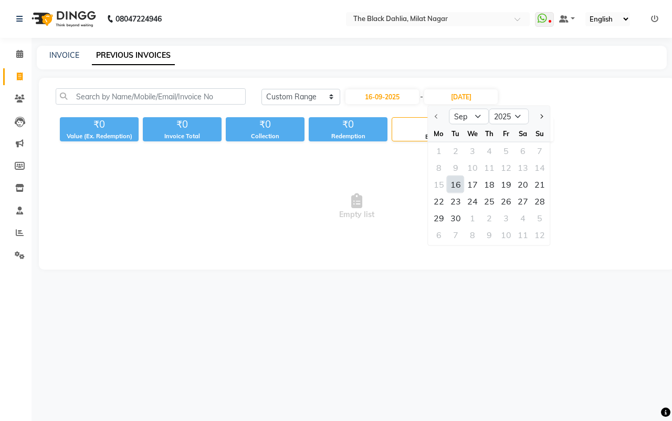
click at [458, 179] on div "16" at bounding box center [455, 184] width 17 height 17
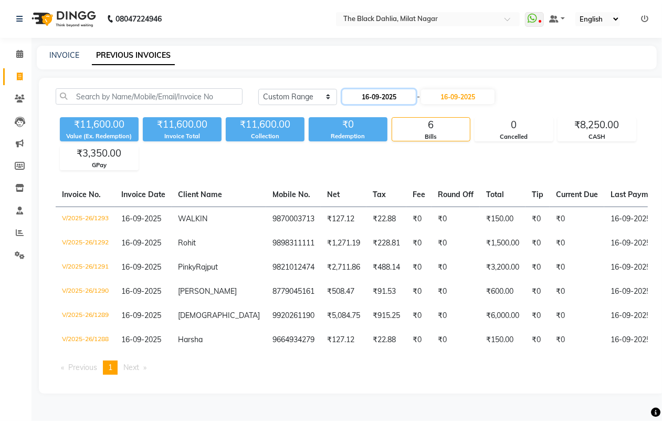
click at [394, 95] on input "16-09-2025" at bounding box center [379, 96] width 74 height 15
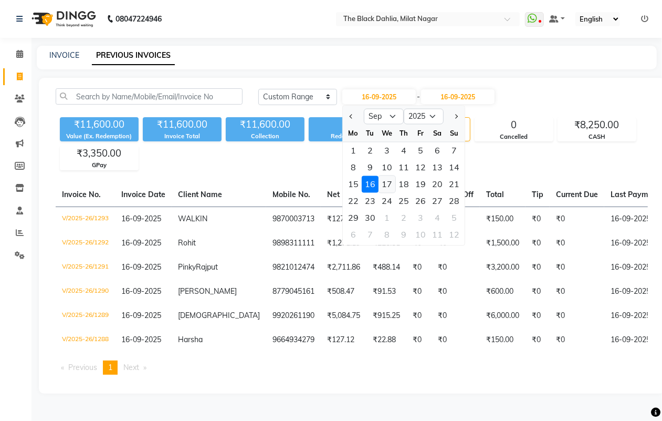
click at [389, 180] on div "17" at bounding box center [387, 184] width 17 height 17
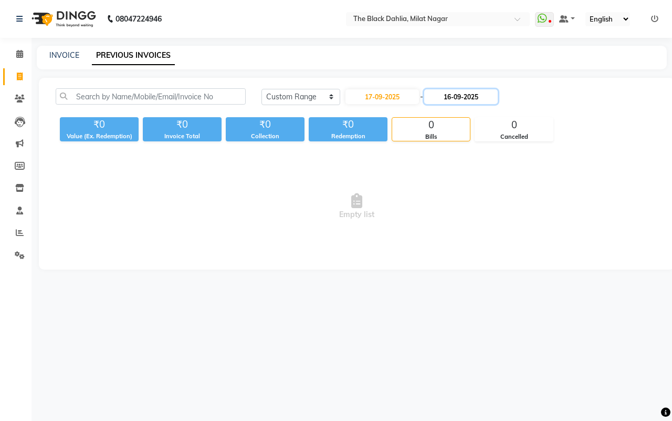
click at [460, 95] on input "16-09-2025" at bounding box center [461, 96] width 74 height 15
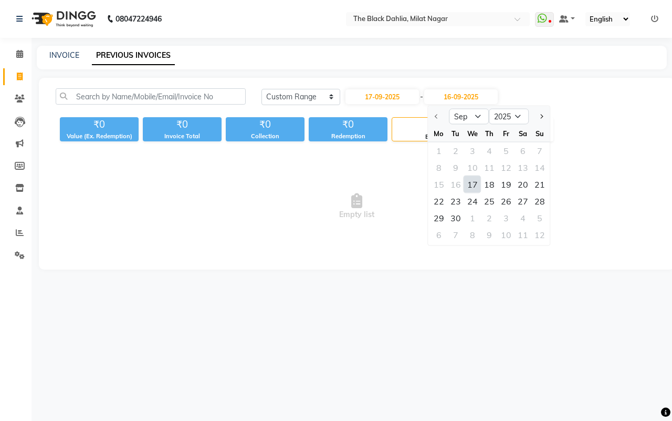
click at [474, 187] on div "17" at bounding box center [472, 184] width 17 height 17
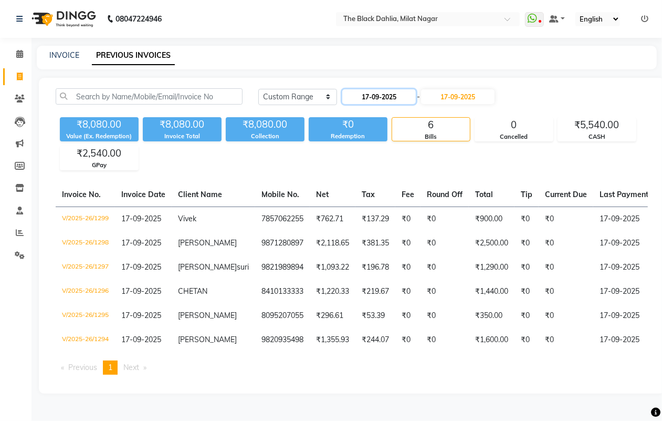
click at [398, 98] on input "17-09-2025" at bounding box center [379, 96] width 74 height 15
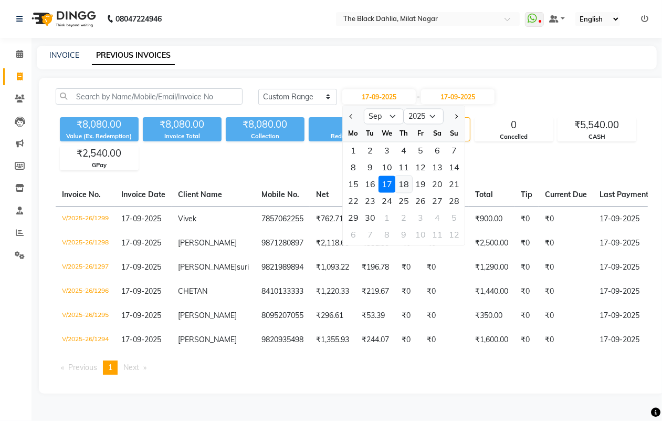
click at [403, 185] on div "18" at bounding box center [403, 184] width 17 height 17
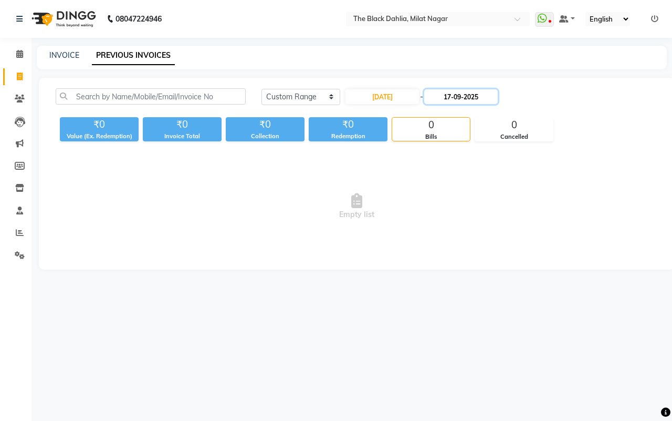
click at [449, 90] on input "17-09-2025" at bounding box center [461, 96] width 74 height 15
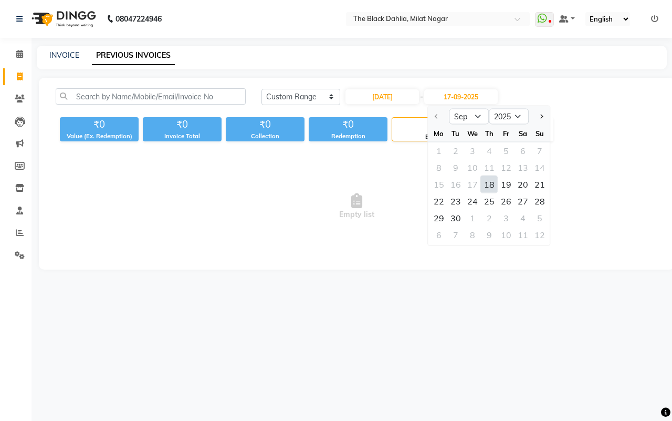
click at [487, 184] on div "18" at bounding box center [489, 184] width 17 height 17
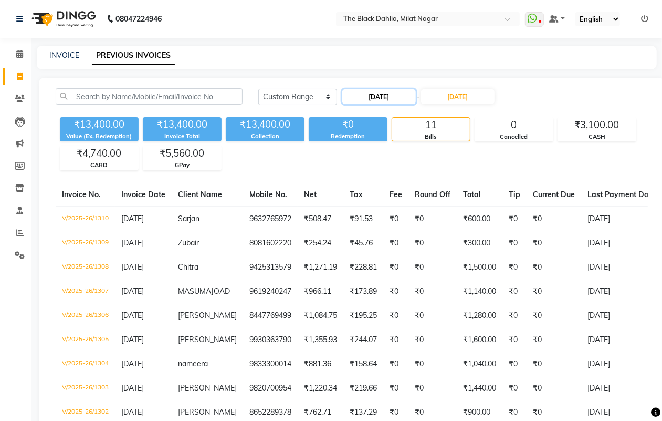
click at [391, 98] on input "[DATE]" at bounding box center [379, 96] width 74 height 15
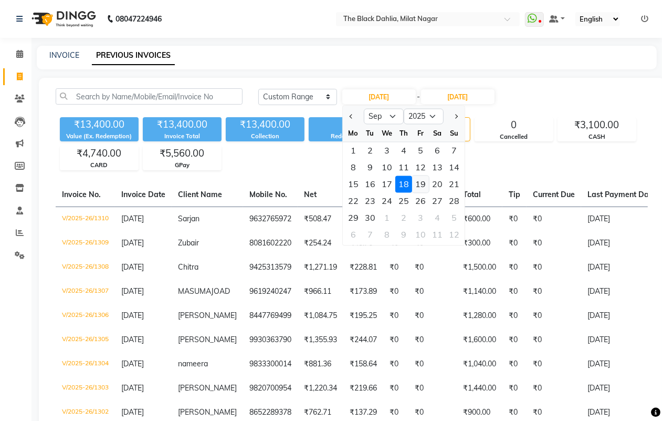
click at [416, 183] on div "19" at bounding box center [420, 184] width 17 height 17
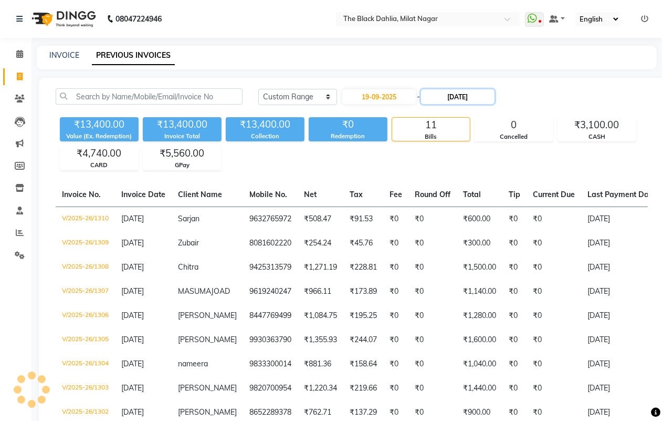
click at [473, 96] on input "[DATE]" at bounding box center [458, 96] width 74 height 15
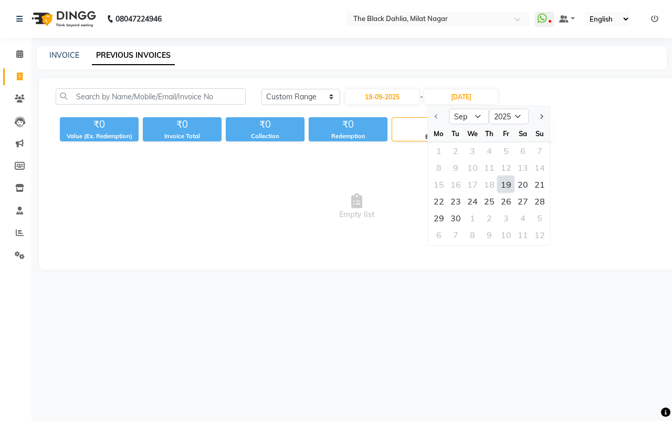
click at [507, 185] on div "19" at bounding box center [506, 184] width 17 height 17
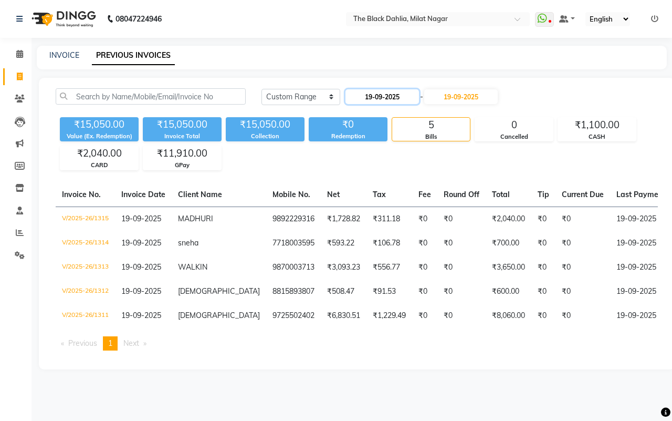
click at [392, 97] on input "19-09-2025" at bounding box center [383, 96] width 74 height 15
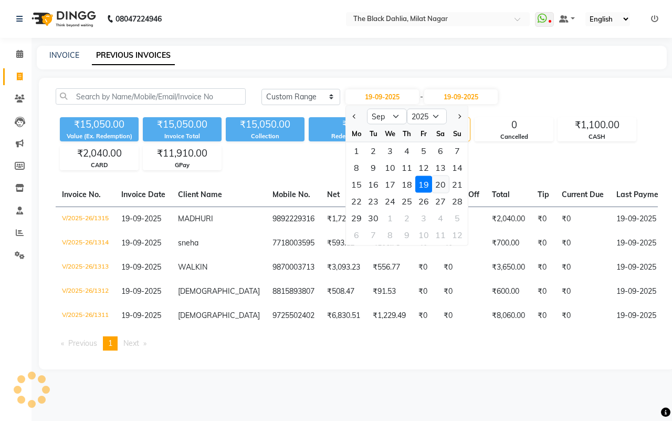
click at [437, 187] on div "20" at bounding box center [440, 184] width 17 height 17
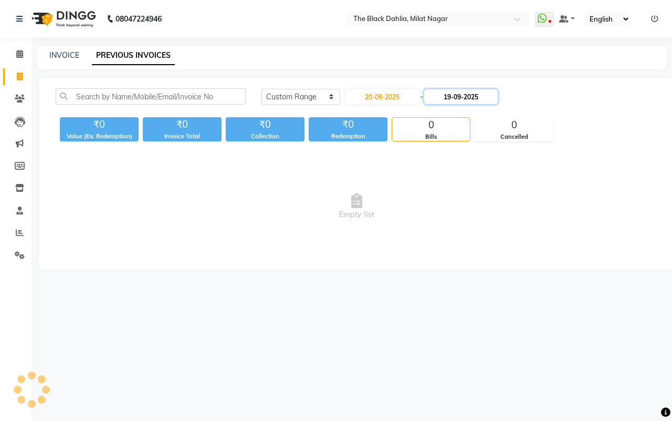
click at [463, 95] on input "19-09-2025" at bounding box center [461, 96] width 74 height 15
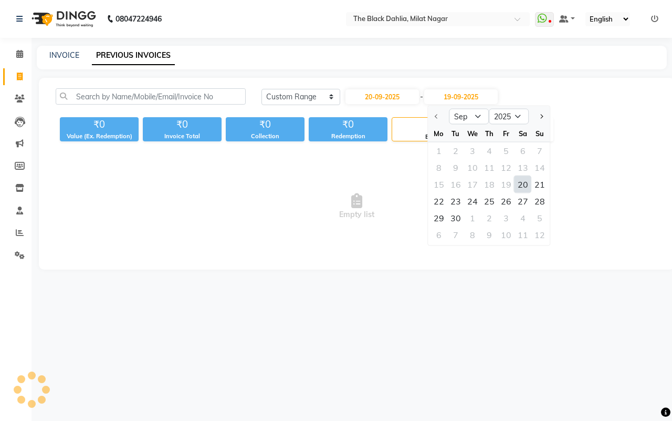
click at [525, 185] on div "20" at bounding box center [523, 184] width 17 height 17
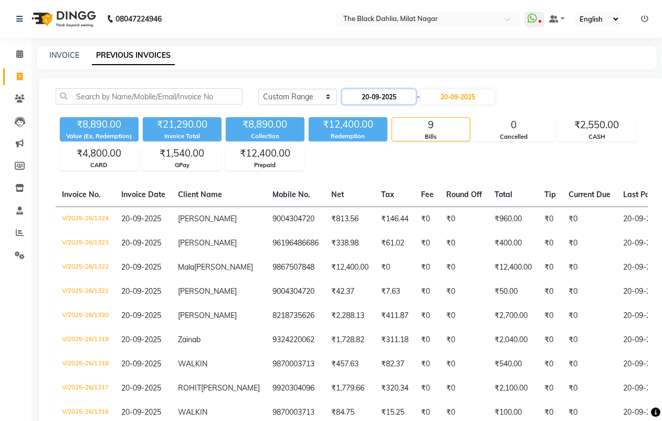
click at [369, 96] on input "20-09-2025" at bounding box center [379, 96] width 74 height 15
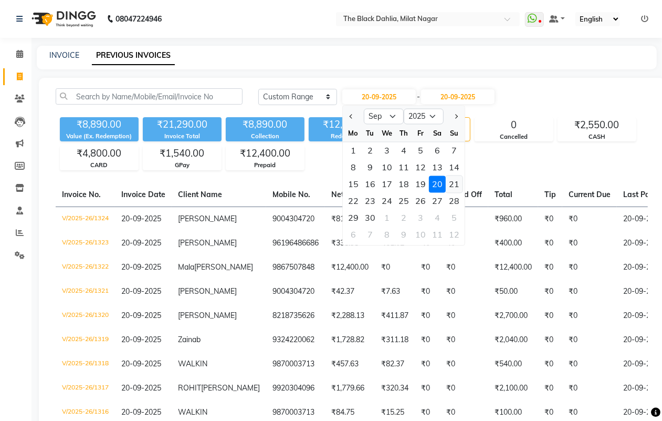
click at [452, 190] on div "21" at bounding box center [454, 184] width 17 height 17
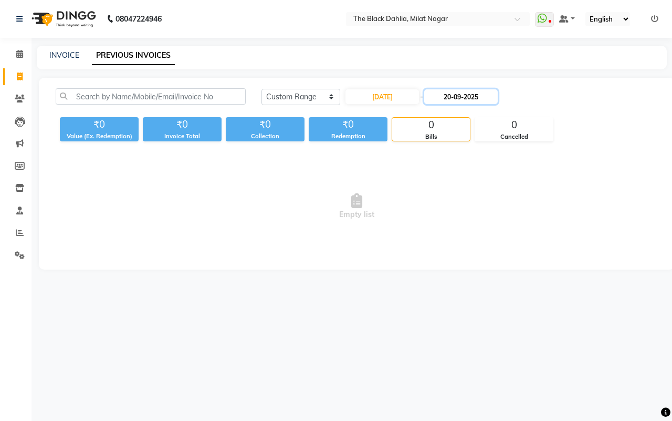
click at [457, 97] on input "20-09-2025" at bounding box center [461, 96] width 74 height 15
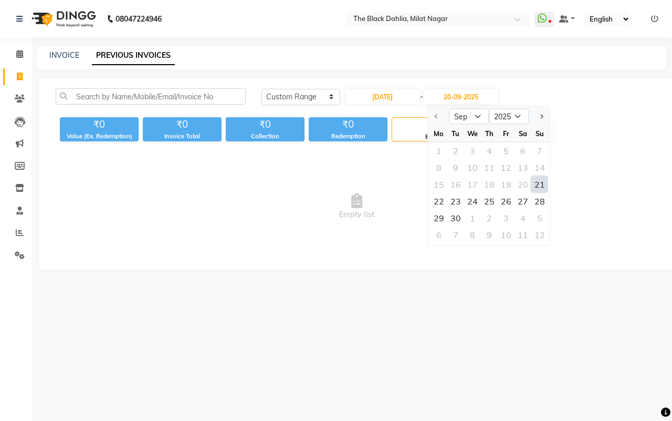
click at [541, 182] on div "21" at bounding box center [540, 184] width 17 height 17
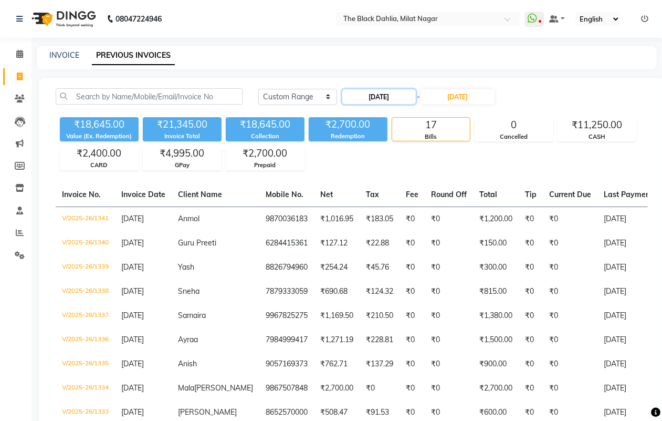
click at [390, 98] on input "[DATE]" at bounding box center [379, 96] width 74 height 15
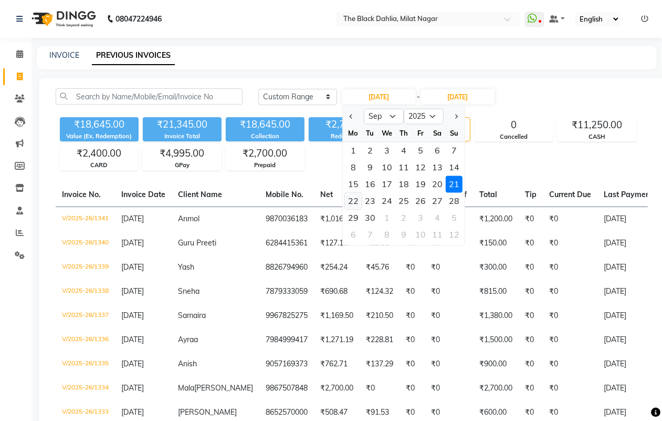
click at [355, 204] on div "22" at bounding box center [353, 201] width 17 height 17
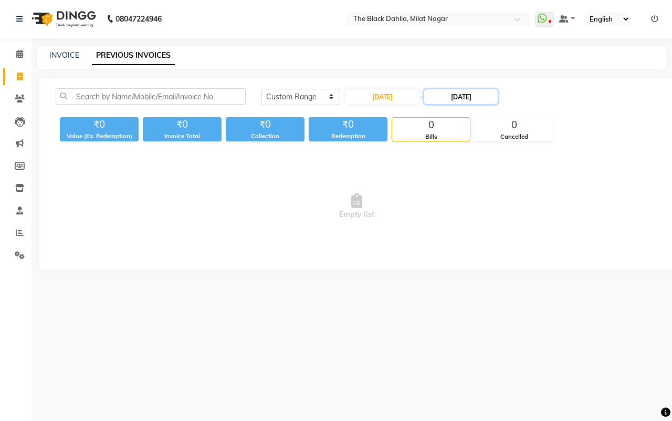
click at [466, 95] on input "[DATE]" at bounding box center [461, 96] width 74 height 15
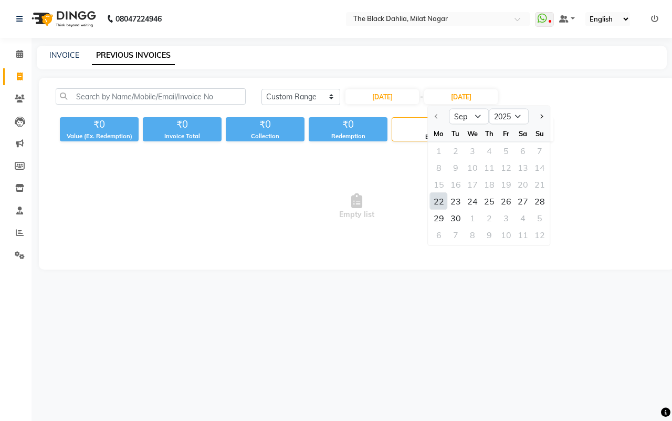
click at [437, 195] on div "22" at bounding box center [439, 201] width 17 height 17
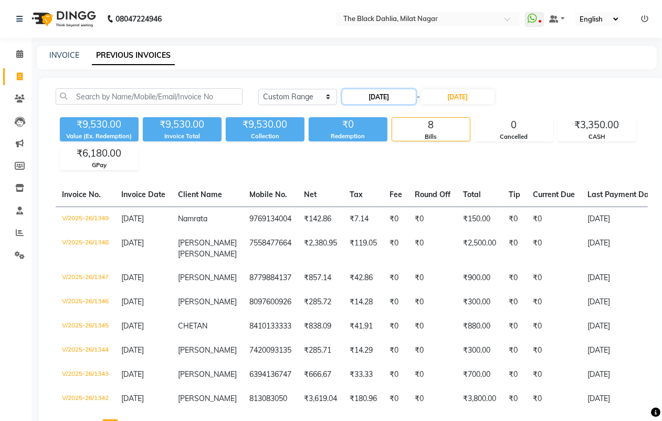
click at [386, 96] on input "[DATE]" at bounding box center [379, 96] width 74 height 15
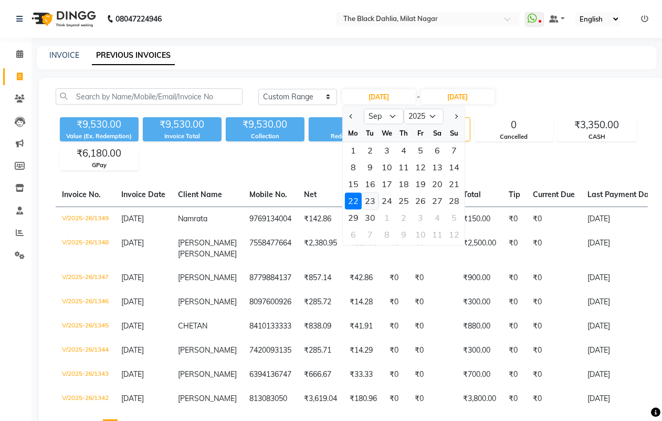
click at [372, 198] on div "23" at bounding box center [370, 201] width 17 height 17
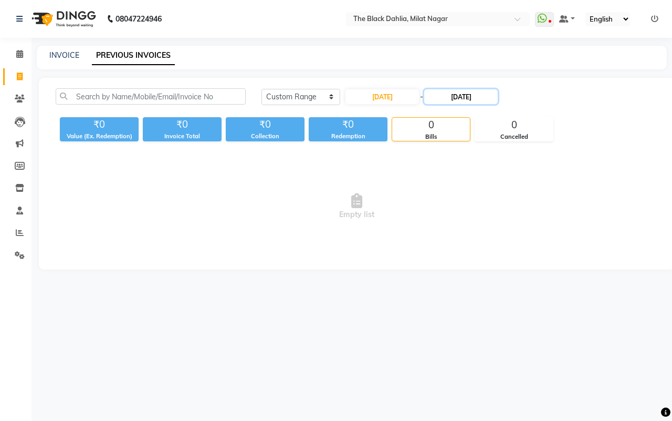
click at [460, 101] on input "[DATE]" at bounding box center [461, 96] width 74 height 15
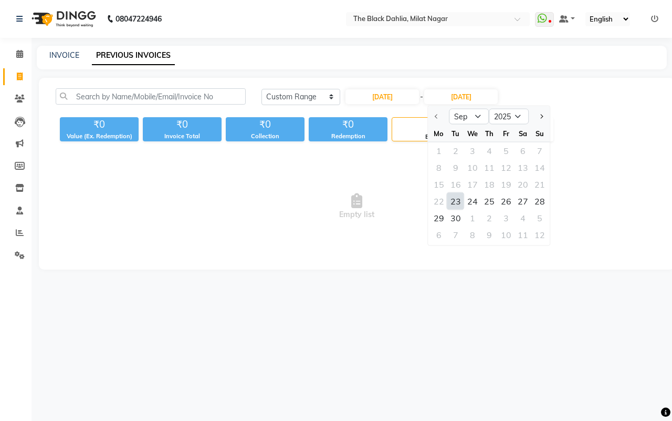
click at [453, 201] on div "23" at bounding box center [455, 201] width 17 height 17
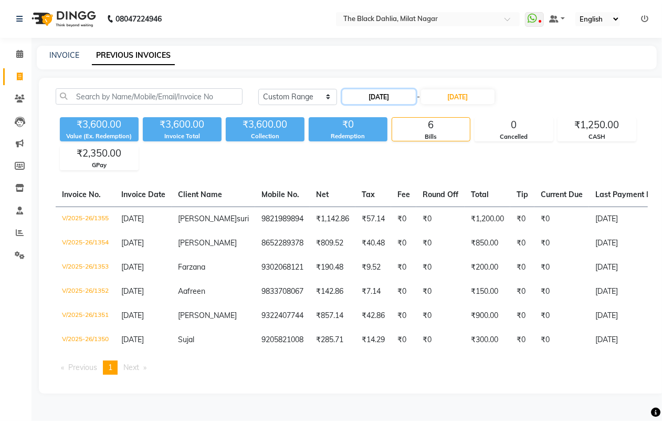
click at [397, 93] on input "[DATE]" at bounding box center [379, 96] width 74 height 15
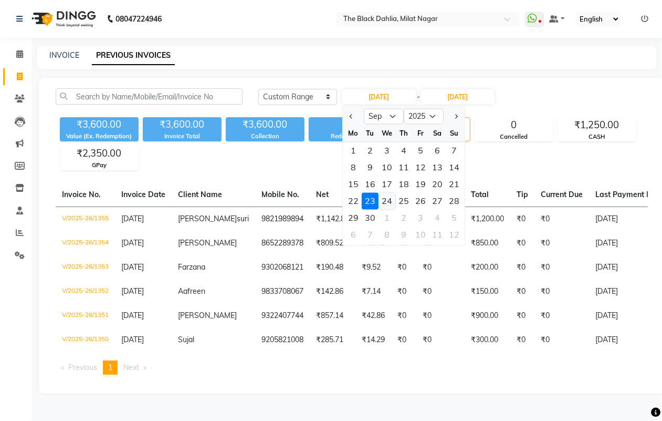
click at [390, 200] on div "24" at bounding box center [387, 201] width 17 height 17
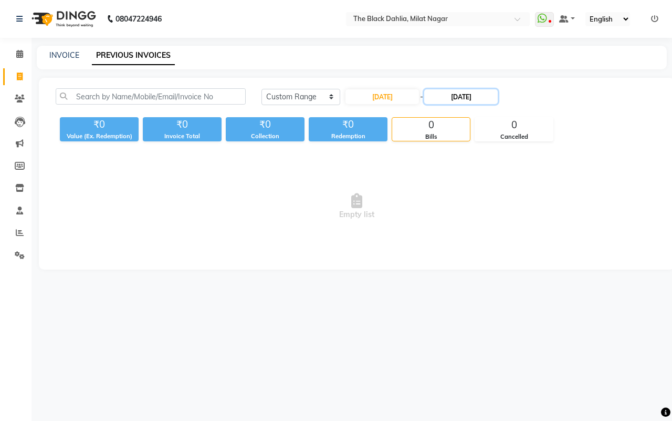
click at [446, 103] on input "[DATE]" at bounding box center [461, 96] width 74 height 15
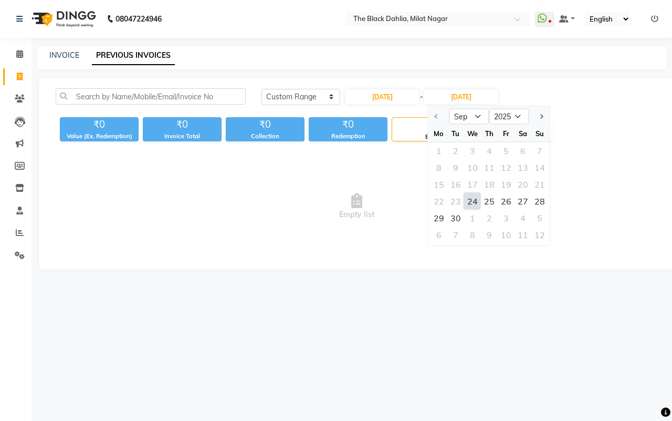
click at [468, 200] on div "24" at bounding box center [472, 201] width 17 height 17
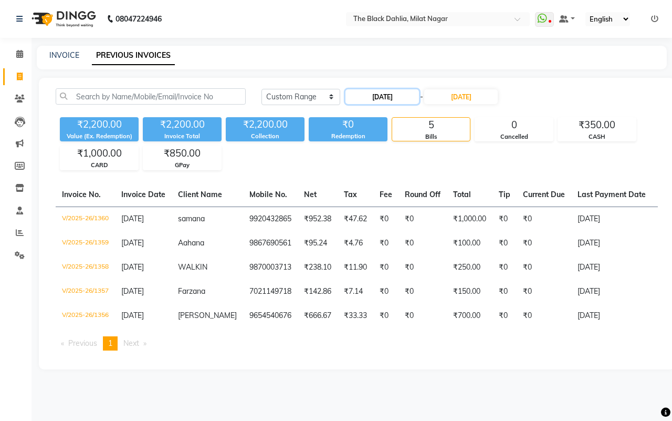
click at [394, 92] on input "[DATE]" at bounding box center [383, 96] width 74 height 15
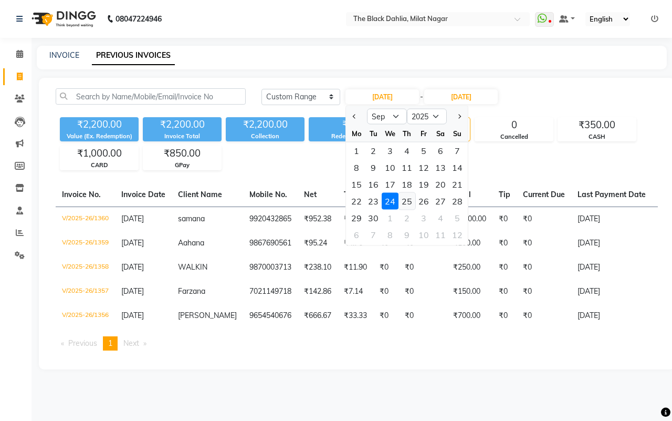
click at [408, 203] on div "25" at bounding box center [407, 201] width 17 height 17
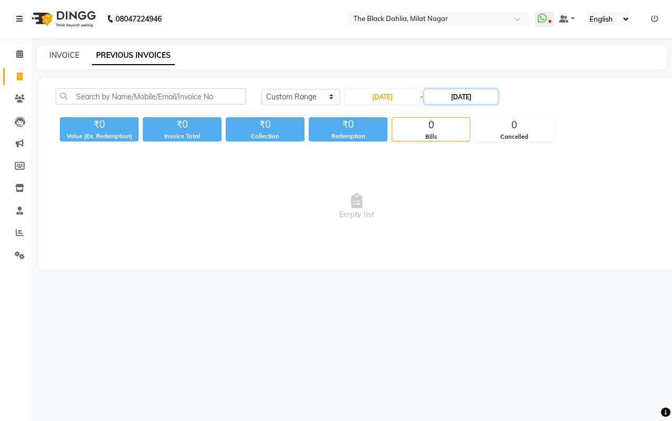
click at [475, 103] on input "[DATE]" at bounding box center [461, 96] width 74 height 15
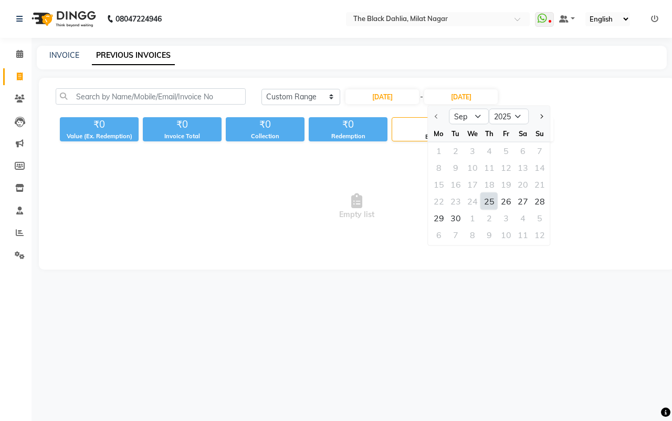
click at [493, 195] on div "25" at bounding box center [489, 201] width 17 height 17
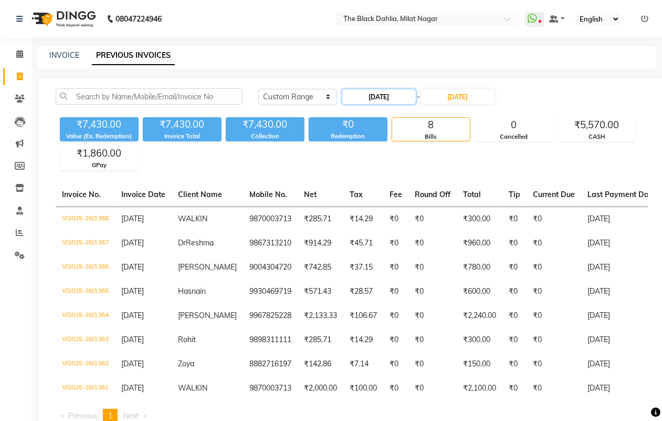
click at [386, 92] on input "[DATE]" at bounding box center [379, 96] width 74 height 15
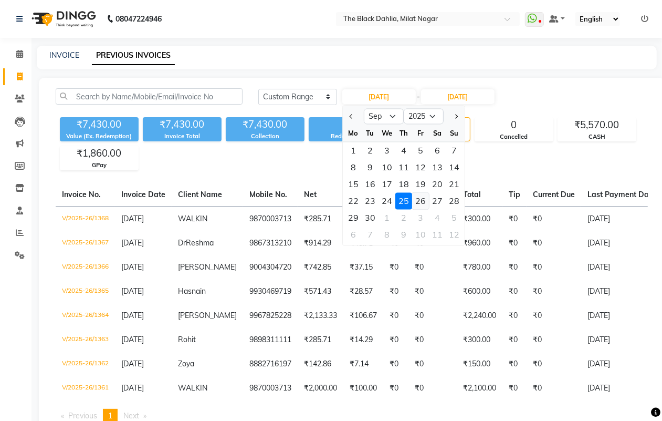
click at [421, 197] on div "26" at bounding box center [420, 201] width 17 height 17
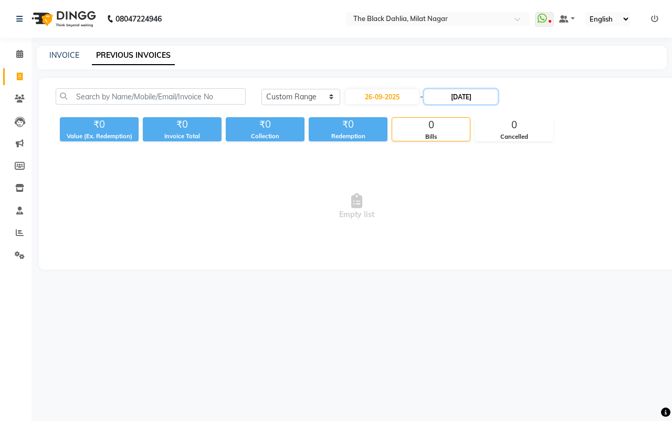
click at [458, 103] on input "[DATE]" at bounding box center [461, 96] width 74 height 15
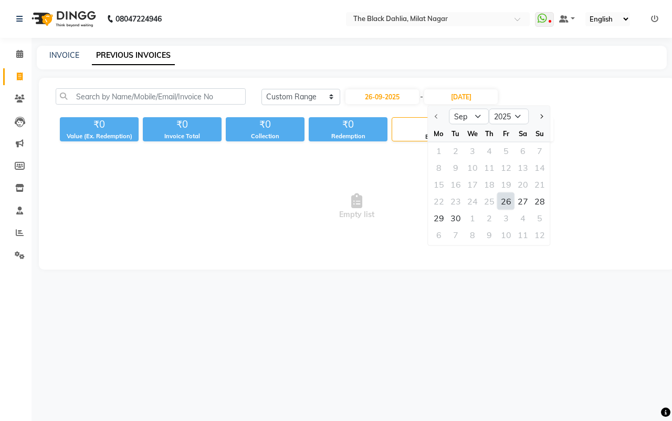
click at [499, 197] on div "26" at bounding box center [506, 201] width 17 height 17
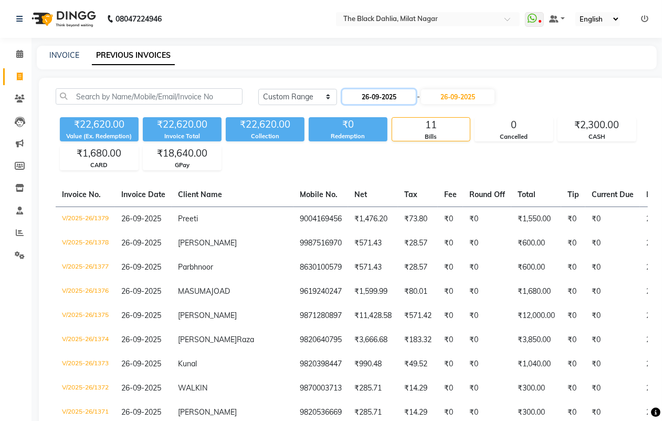
click at [379, 95] on input "26-09-2025" at bounding box center [379, 96] width 74 height 15
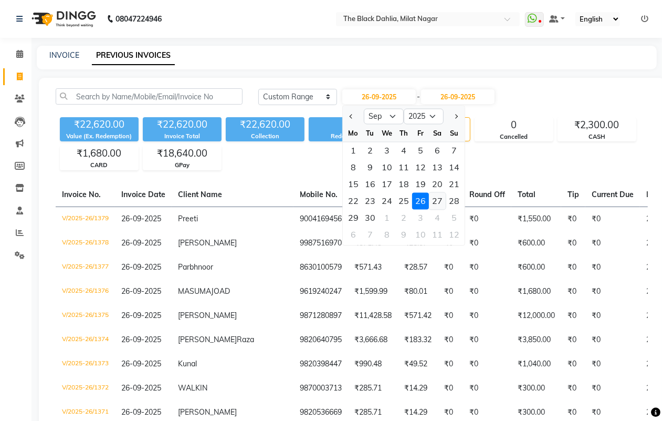
click at [437, 195] on div "27" at bounding box center [437, 201] width 17 height 17
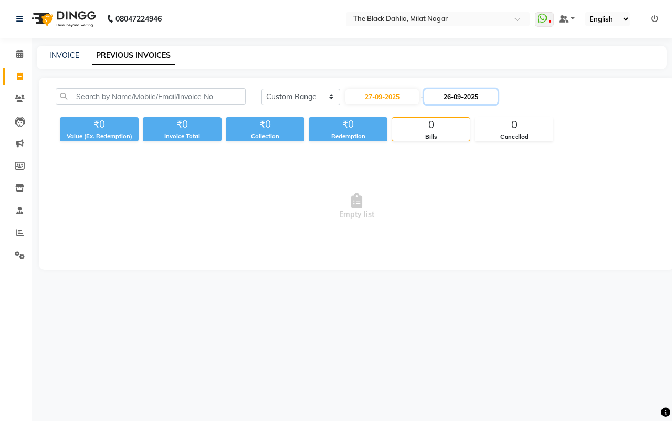
click at [465, 96] on input "26-09-2025" at bounding box center [461, 96] width 74 height 15
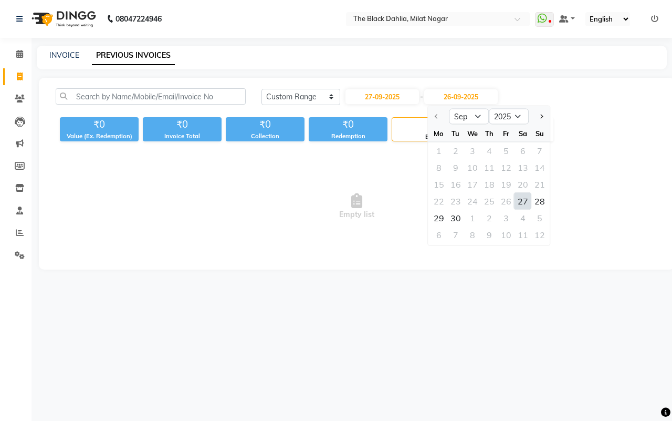
click at [515, 198] on div "27" at bounding box center [523, 201] width 17 height 17
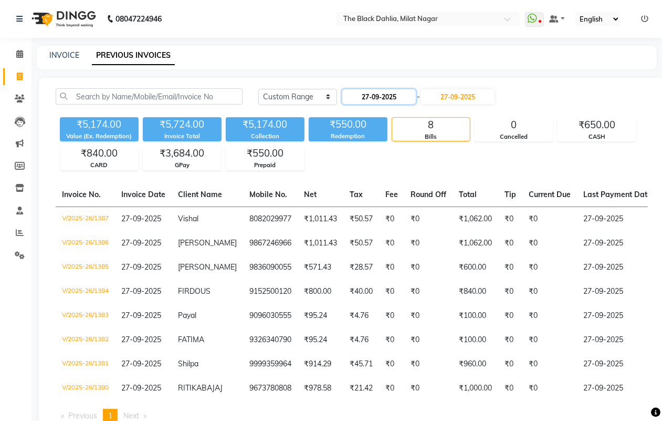
click at [379, 99] on input "27-09-2025" at bounding box center [379, 96] width 74 height 15
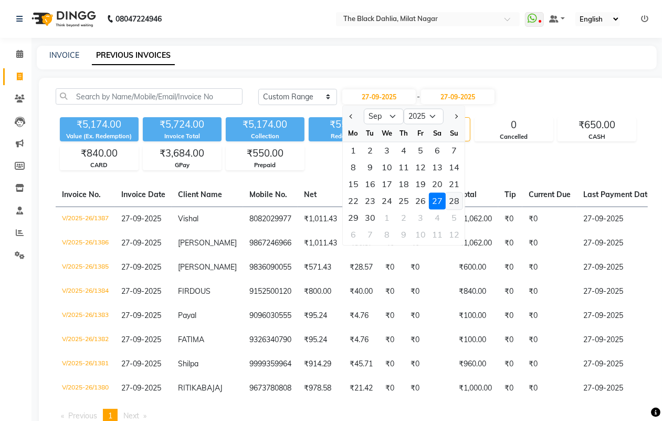
click at [453, 196] on div "28" at bounding box center [454, 201] width 17 height 17
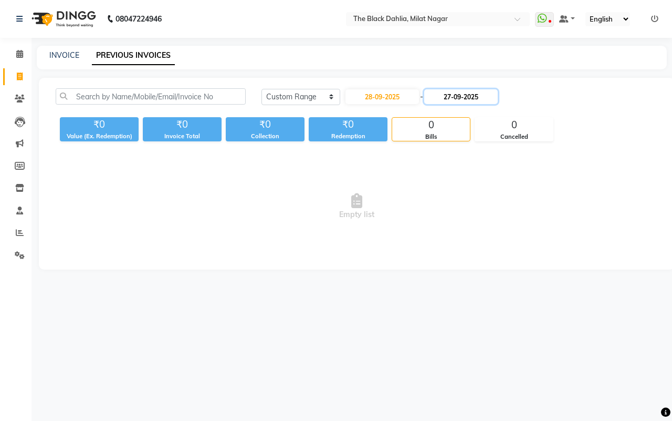
click at [475, 98] on input "27-09-2025" at bounding box center [461, 96] width 74 height 15
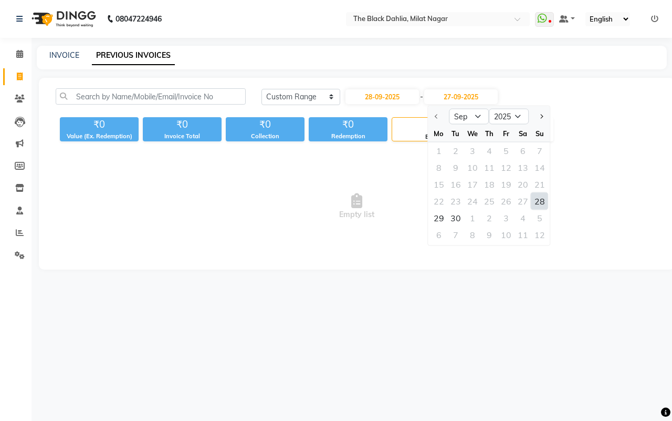
click at [539, 199] on div "28" at bounding box center [540, 201] width 17 height 17
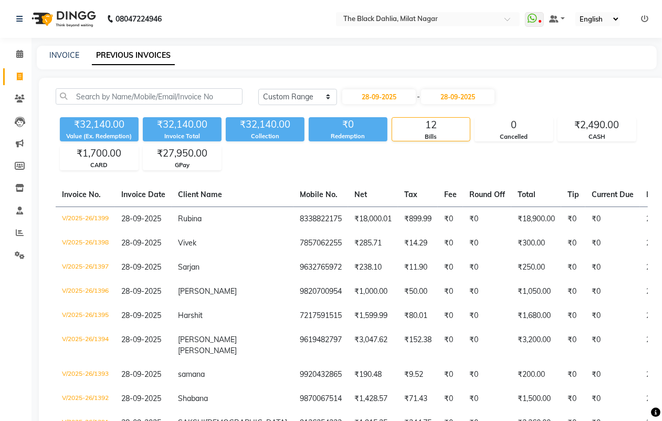
click at [644, 17] on icon at bounding box center [644, 18] width 7 height 7
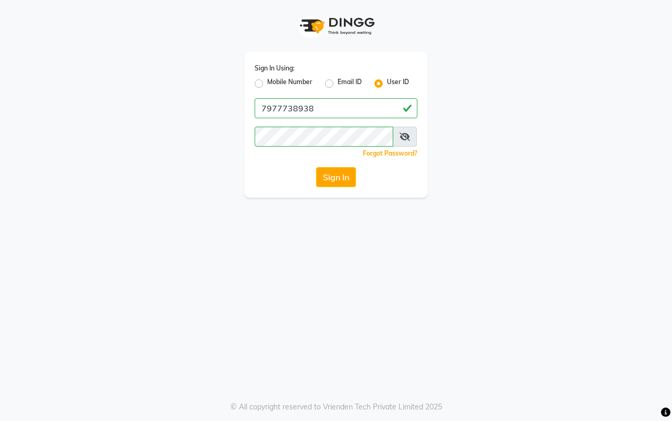
click at [267, 82] on label "Mobile Number" at bounding box center [289, 83] width 45 height 13
click at [267, 82] on input "Mobile Number" at bounding box center [270, 80] width 7 height 7
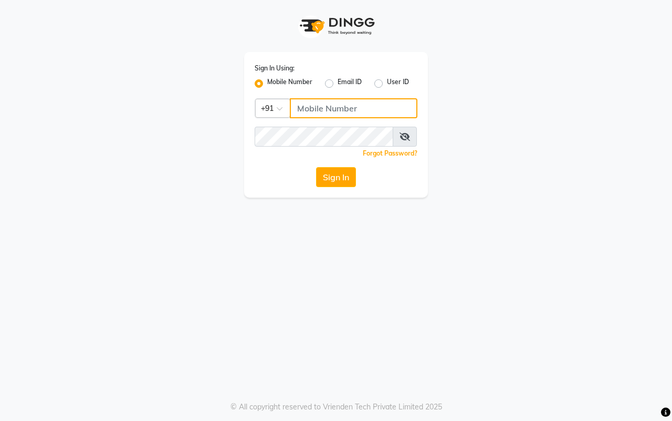
click at [318, 117] on input "Username" at bounding box center [354, 108] width 128 height 20
click at [348, 173] on button "Sign In" at bounding box center [336, 177] width 40 height 20
